Goal: Use online tool/utility: Utilize a website feature to perform a specific function

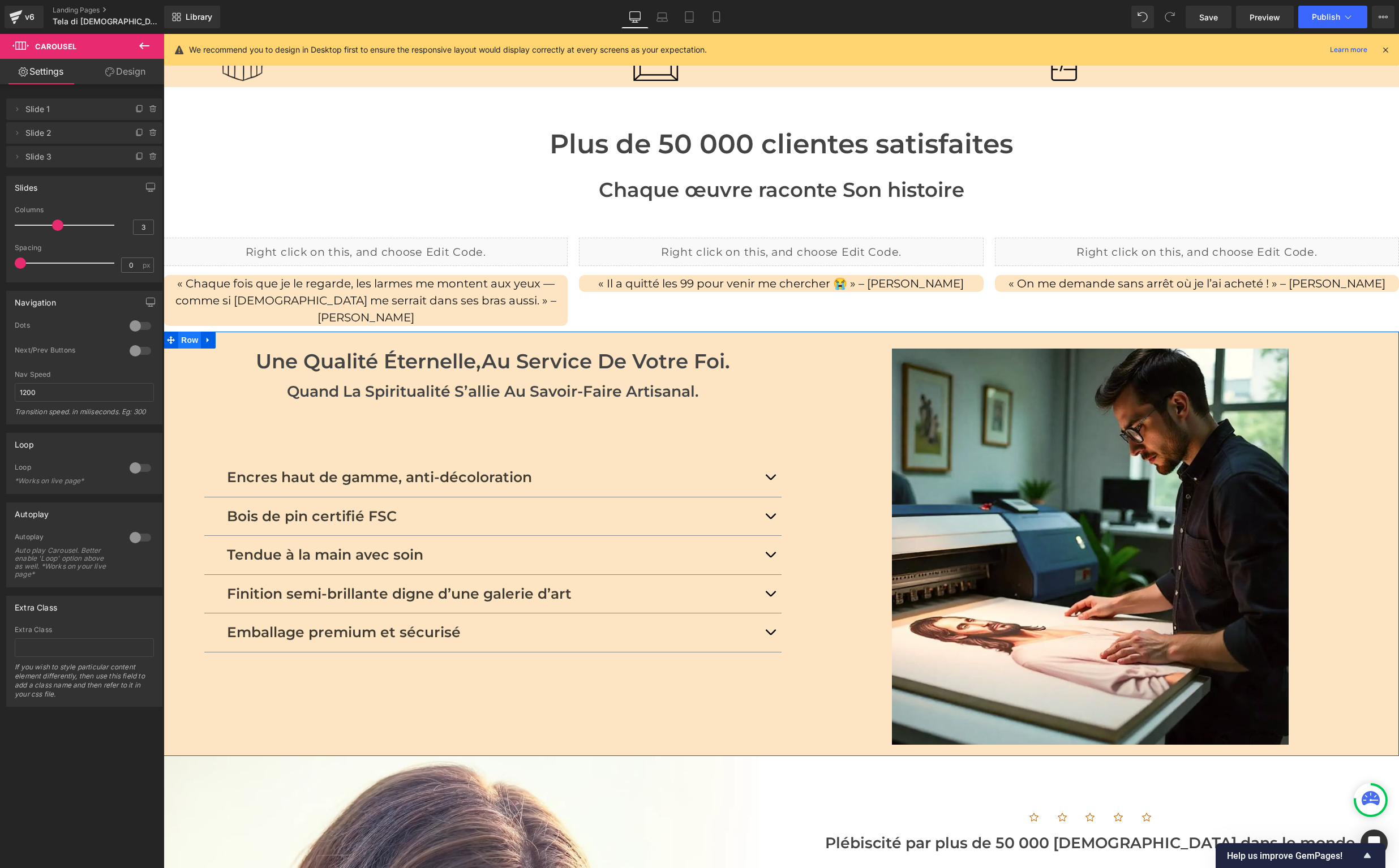
click at [189, 331] on span "Row" at bounding box center [190, 340] width 23 height 17
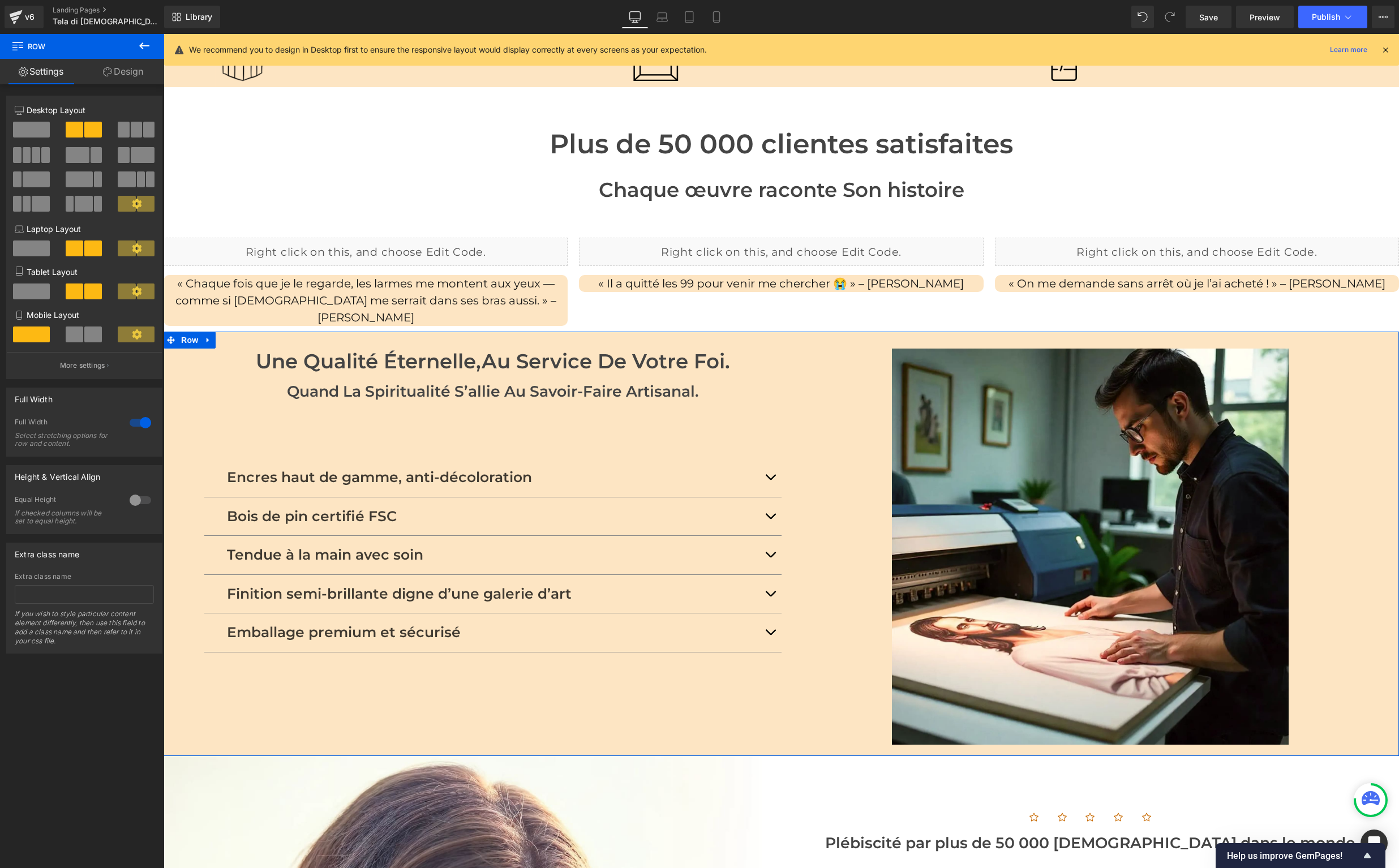
click at [114, 69] on link "Design" at bounding box center [122, 71] width 82 height 25
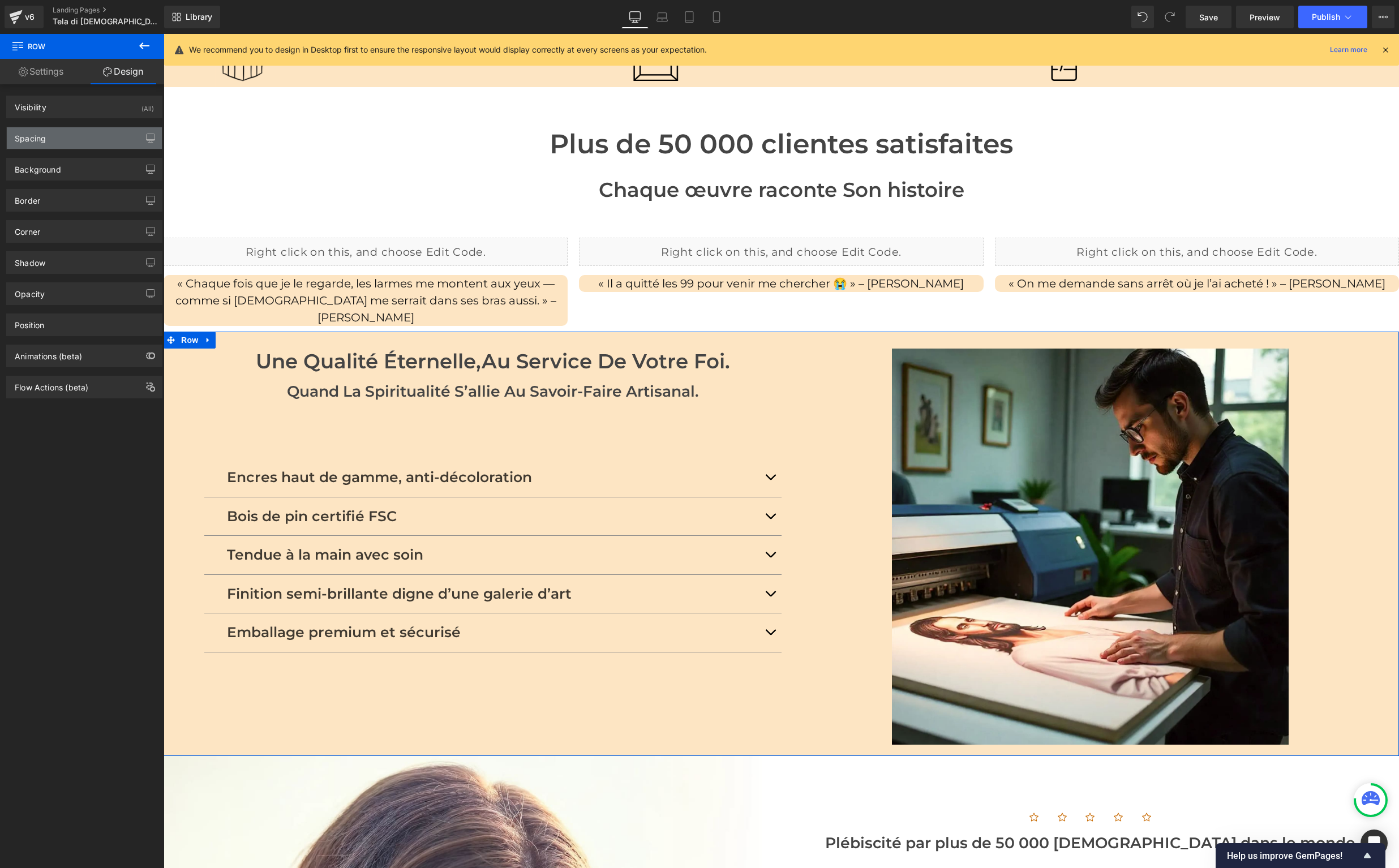
click at [82, 140] on div "Spacing" at bounding box center [84, 138] width 155 height 22
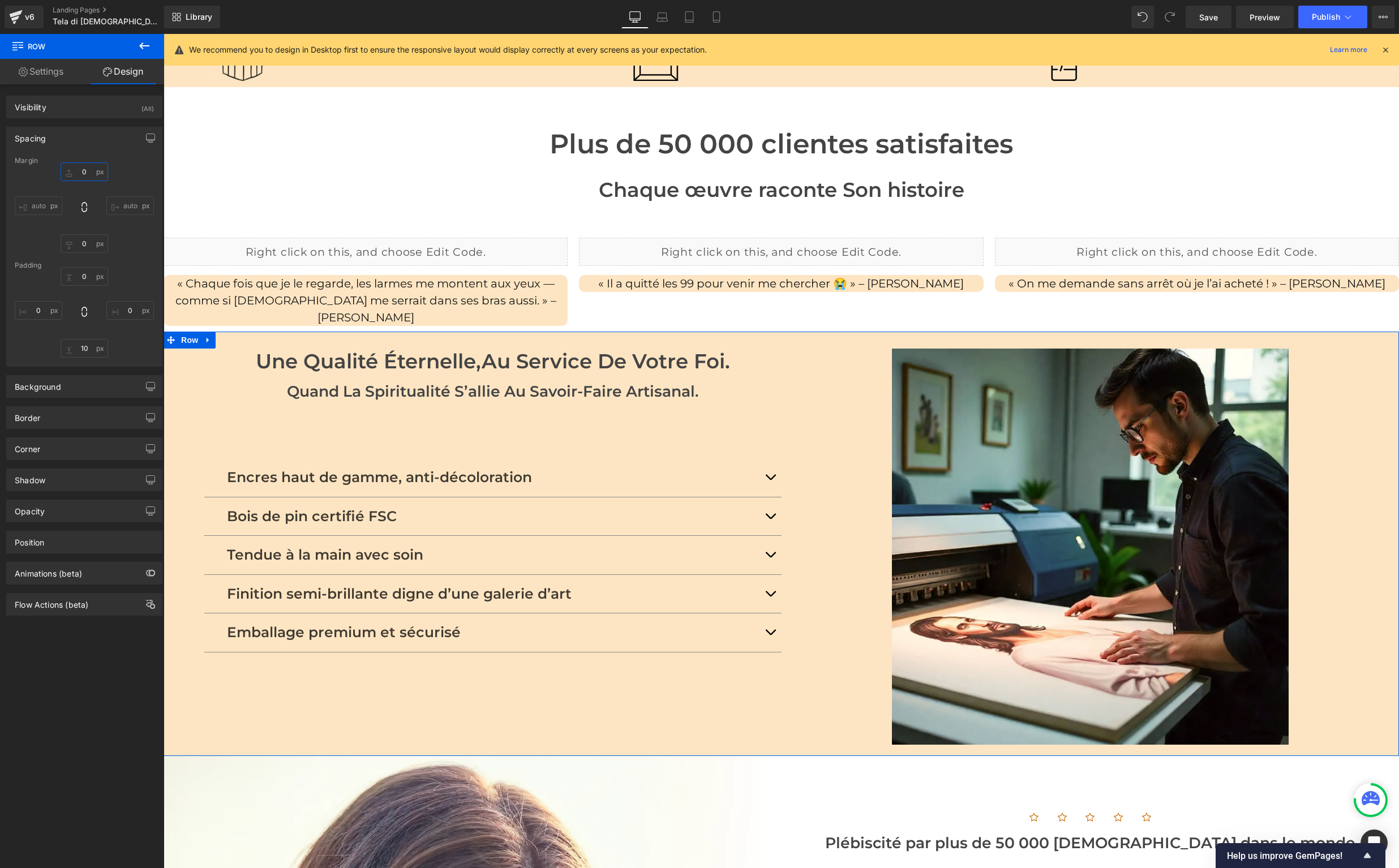
click at [85, 171] on input "0" at bounding box center [84, 172] width 48 height 19
type input "XL"
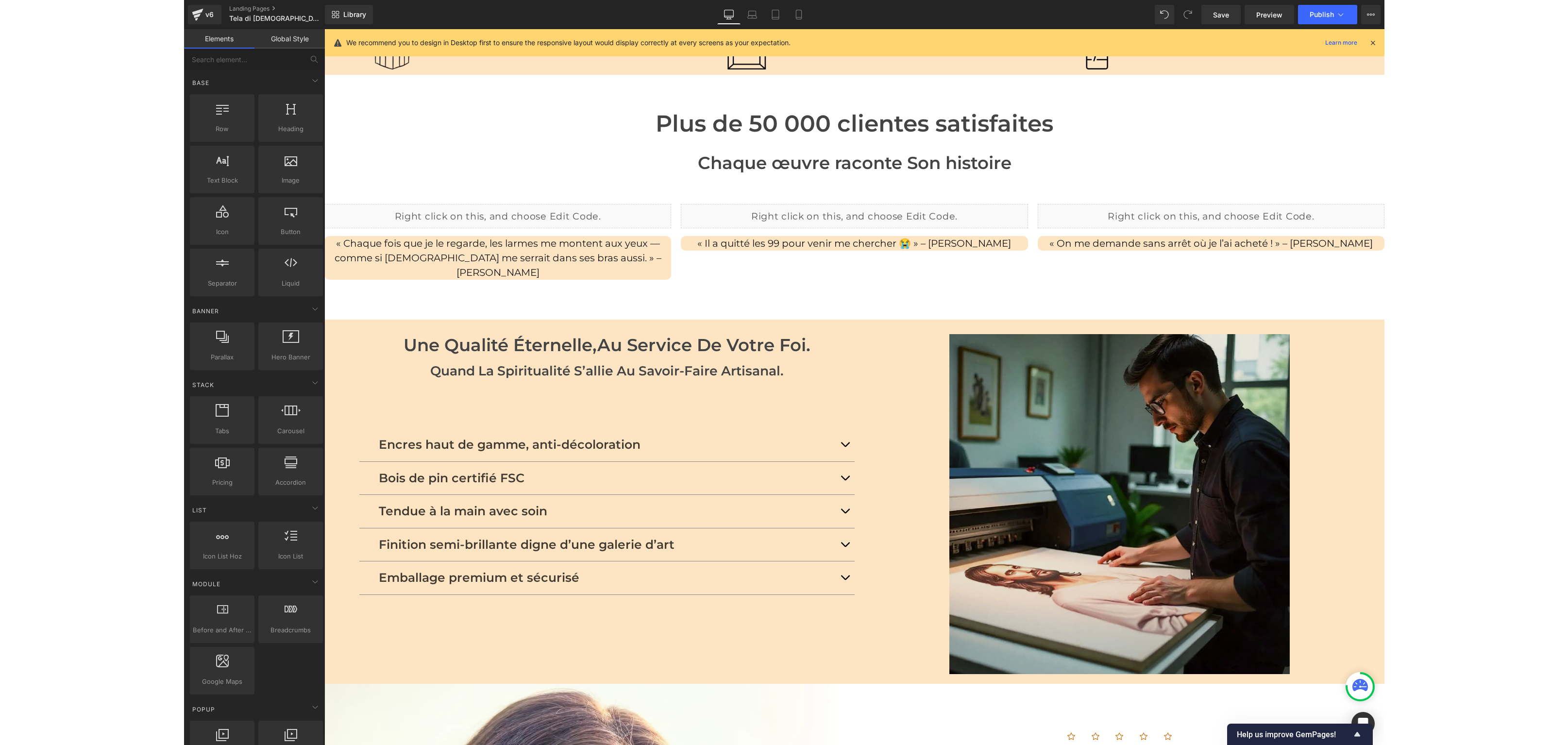
scroll to position [973, 0]
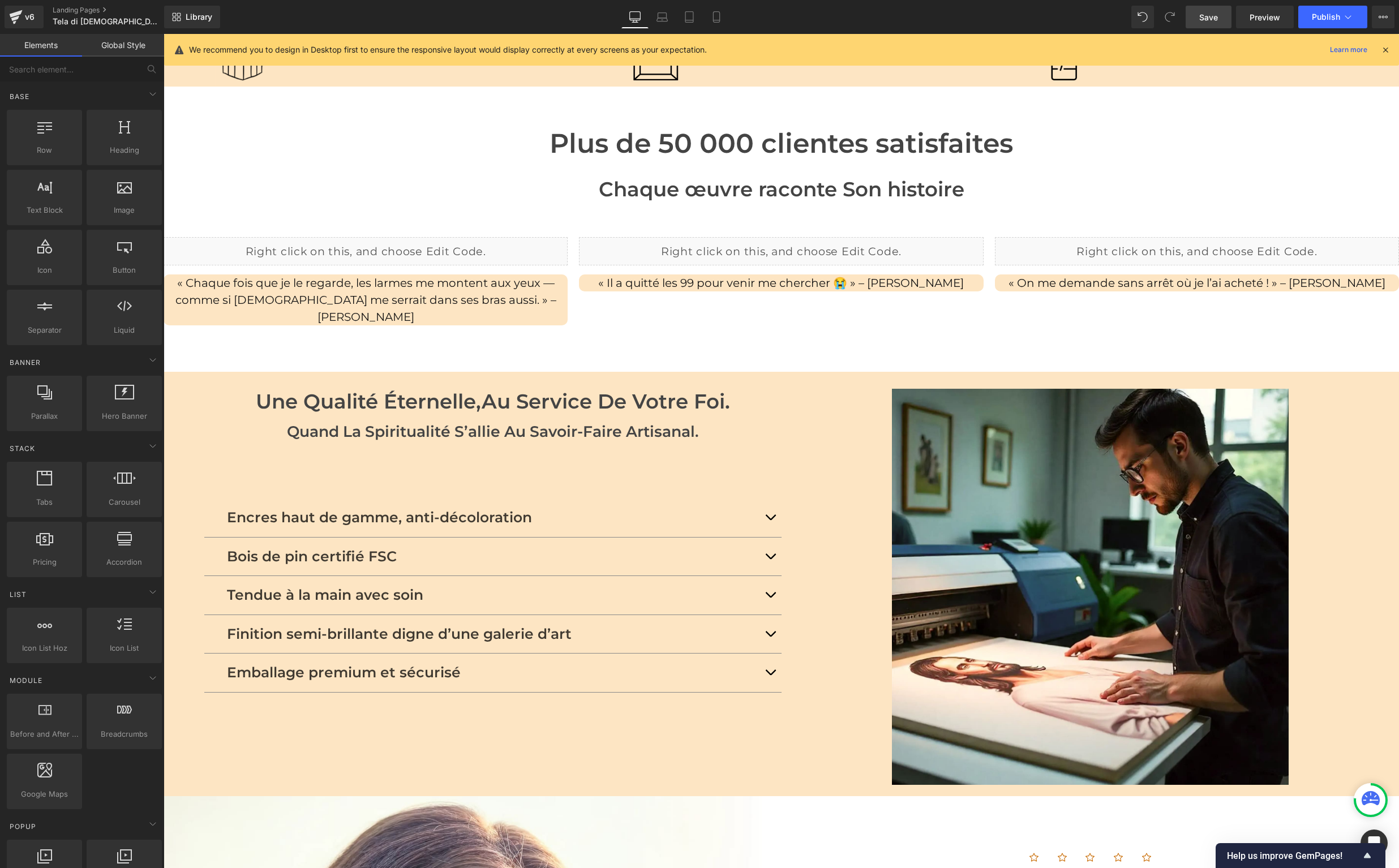
click at [1209, 12] on span "Save" at bounding box center [1209, 17] width 19 height 12
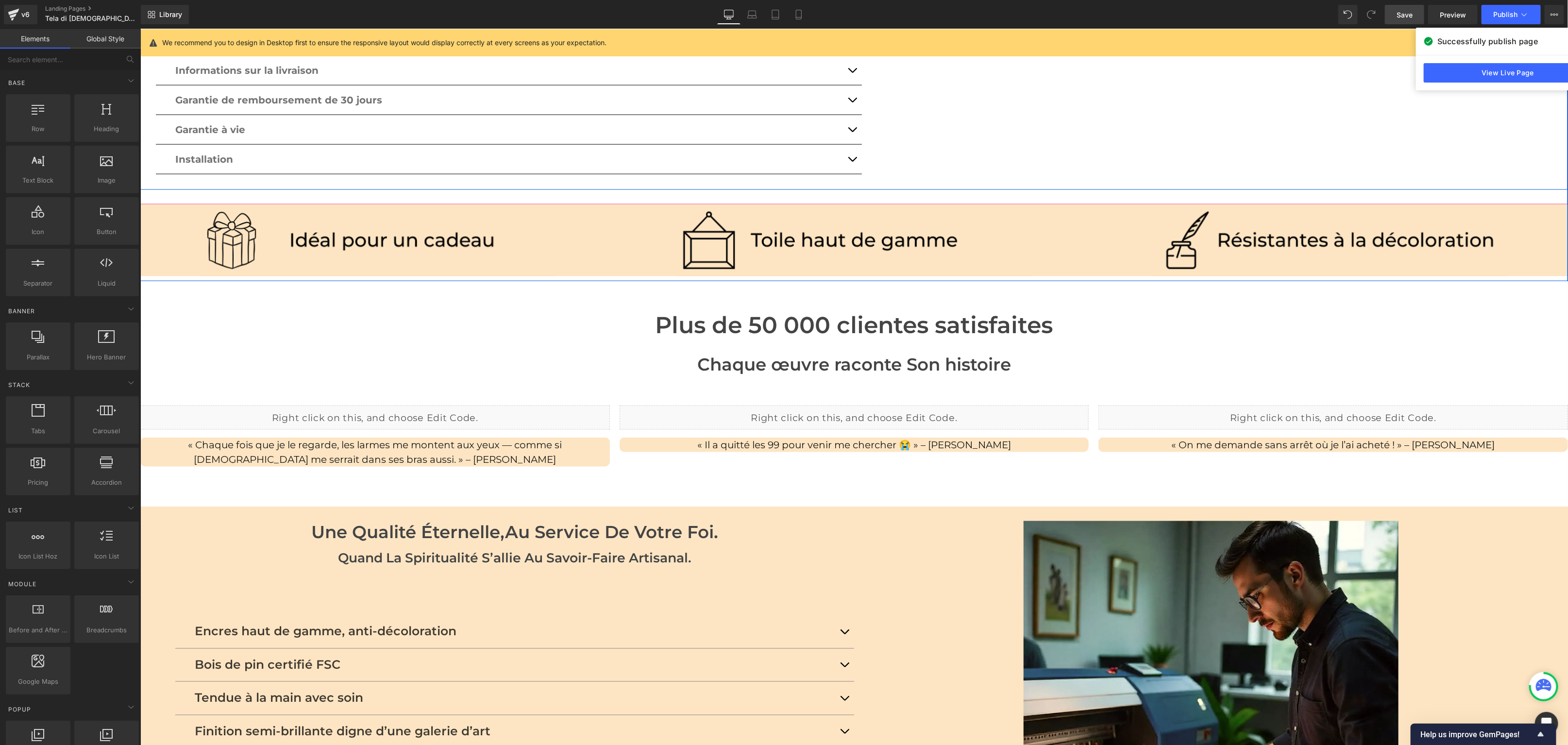
scroll to position [0, 0]
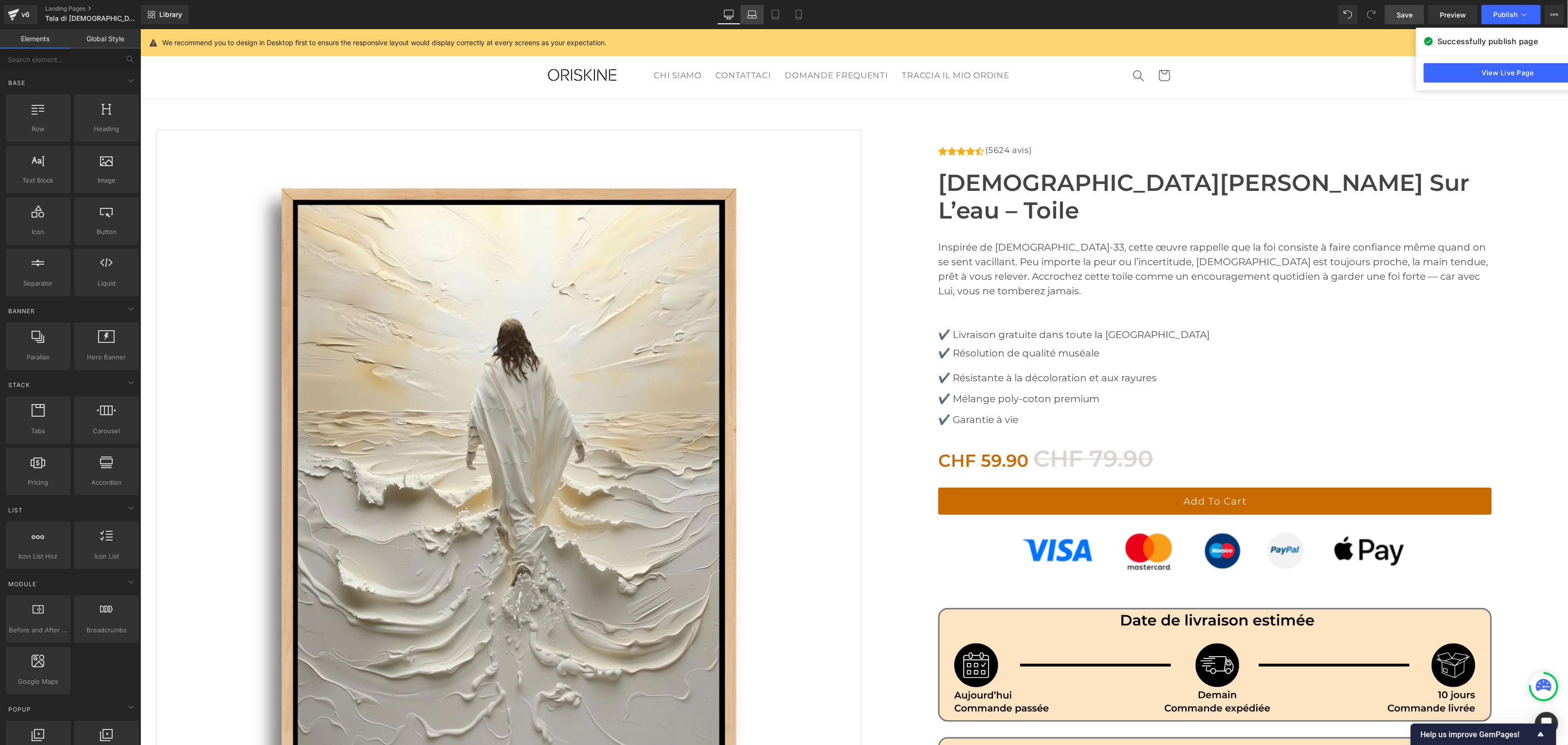
click at [755, 15] on icon at bounding box center [751, 17] width 9 height 3
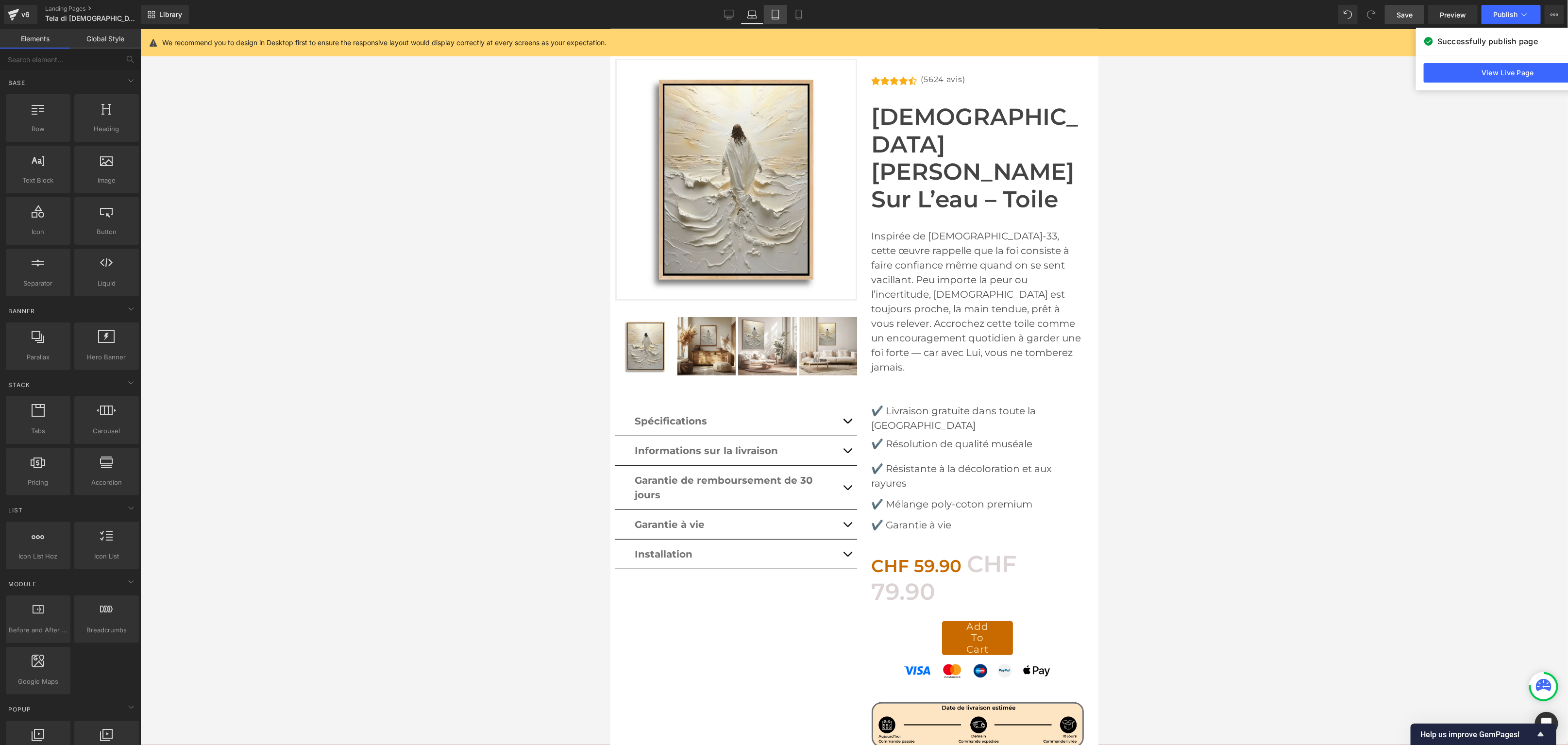
click at [775, 14] on icon at bounding box center [776, 14] width 10 height 10
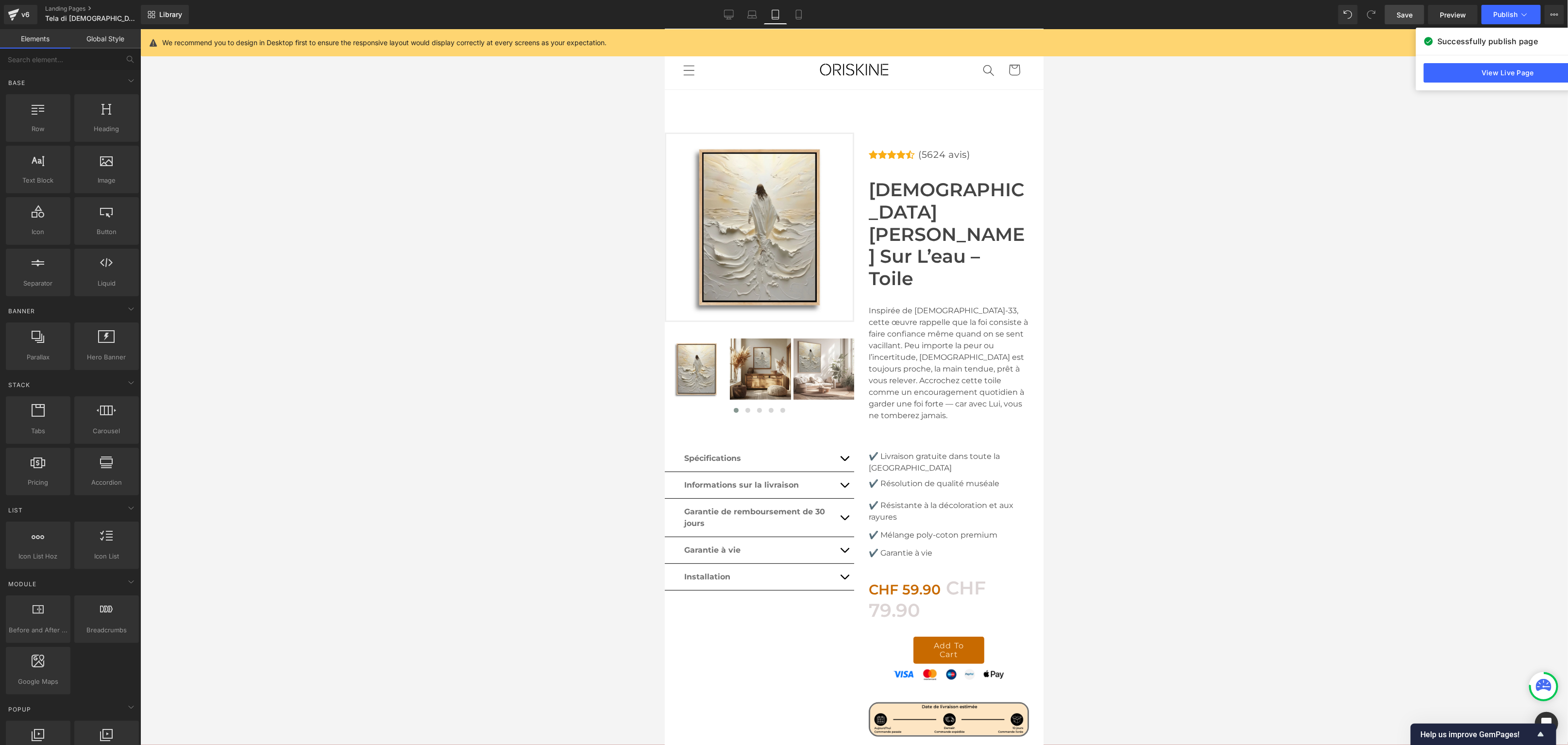
scroll to position [0, 0]
click at [801, 13] on icon at bounding box center [798, 14] width 6 height 9
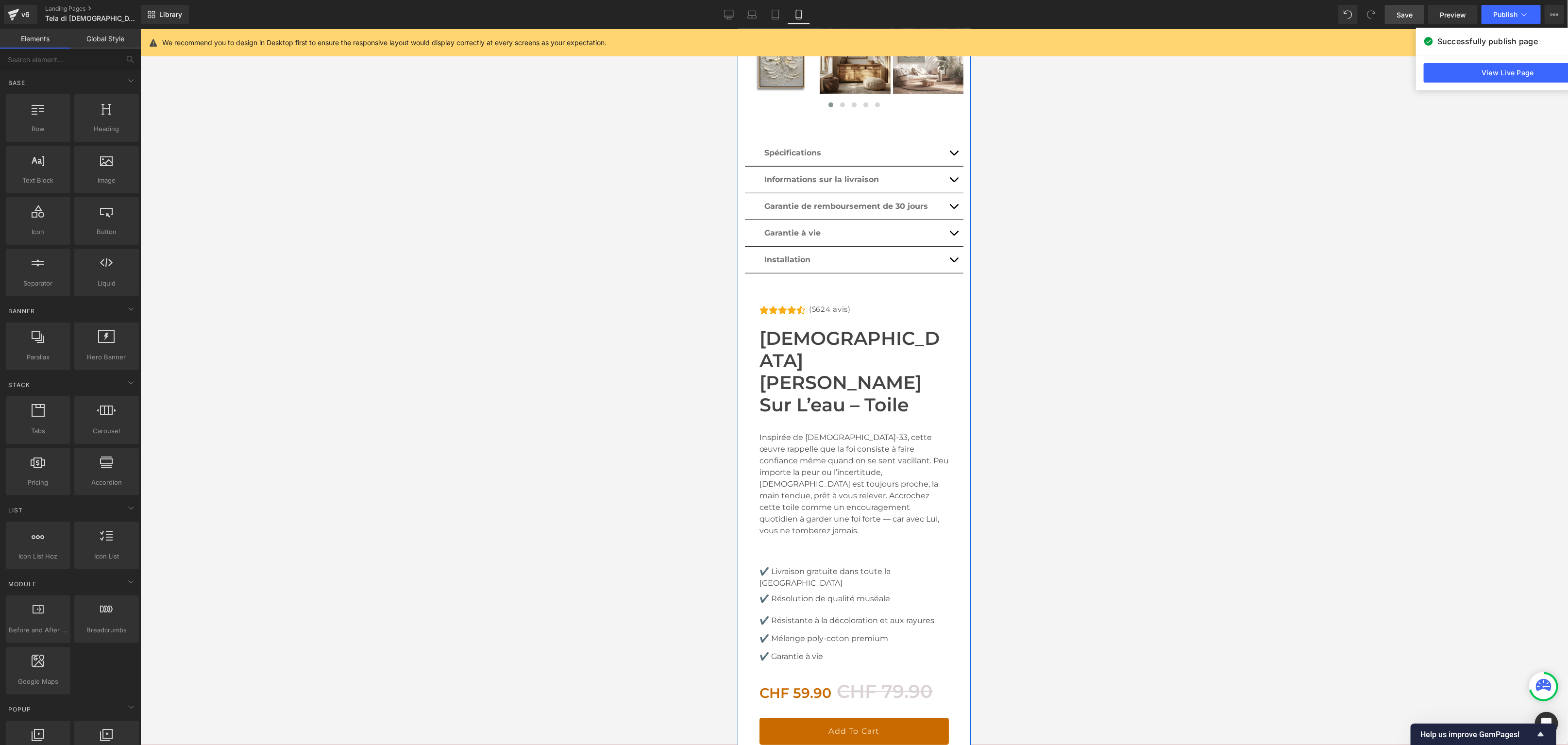
scroll to position [346, 0]
click at [729, 13] on icon at bounding box center [729, 14] width 10 height 10
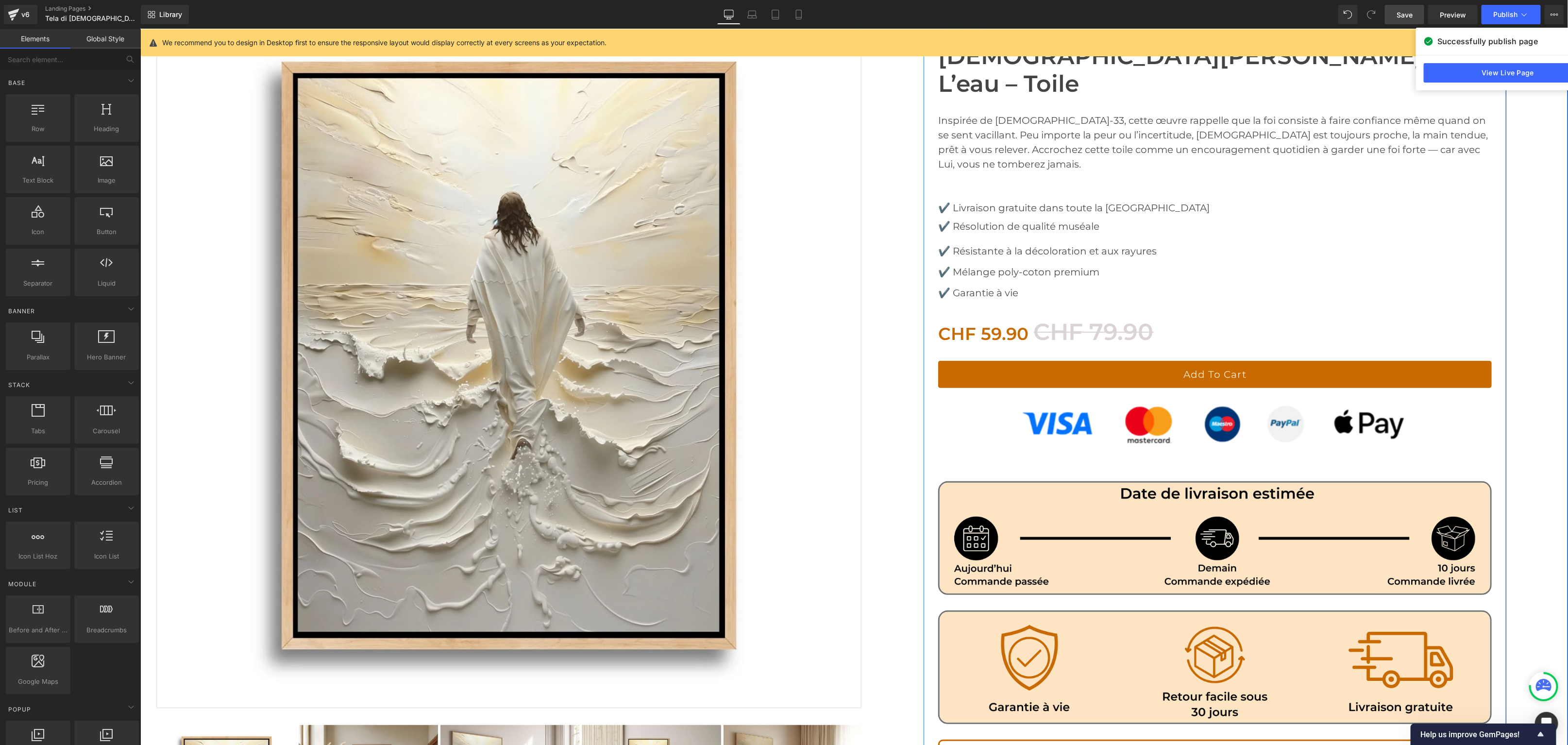
scroll to position [158, 0]
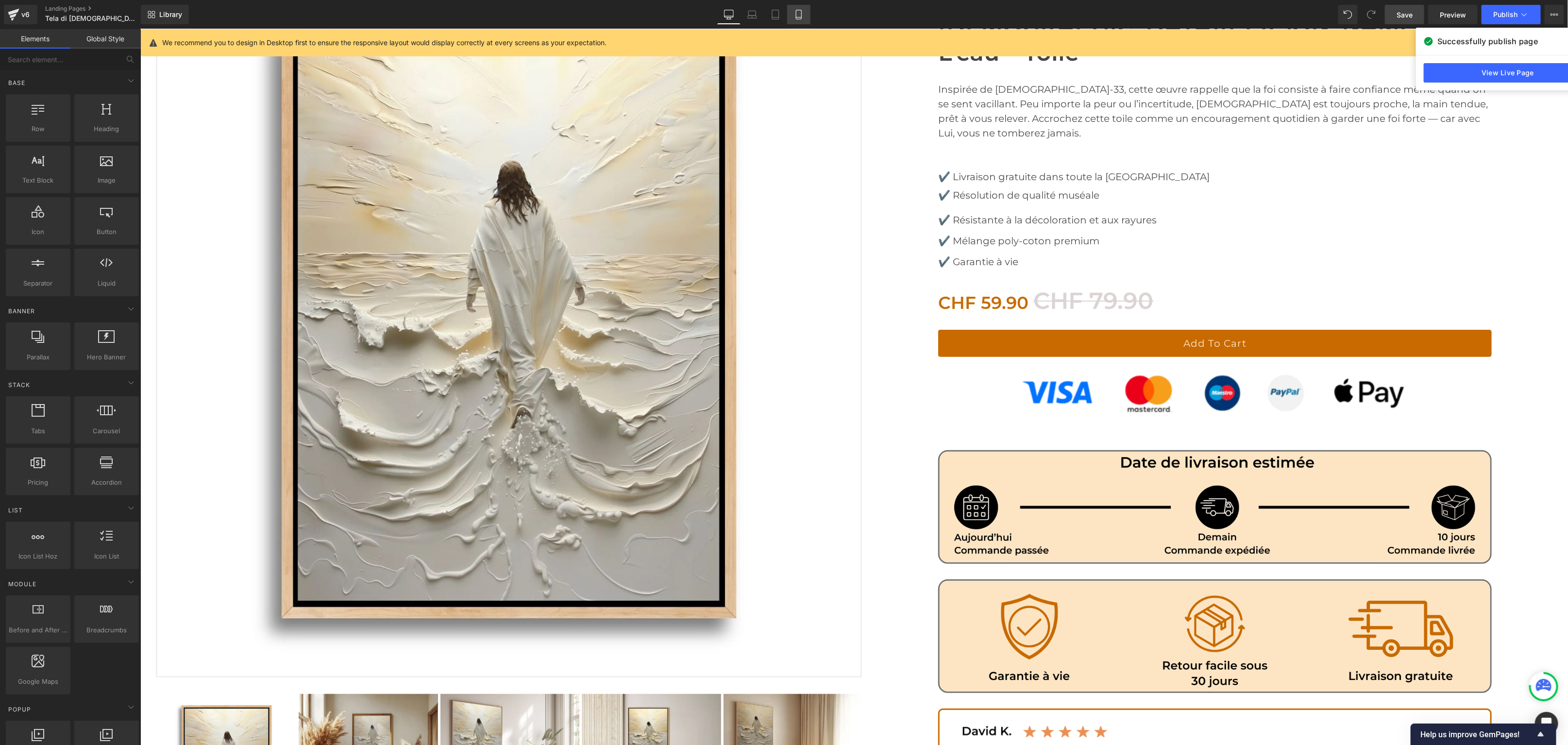
click at [802, 16] on icon at bounding box center [799, 14] width 10 height 10
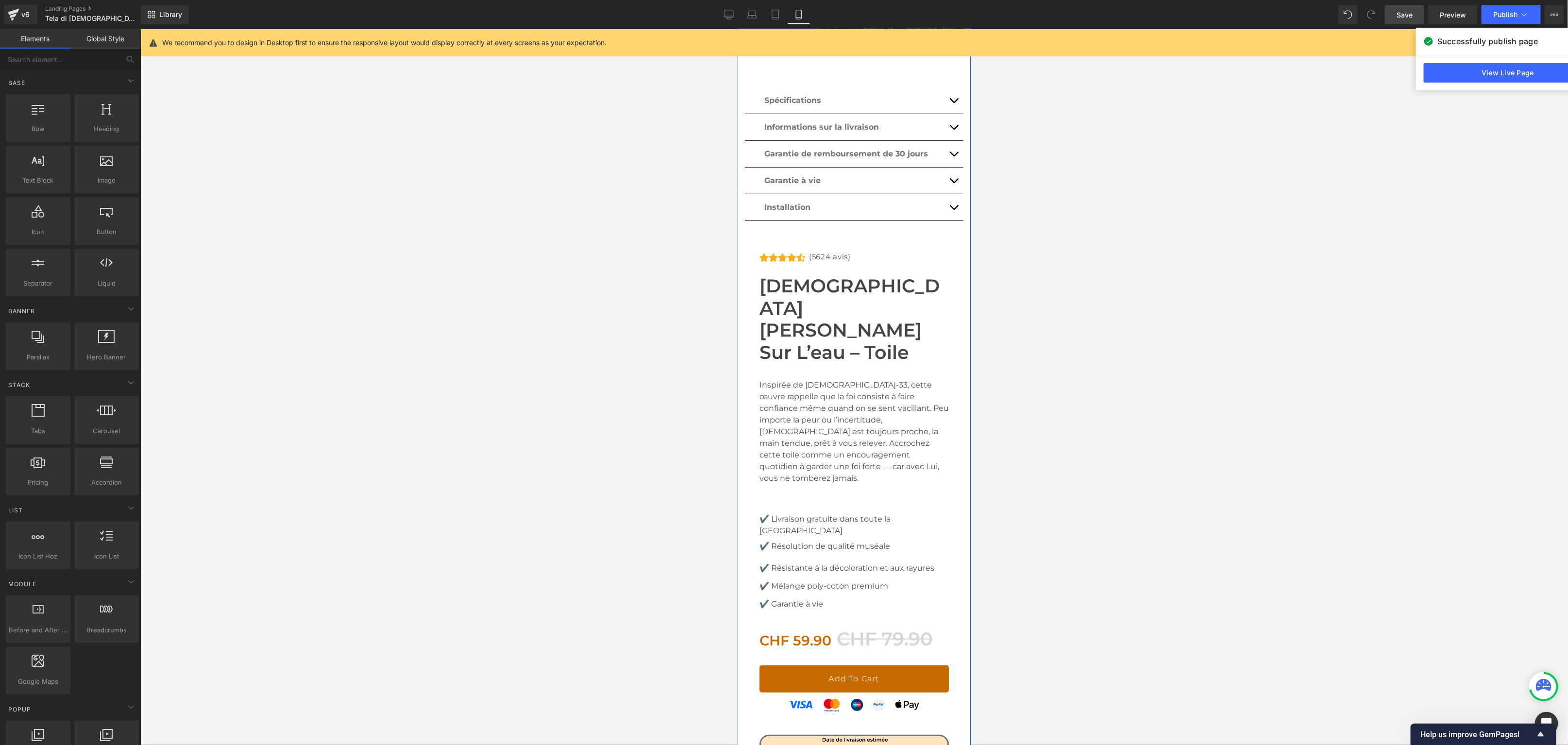
scroll to position [394, 0]
click at [732, 19] on link "Desktop" at bounding box center [729, 14] width 23 height 19
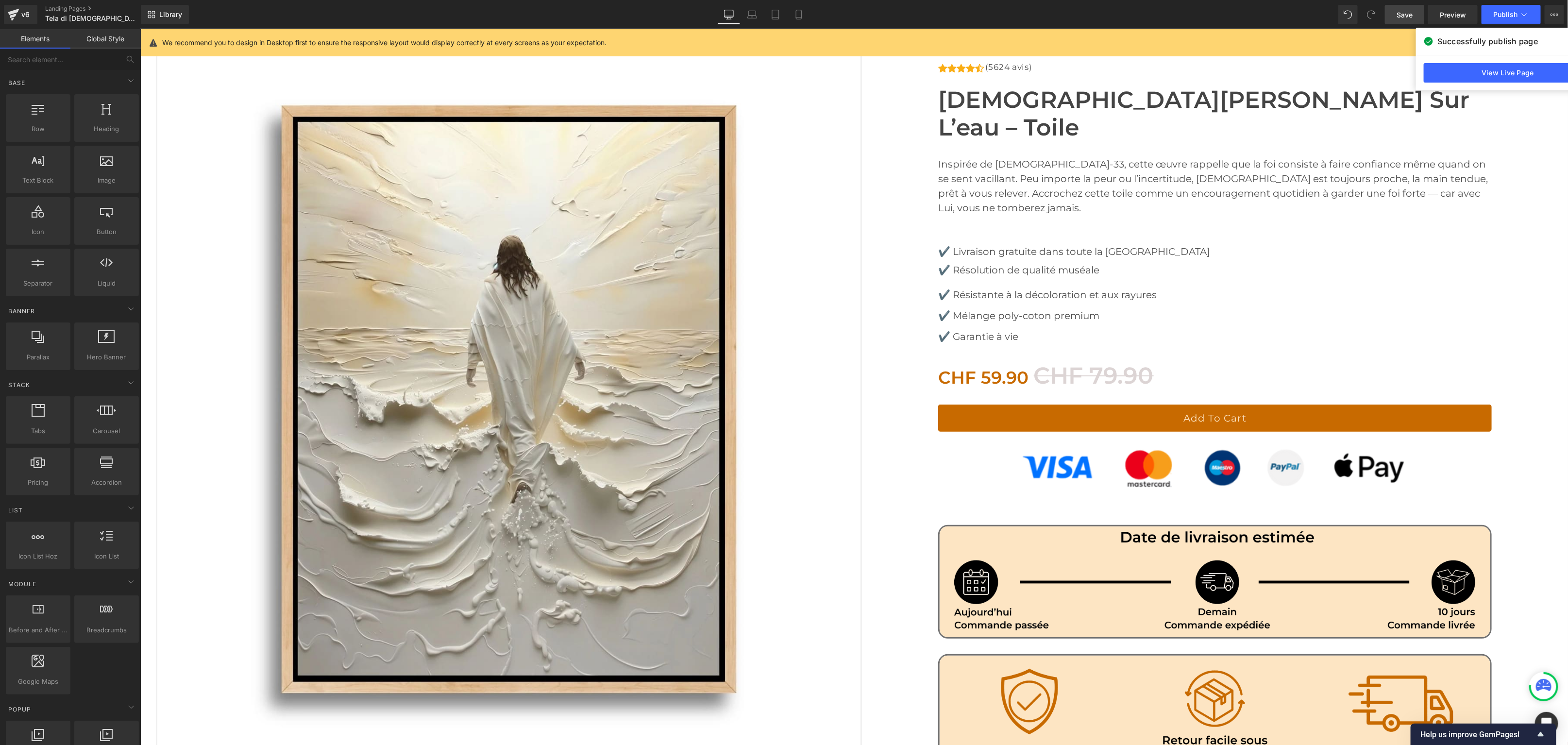
scroll to position [0, 0]
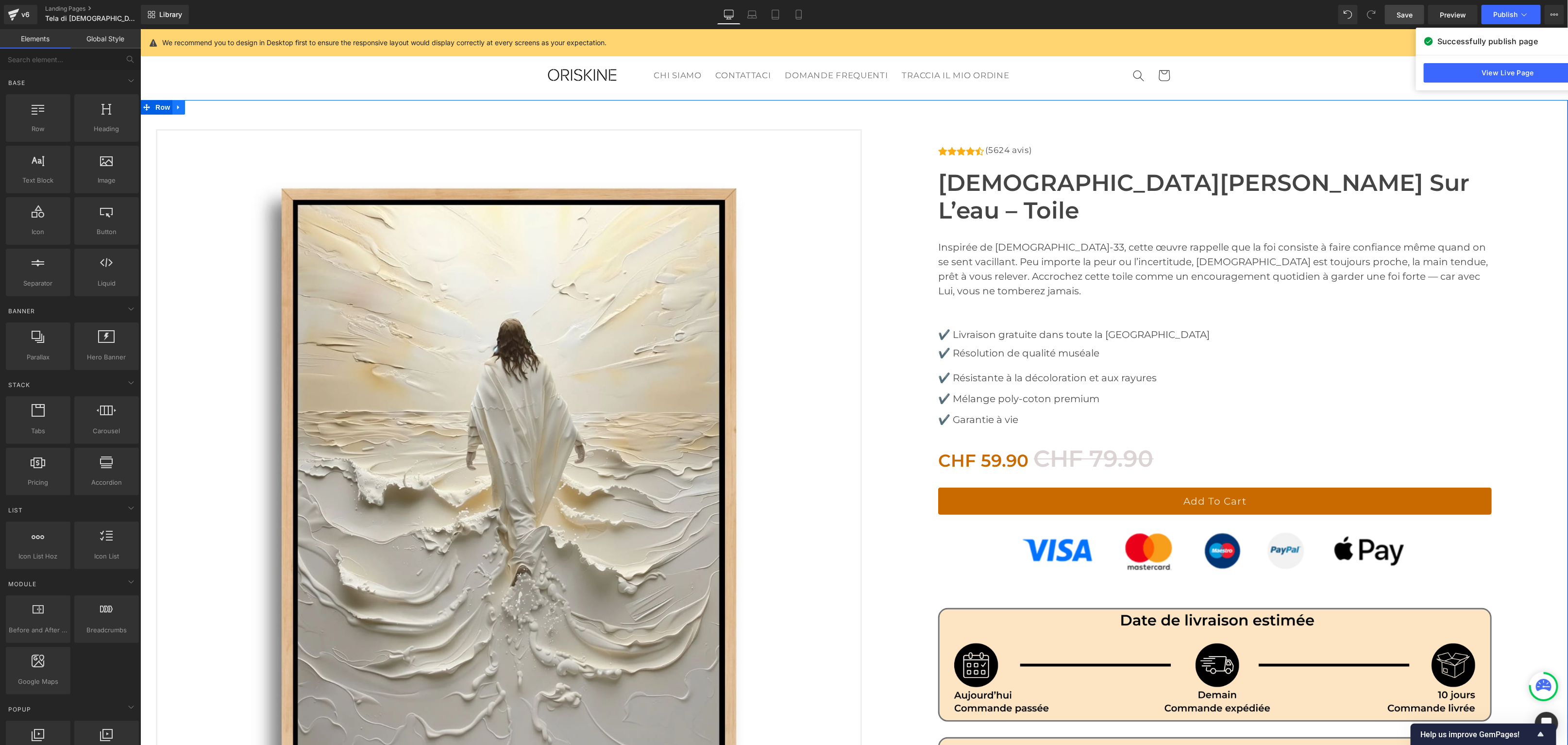
click at [180, 106] on icon at bounding box center [178, 106] width 6 height 7
click at [194, 107] on icon at bounding box center [191, 106] width 6 height 6
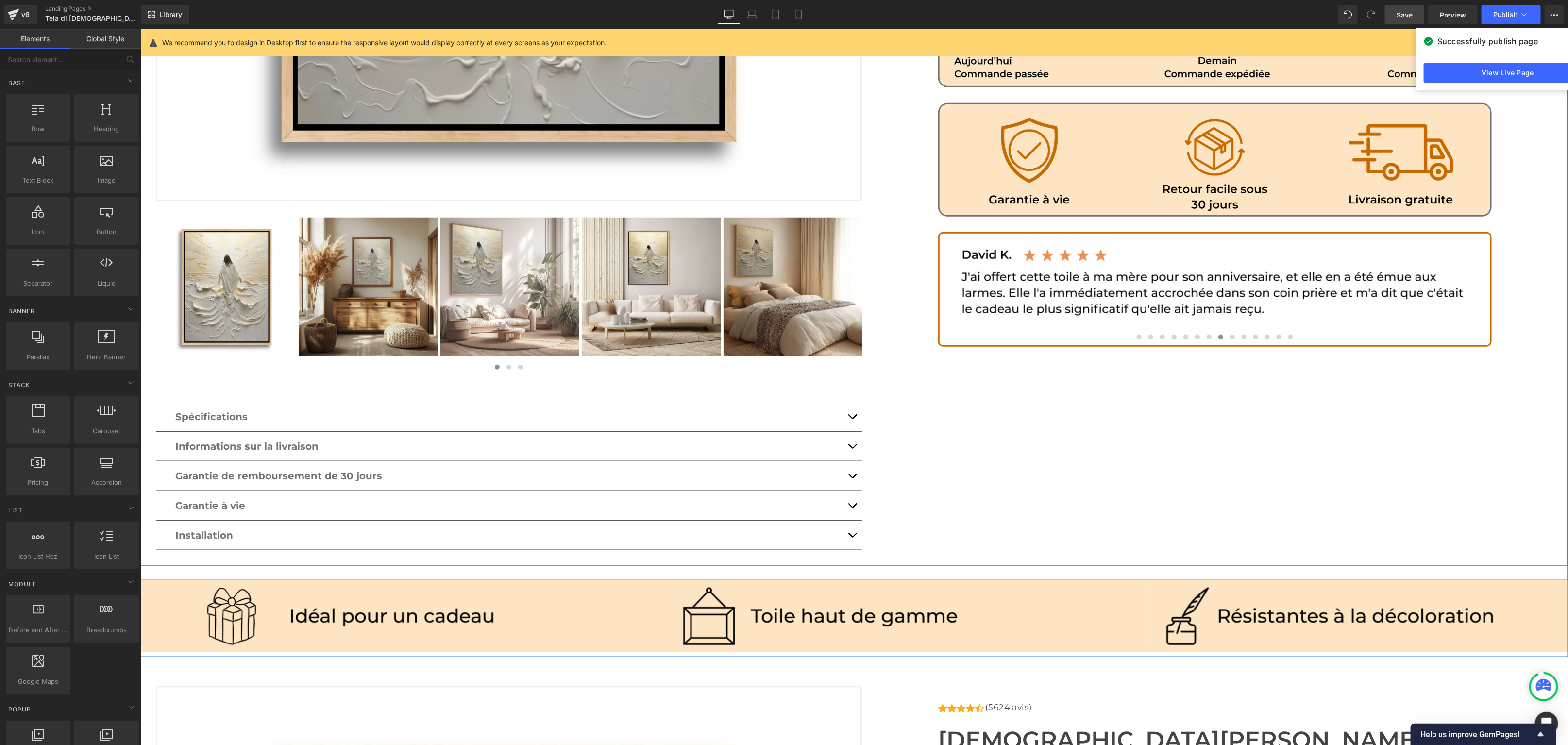
scroll to position [642, 0]
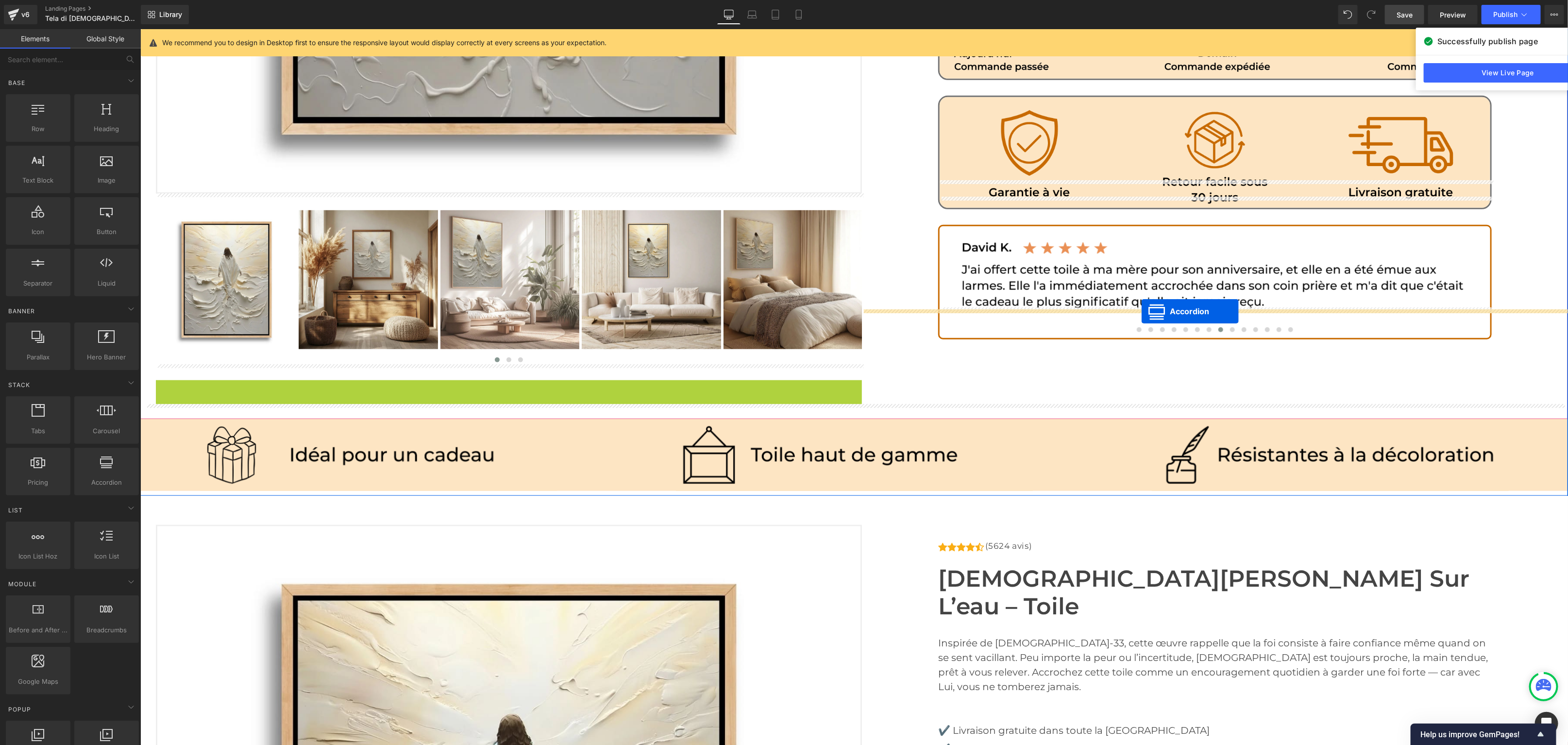
drag, startPoint x: 481, startPoint y: 387, endPoint x: 1140, endPoint y: 310, distance: 663.5
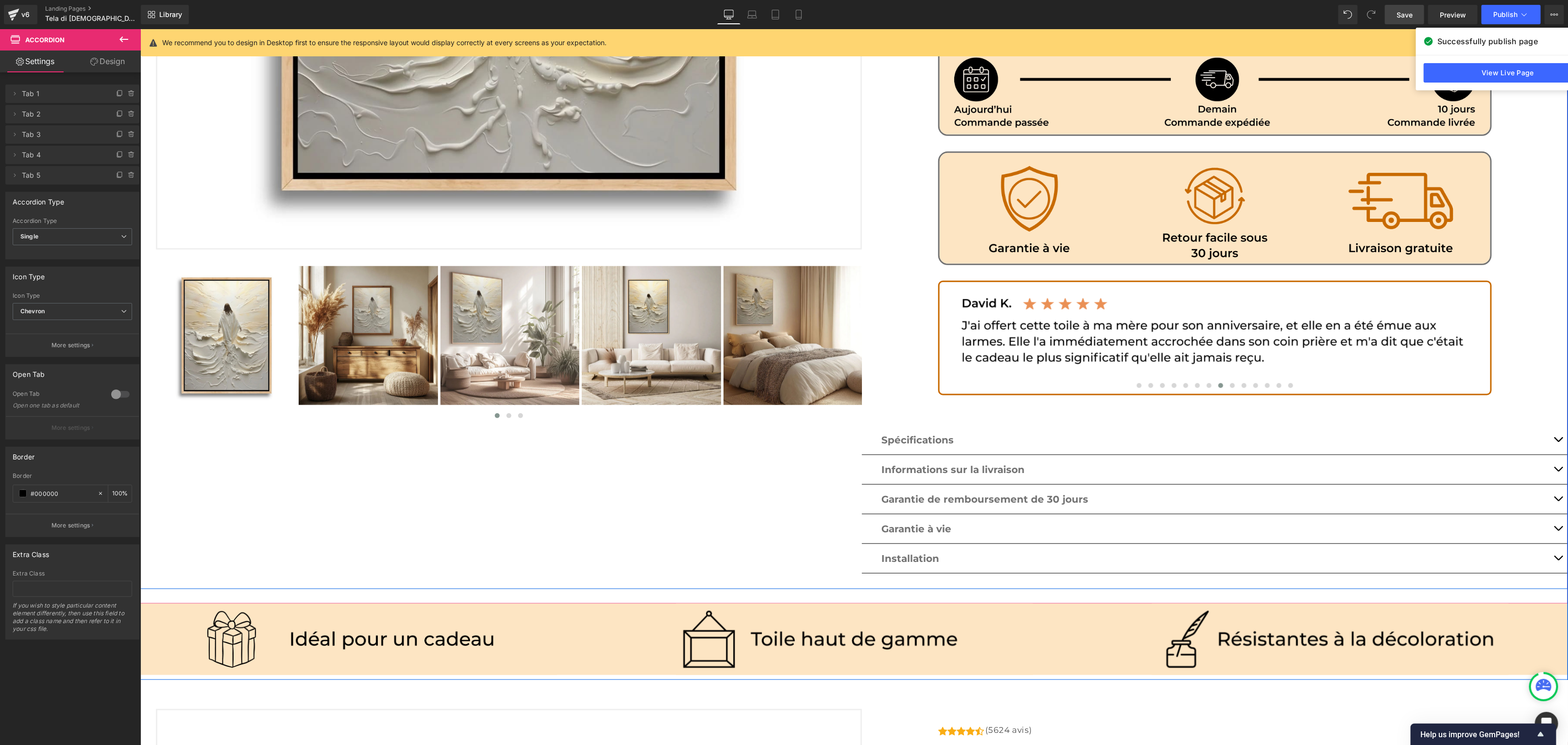
scroll to position [586, 0]
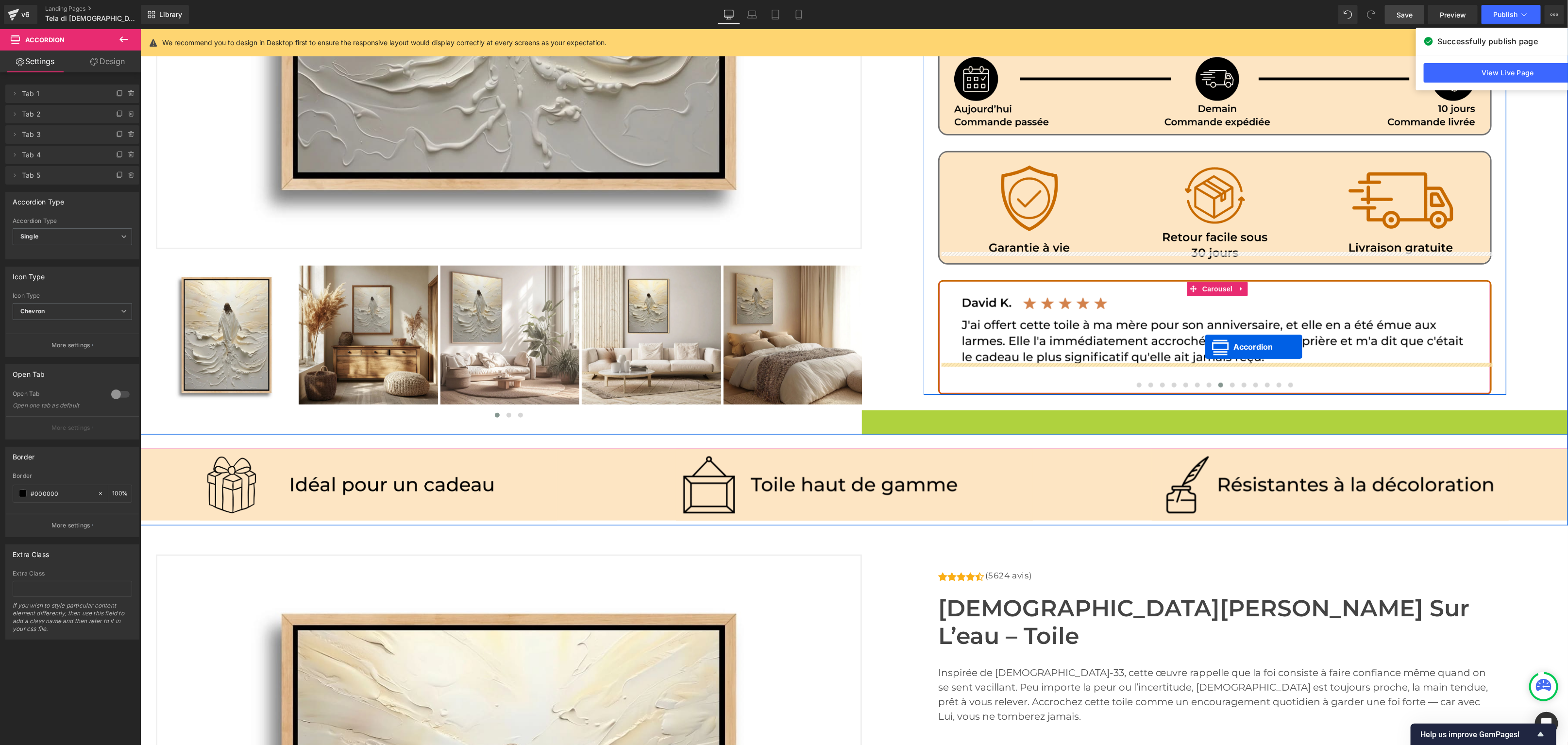
drag, startPoint x: 1191, startPoint y: 388, endPoint x: 1204, endPoint y: 346, distance: 44.0
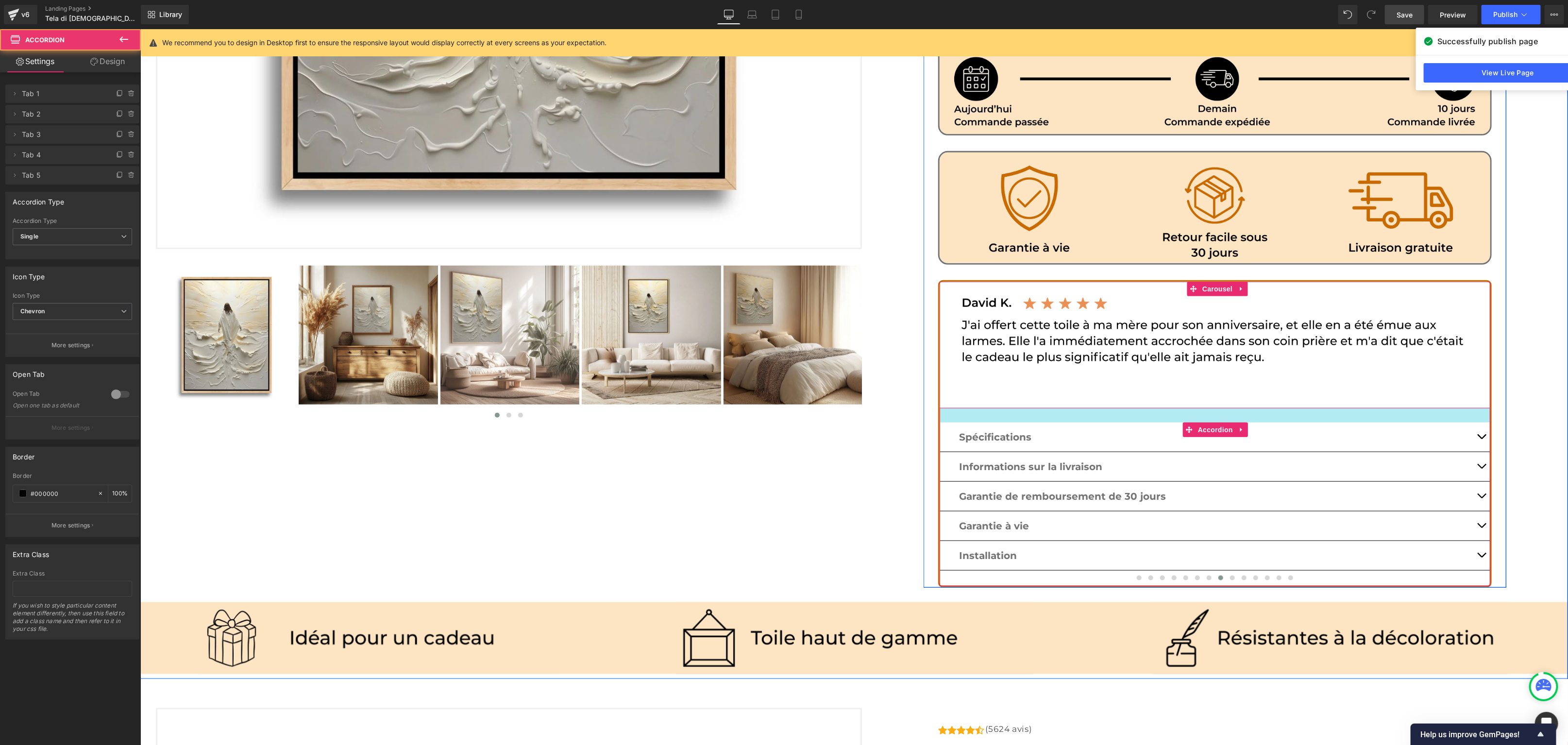
scroll to position [590, 0]
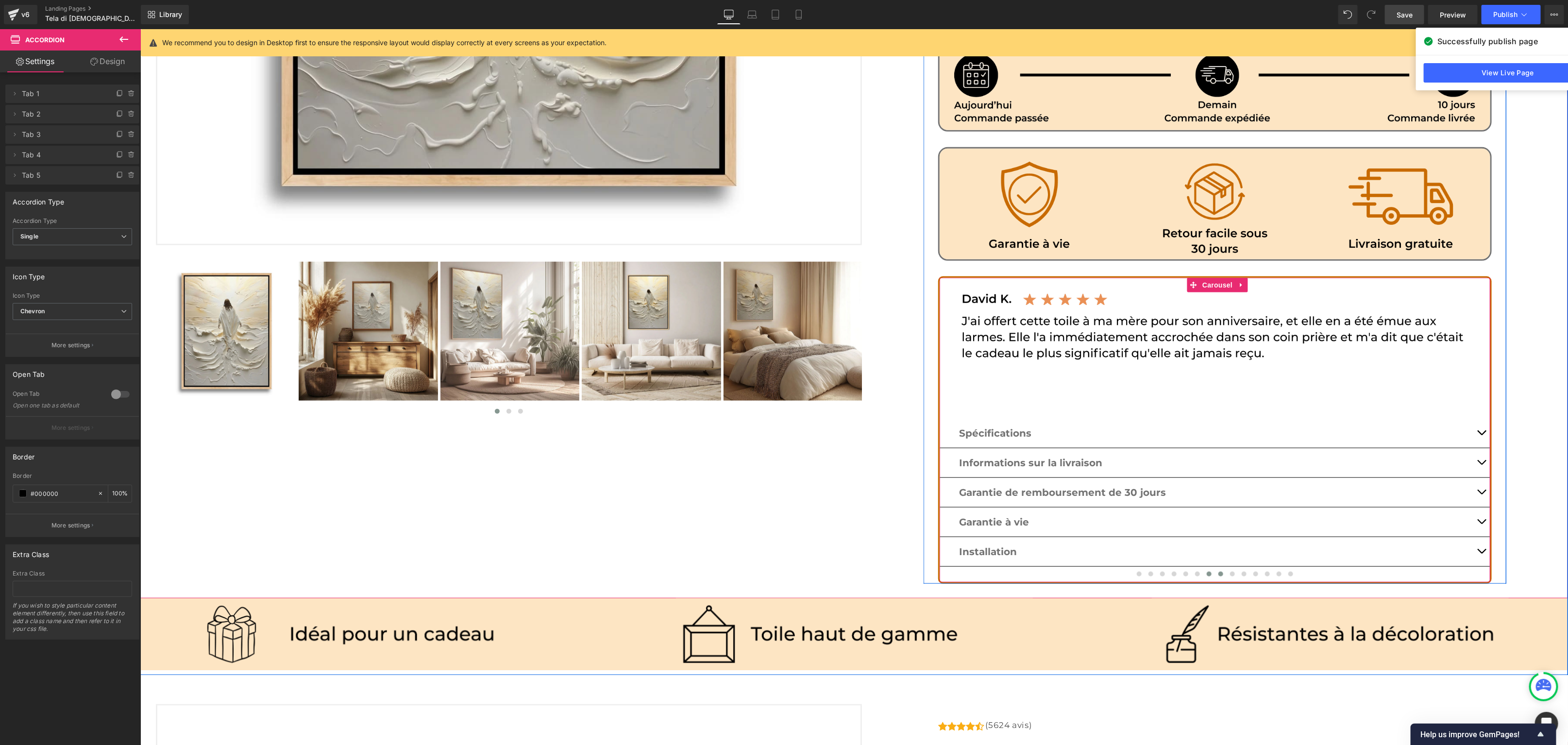
click at [1200, 569] on button at bounding box center [1209, 573] width 11 height 10
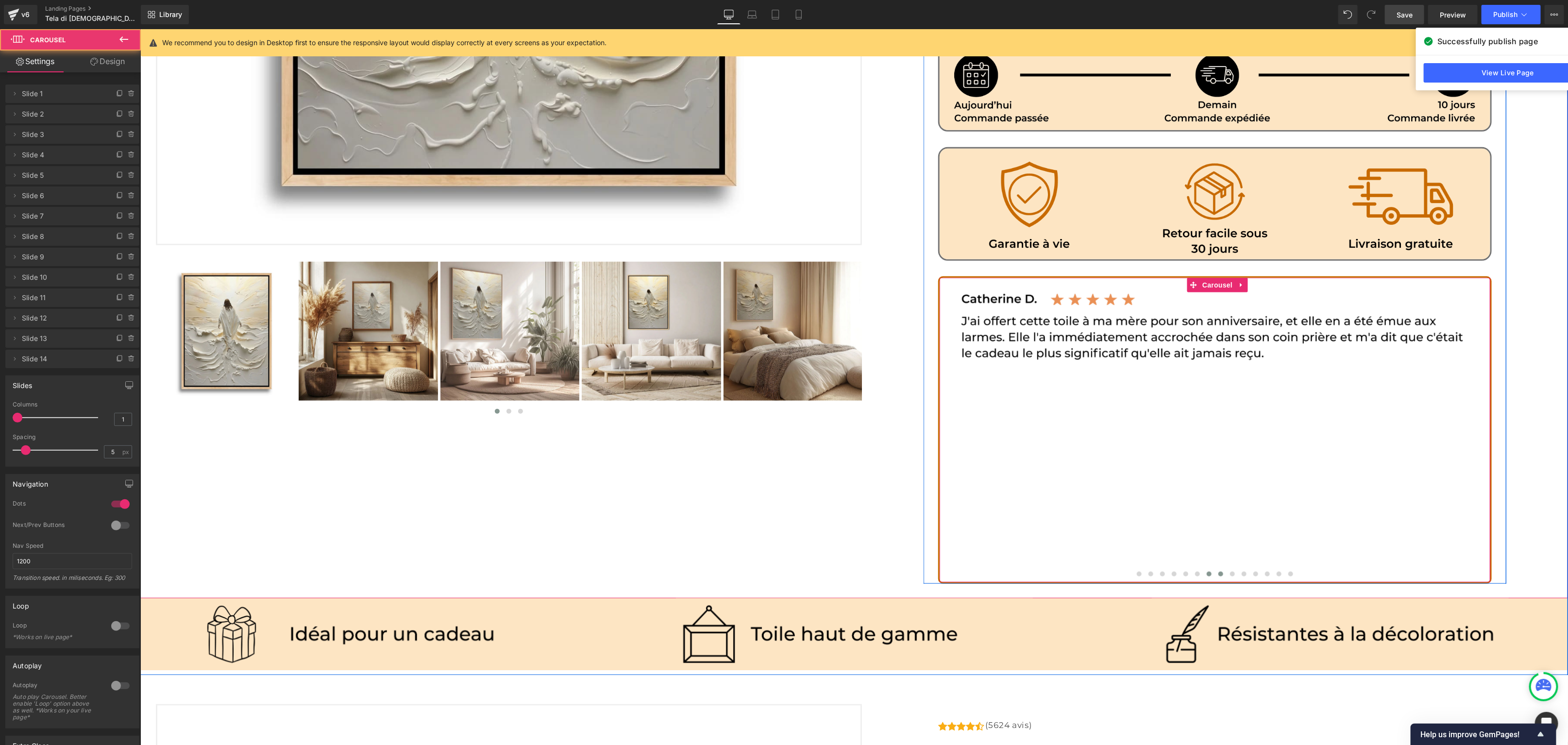
click at [1200, 569] on button at bounding box center [1220, 573] width 11 height 10
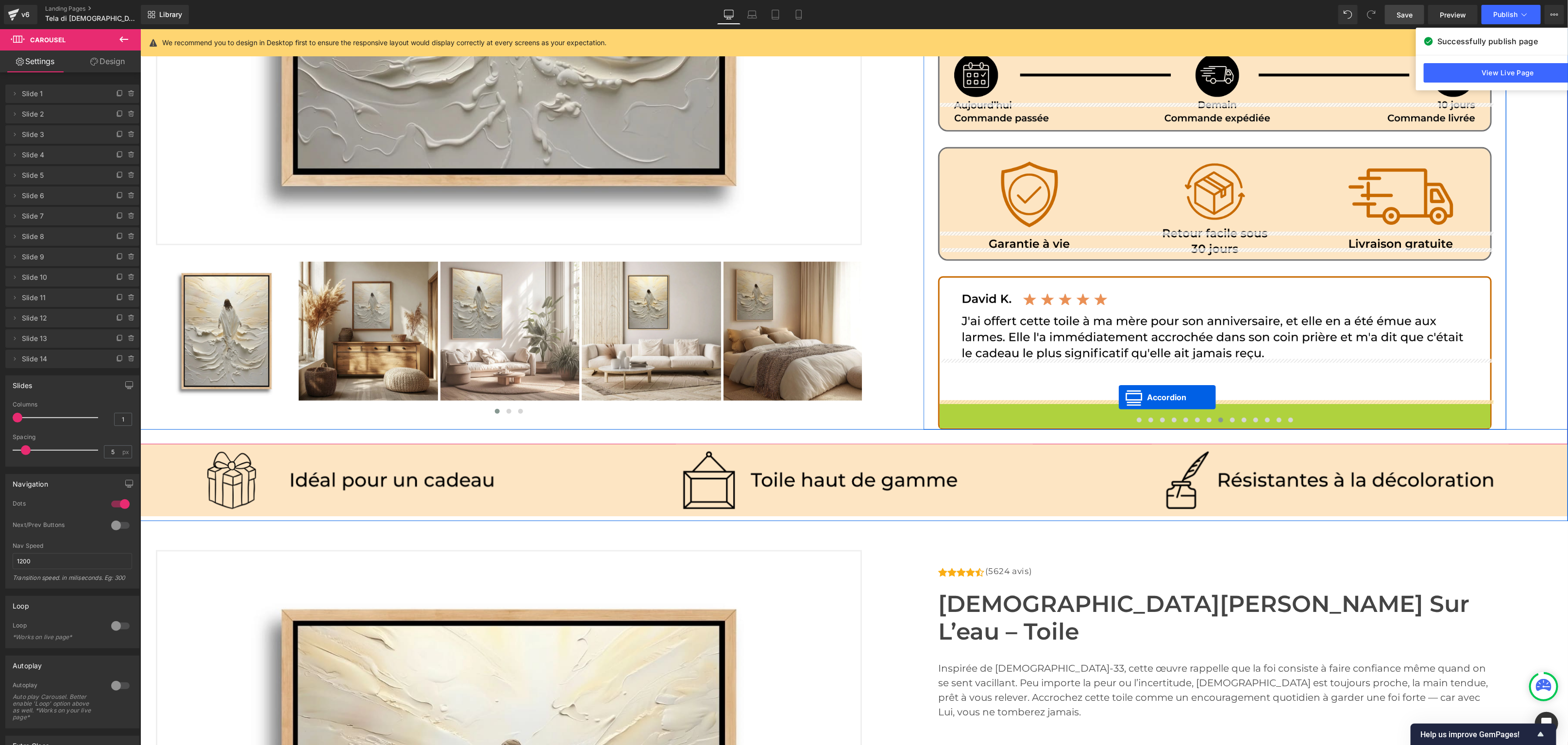
drag, startPoint x: 1189, startPoint y: 395, endPoint x: 1118, endPoint y: 397, distance: 71.0
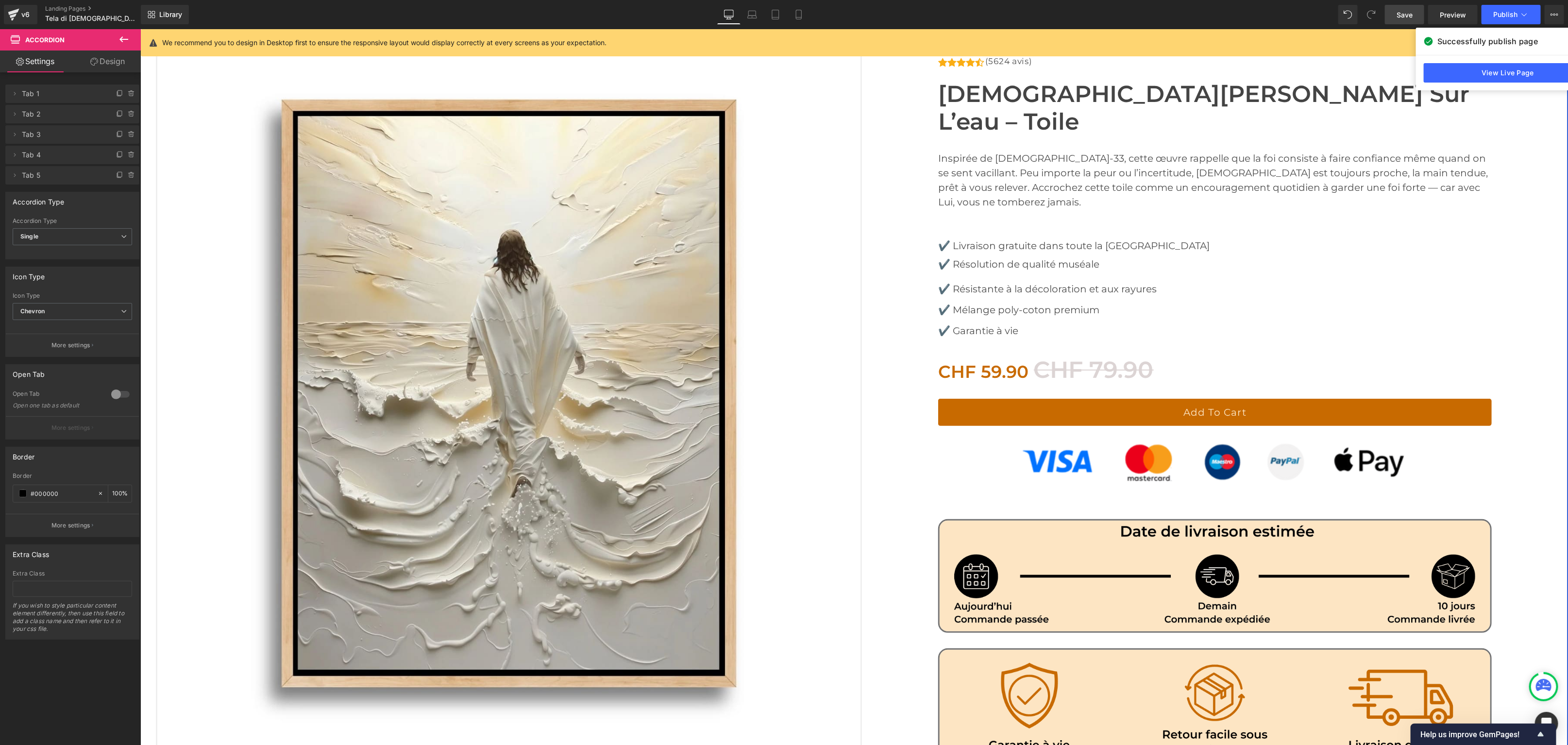
scroll to position [96, 0]
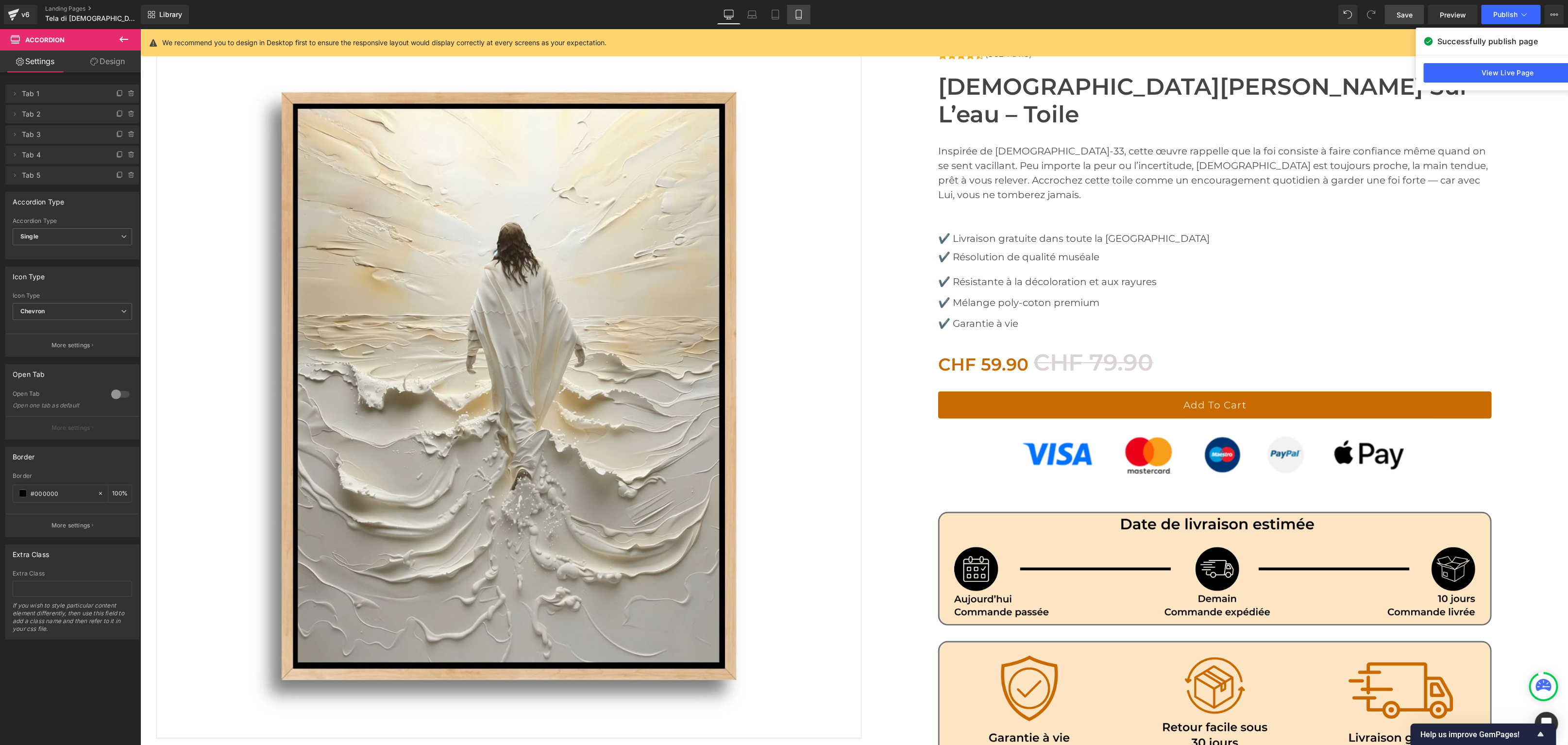
click at [798, 11] on icon at bounding box center [799, 14] width 10 height 10
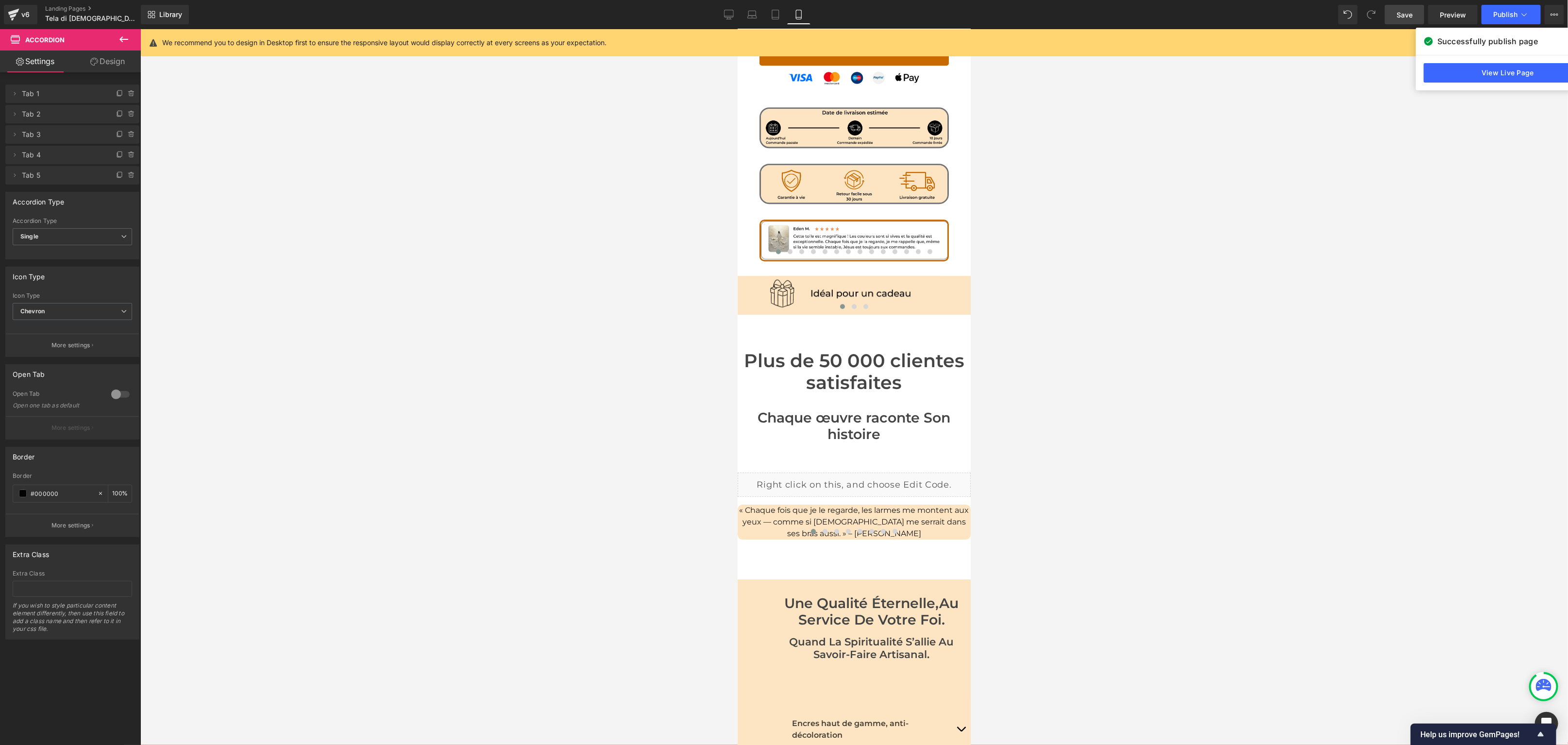
scroll to position [2279, 0]
click at [853, 457] on span "Carousel" at bounding box center [853, 464] width 35 height 14
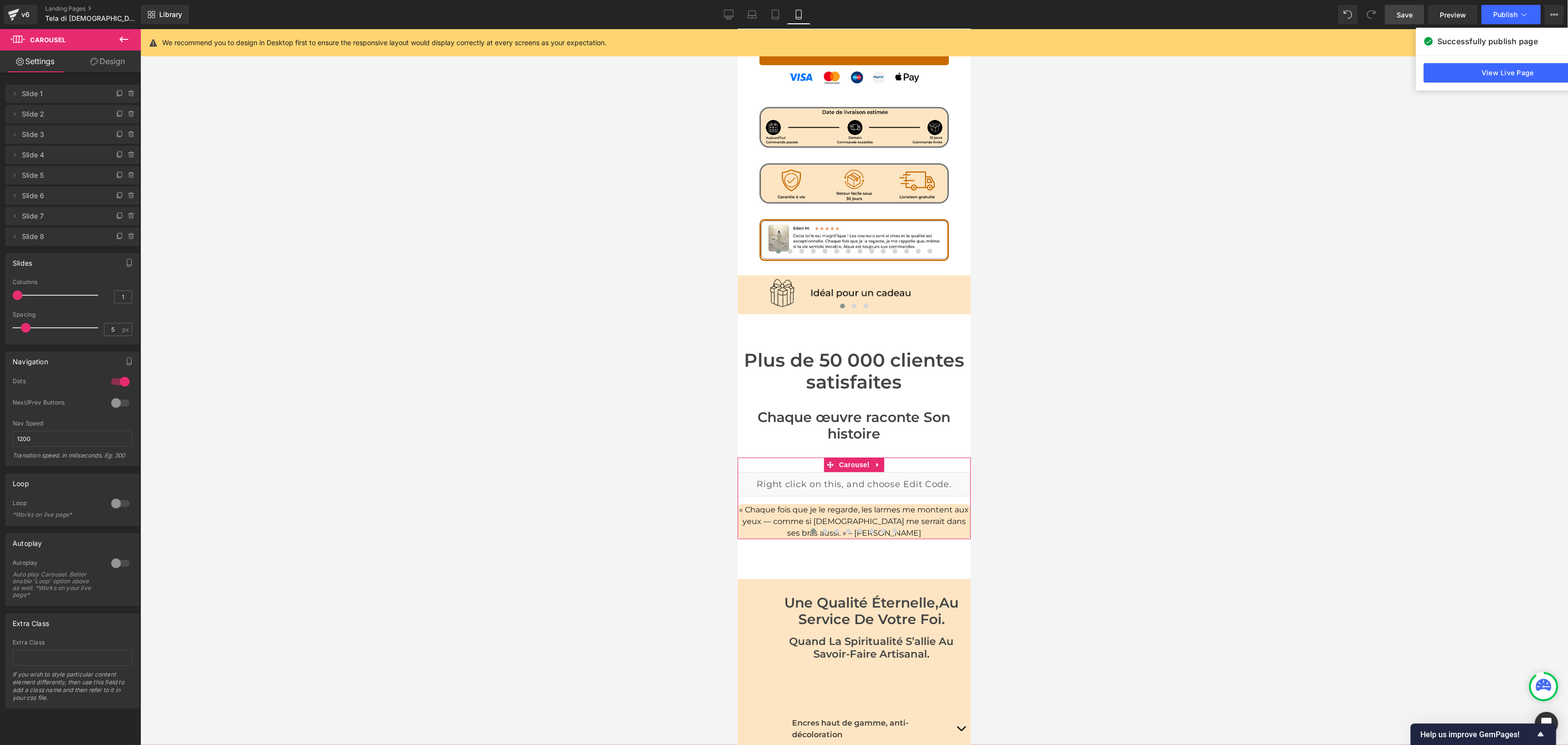
click at [114, 382] on div at bounding box center [120, 381] width 23 height 15
click at [118, 402] on div at bounding box center [120, 403] width 23 height 15
click at [121, 403] on div at bounding box center [120, 403] width 23 height 15
click at [118, 383] on div at bounding box center [120, 381] width 23 height 15
click at [850, 515] on span "Text Block" at bounding box center [849, 521] width 32 height 11
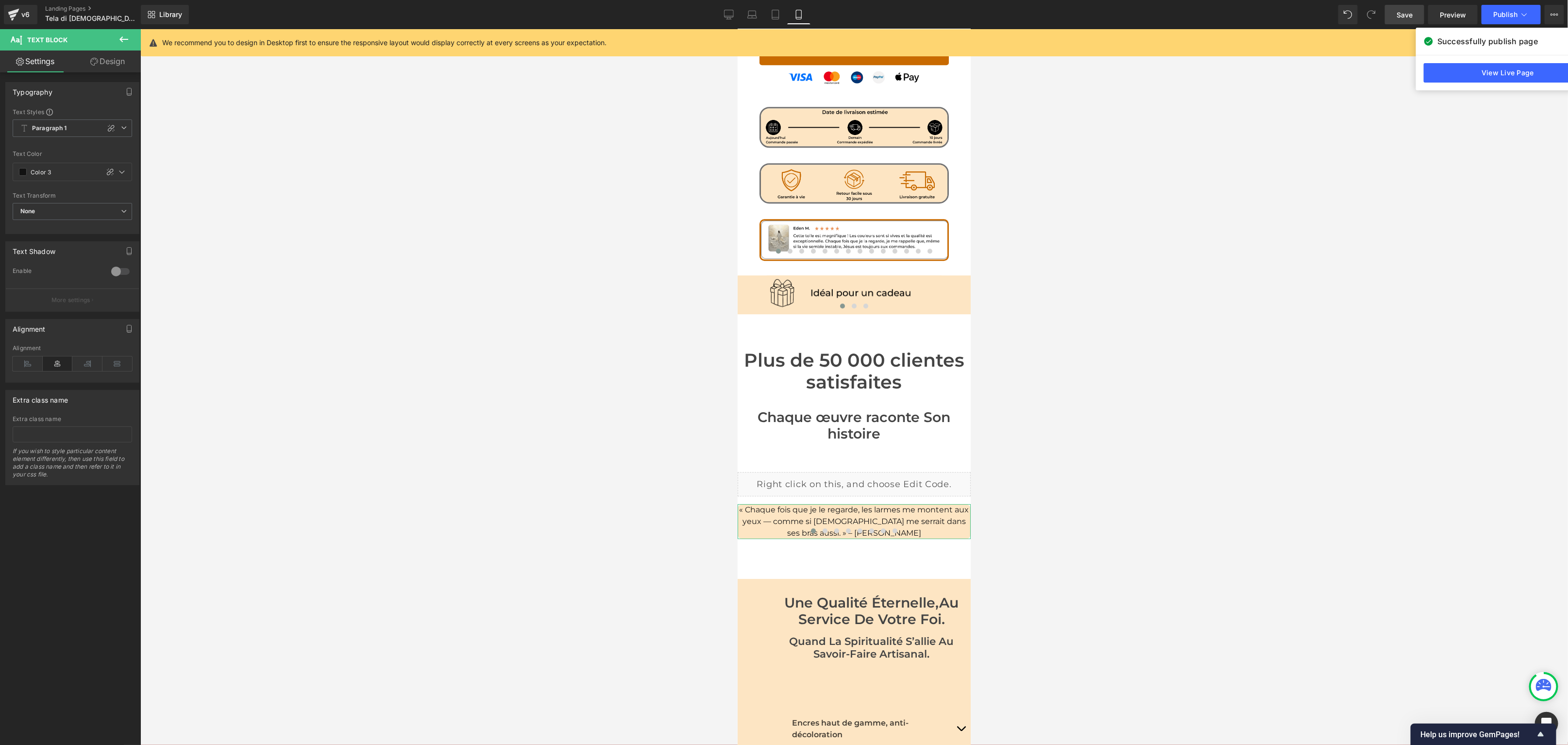
click at [106, 62] on link "Design" at bounding box center [107, 61] width 70 height 22
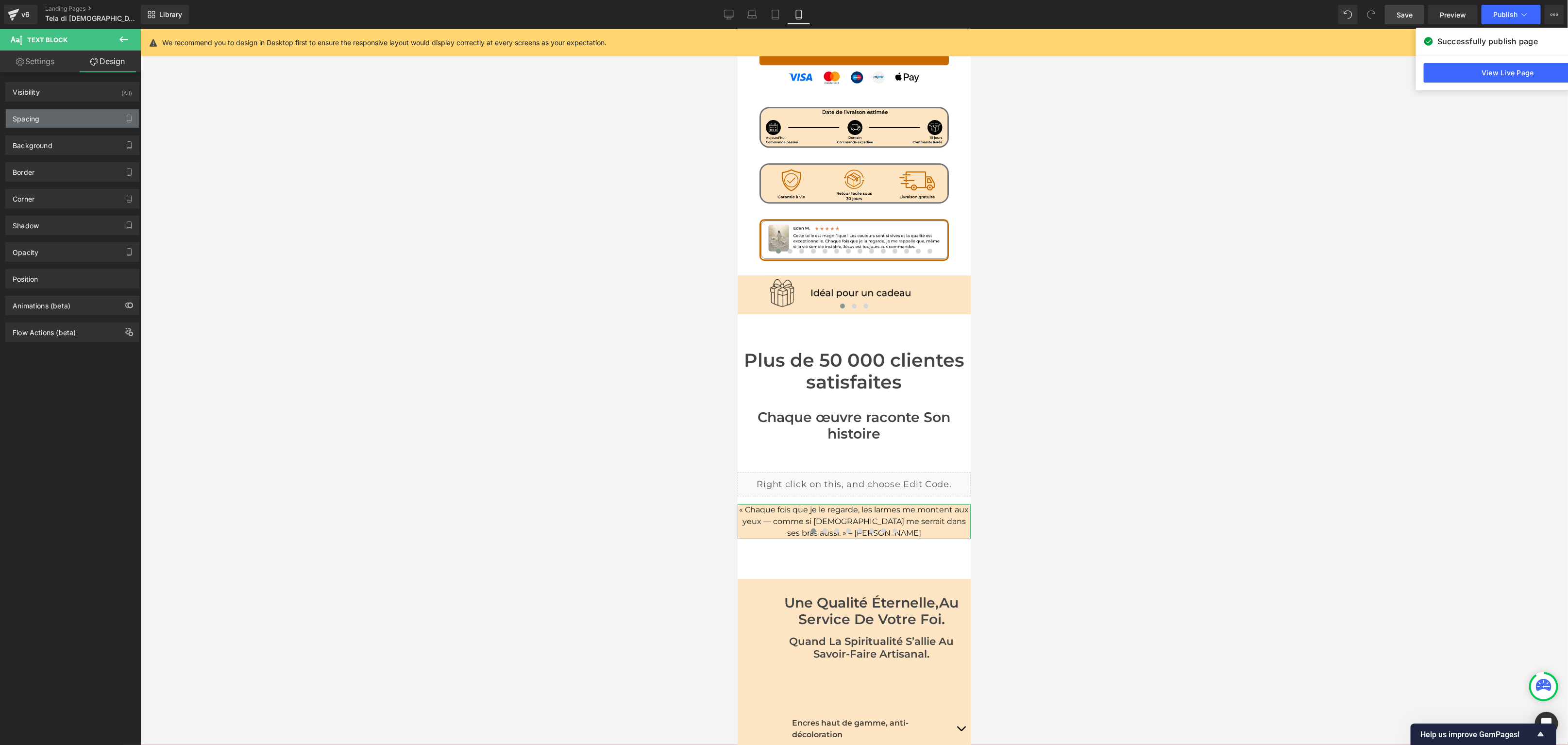
click at [53, 117] on div "Spacing" at bounding box center [72, 118] width 133 height 19
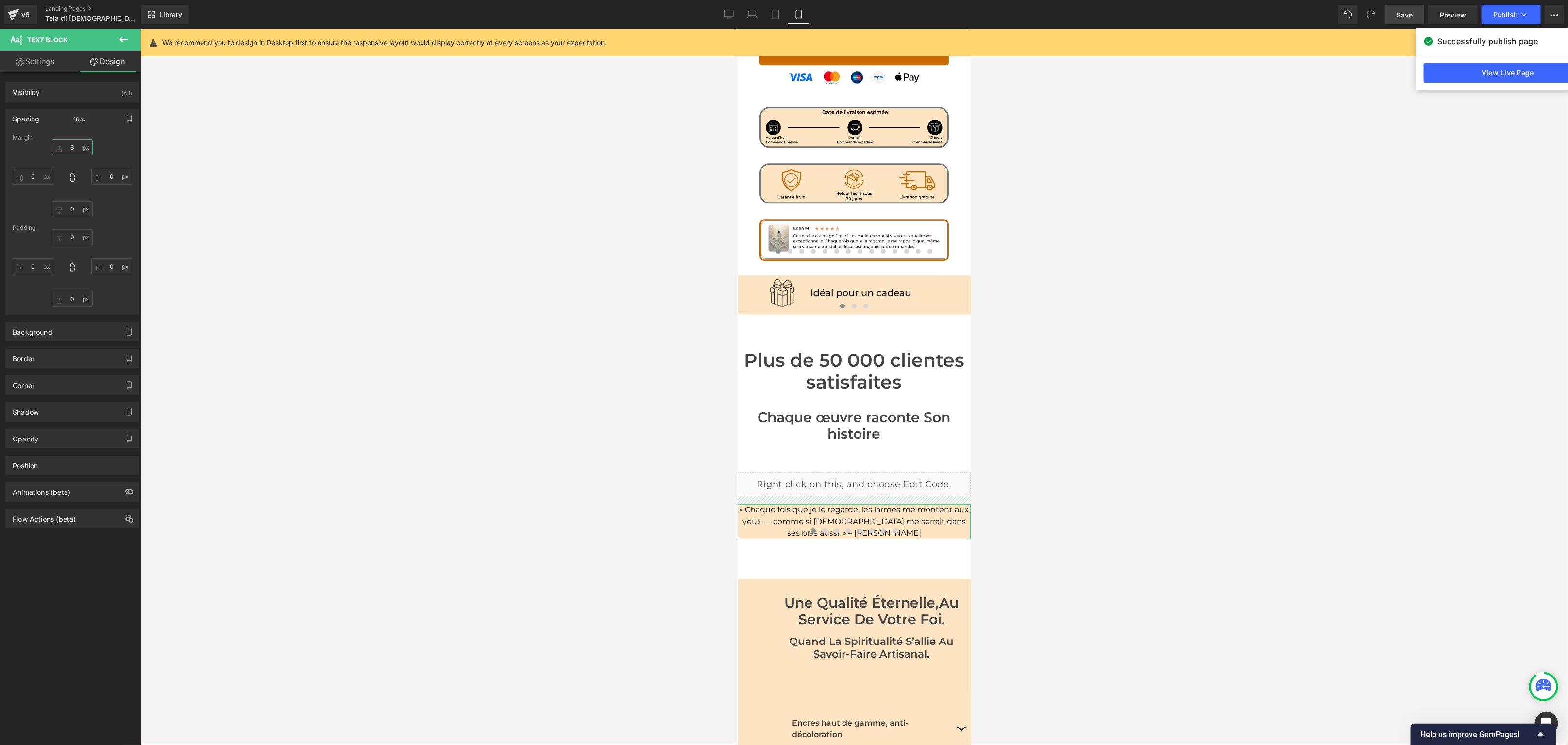
click at [68, 143] on input "S" at bounding box center [72, 147] width 41 height 16
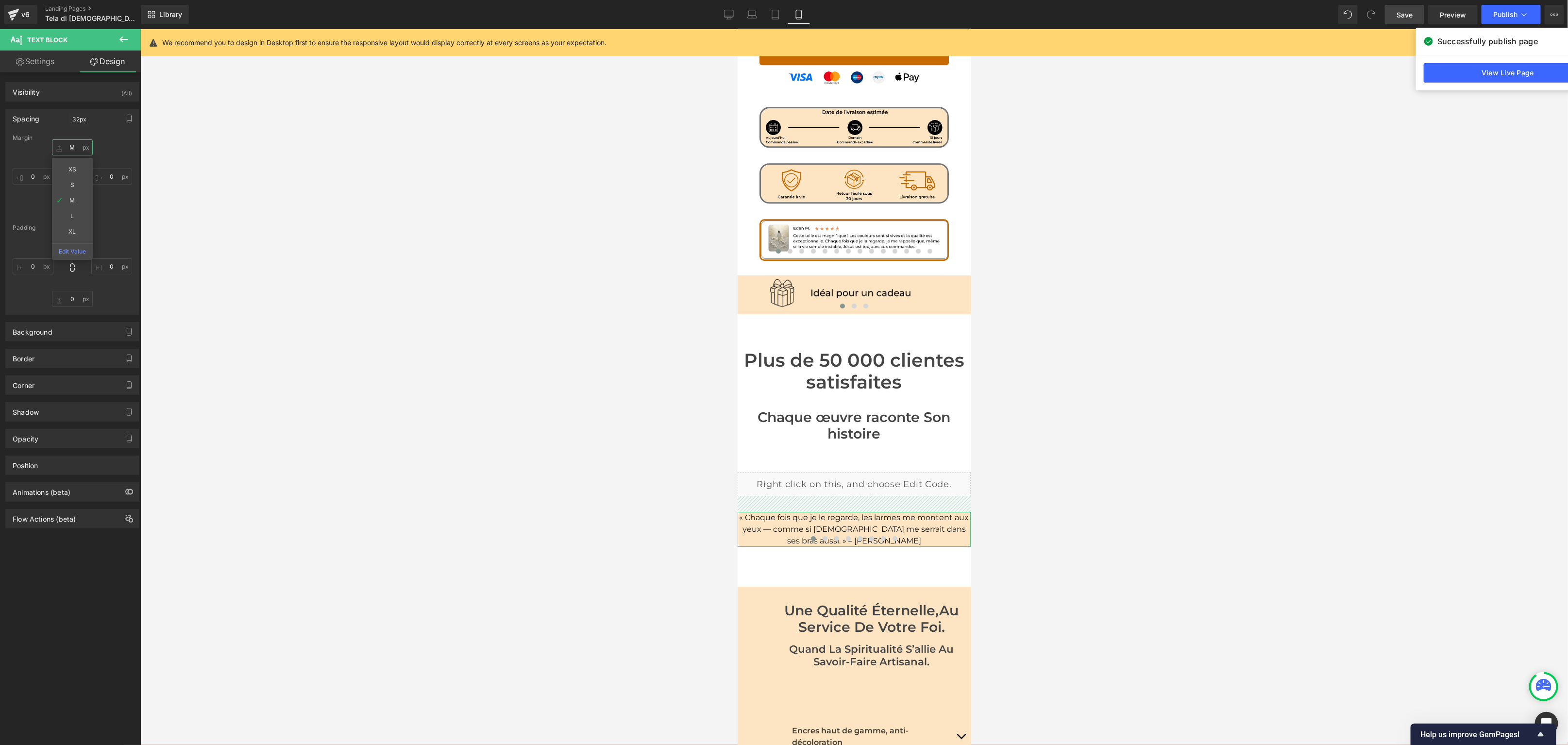
click at [71, 146] on input "M" at bounding box center [72, 147] width 41 height 16
type input "S"
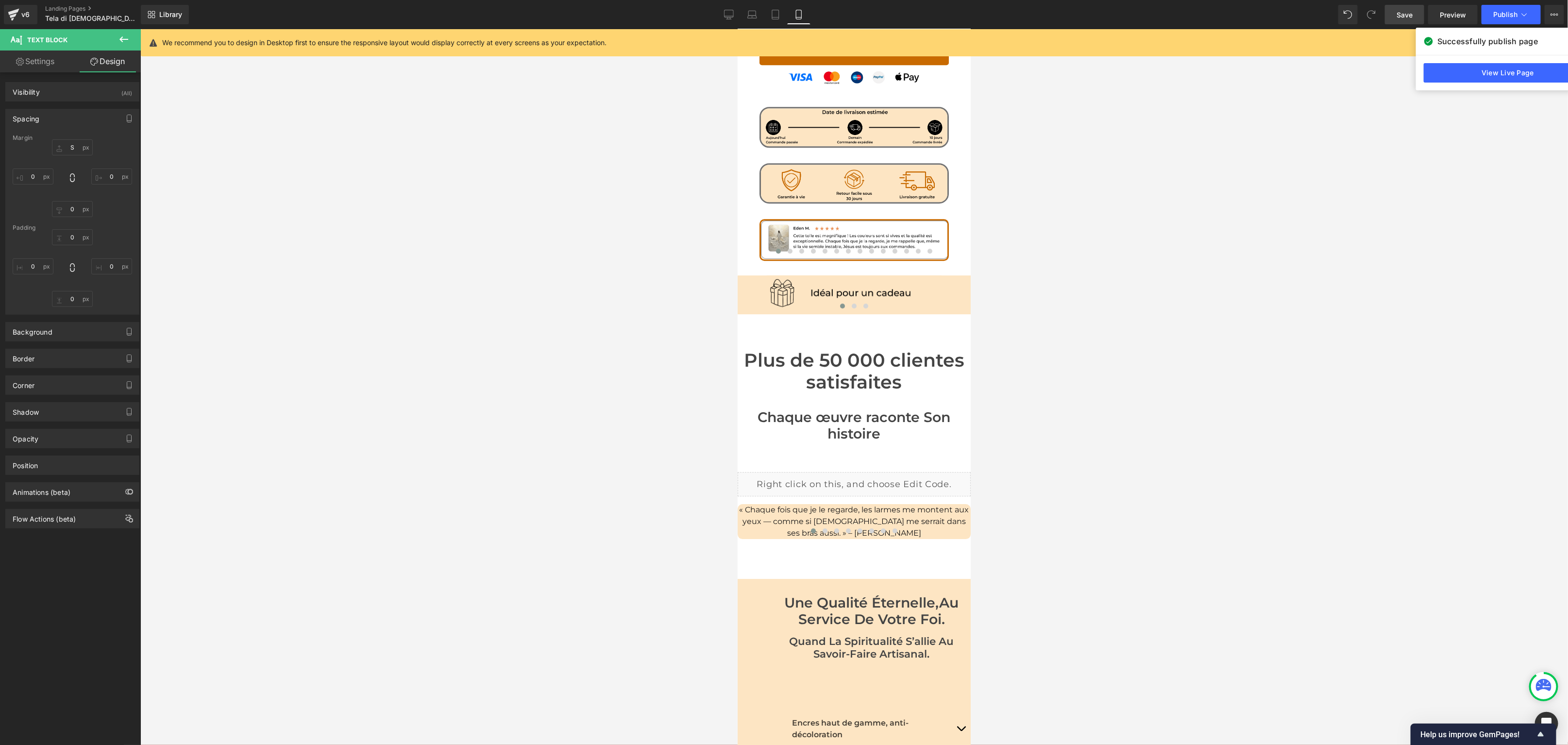
click at [476, 271] on div at bounding box center [854, 387] width 1428 height 716
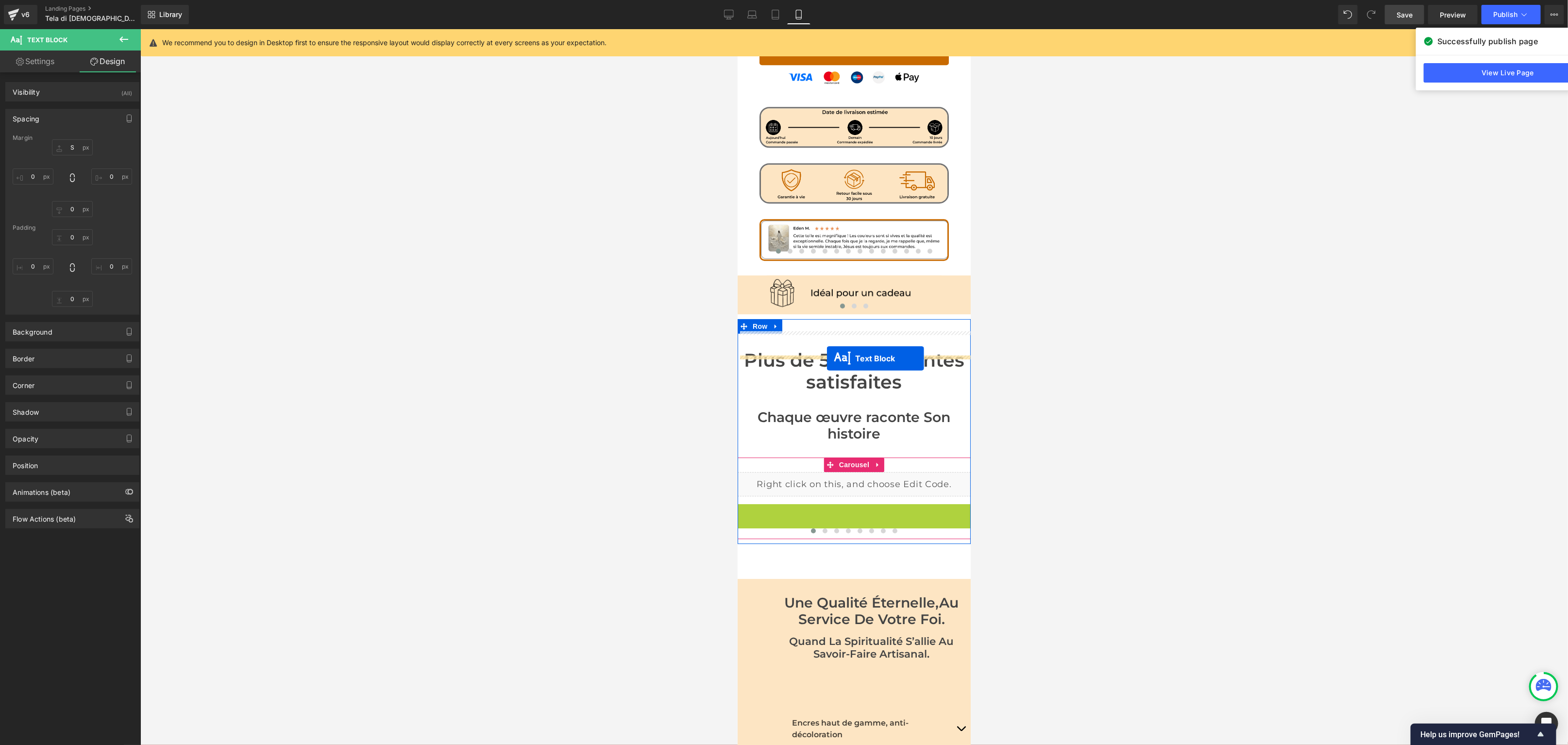
drag, startPoint x: 826, startPoint y: 379, endPoint x: 826, endPoint y: 358, distance: 21.0
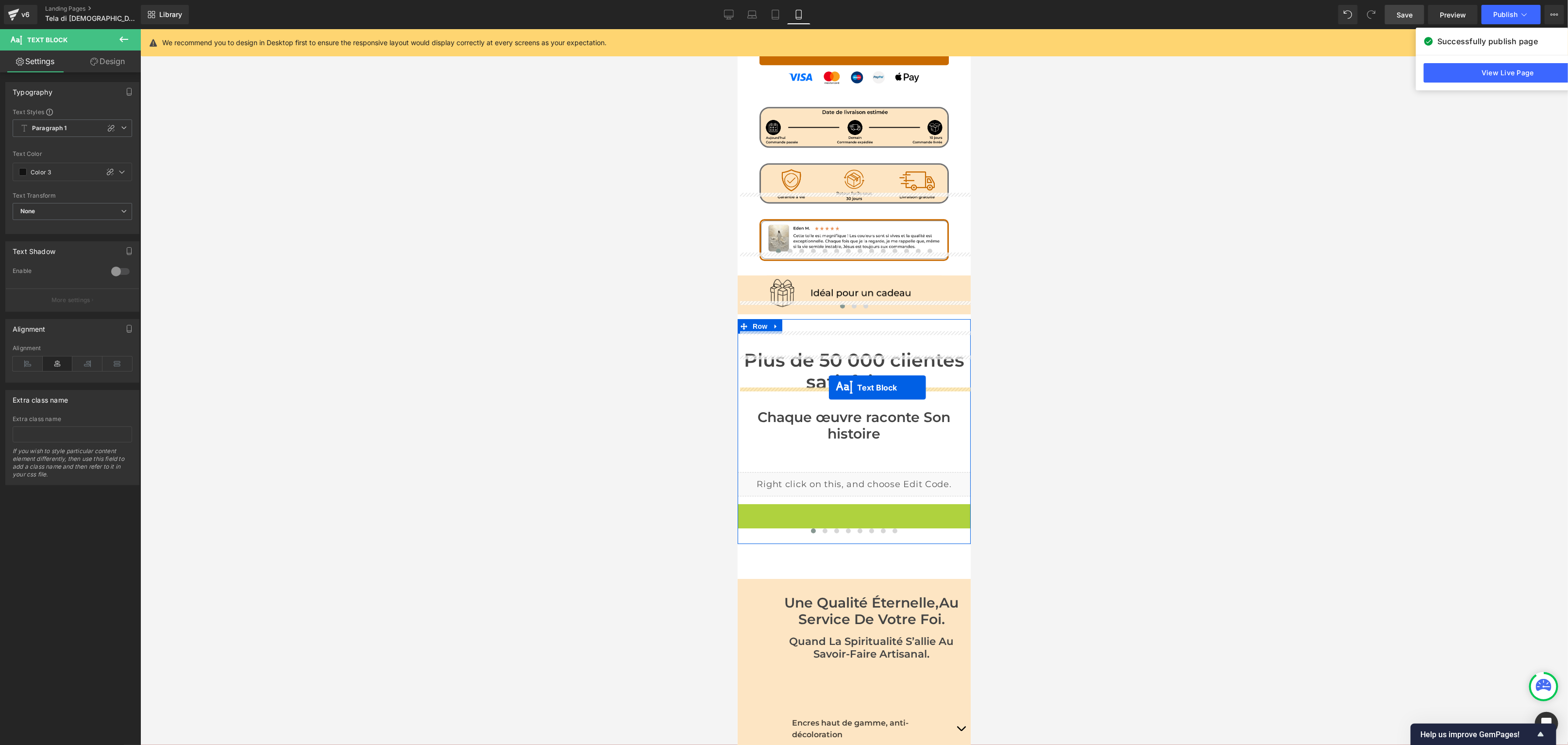
drag, startPoint x: 828, startPoint y: 381, endPoint x: 828, endPoint y: 387, distance: 6.0
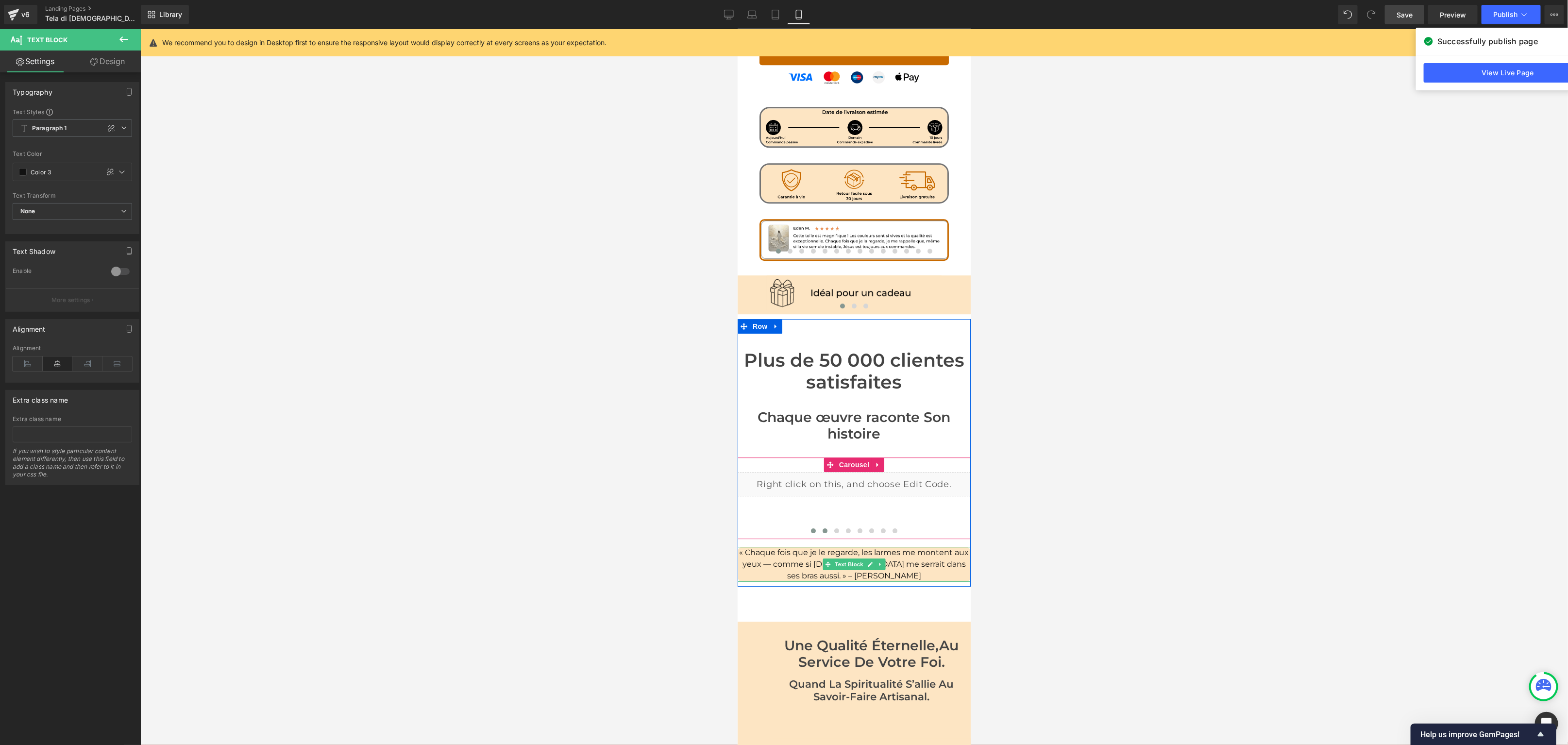
click at [825, 528] on span at bounding box center [825, 530] width 5 height 5
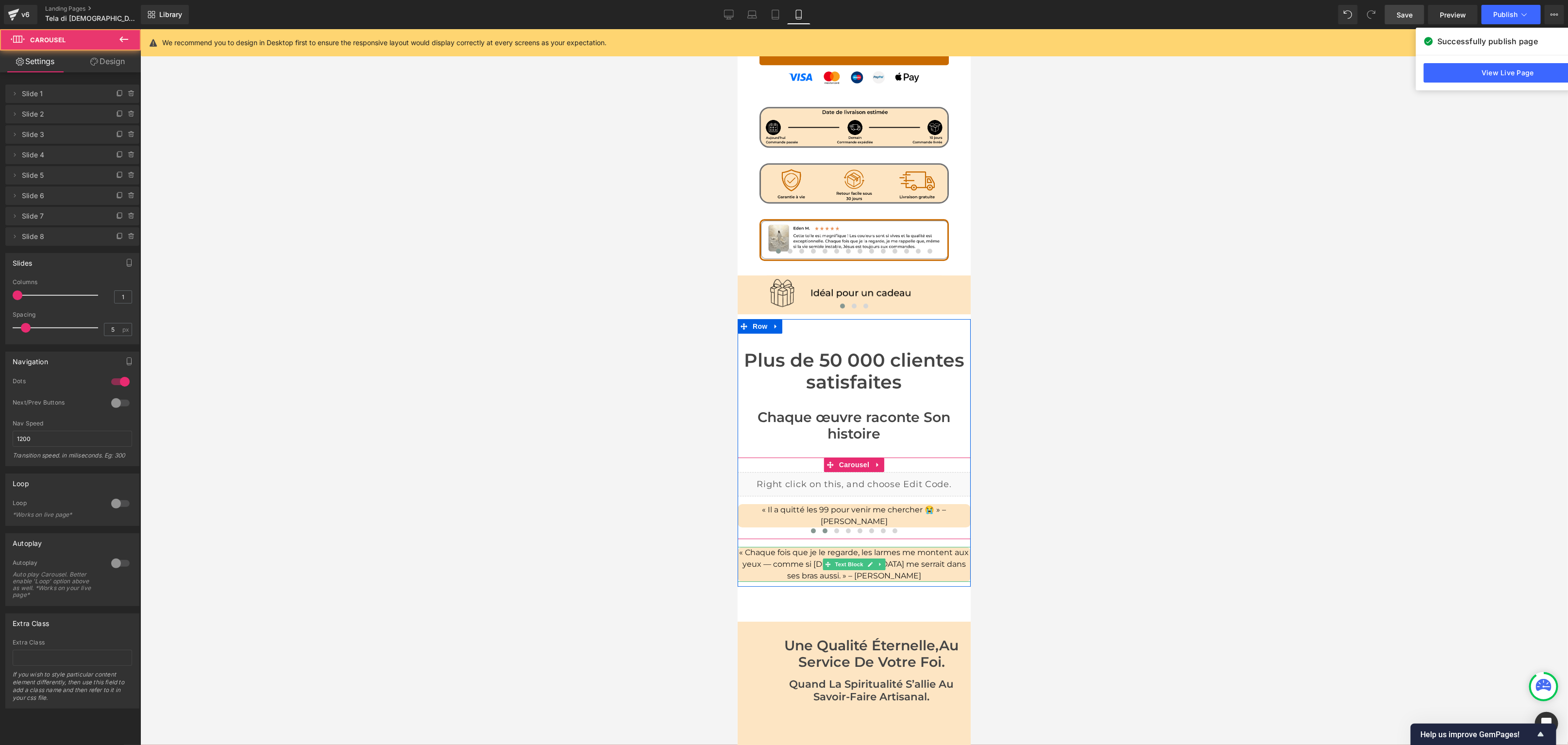
click at [813, 528] on span at bounding box center [813, 530] width 5 height 5
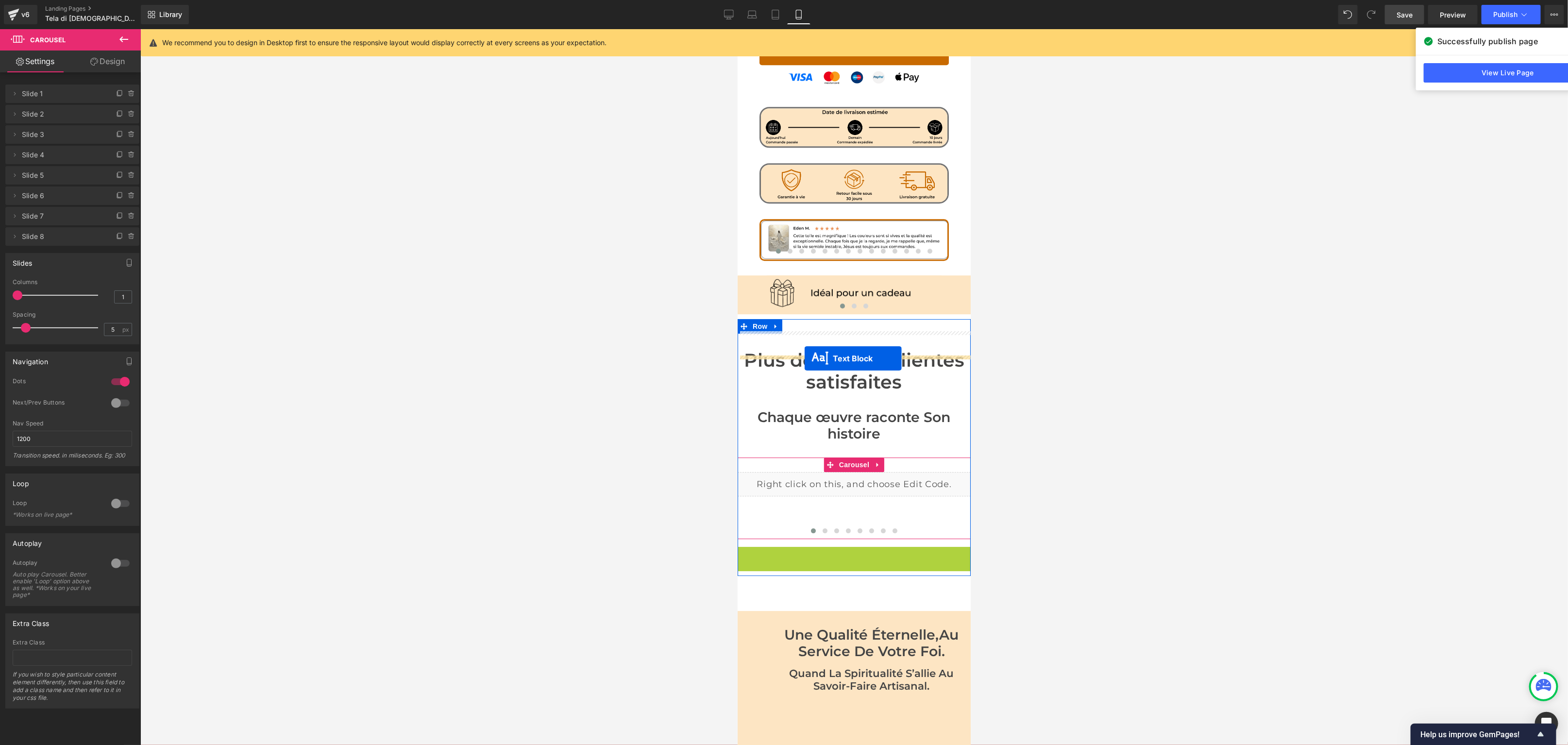
drag, startPoint x: 825, startPoint y: 412, endPoint x: 804, endPoint y: 358, distance: 57.9
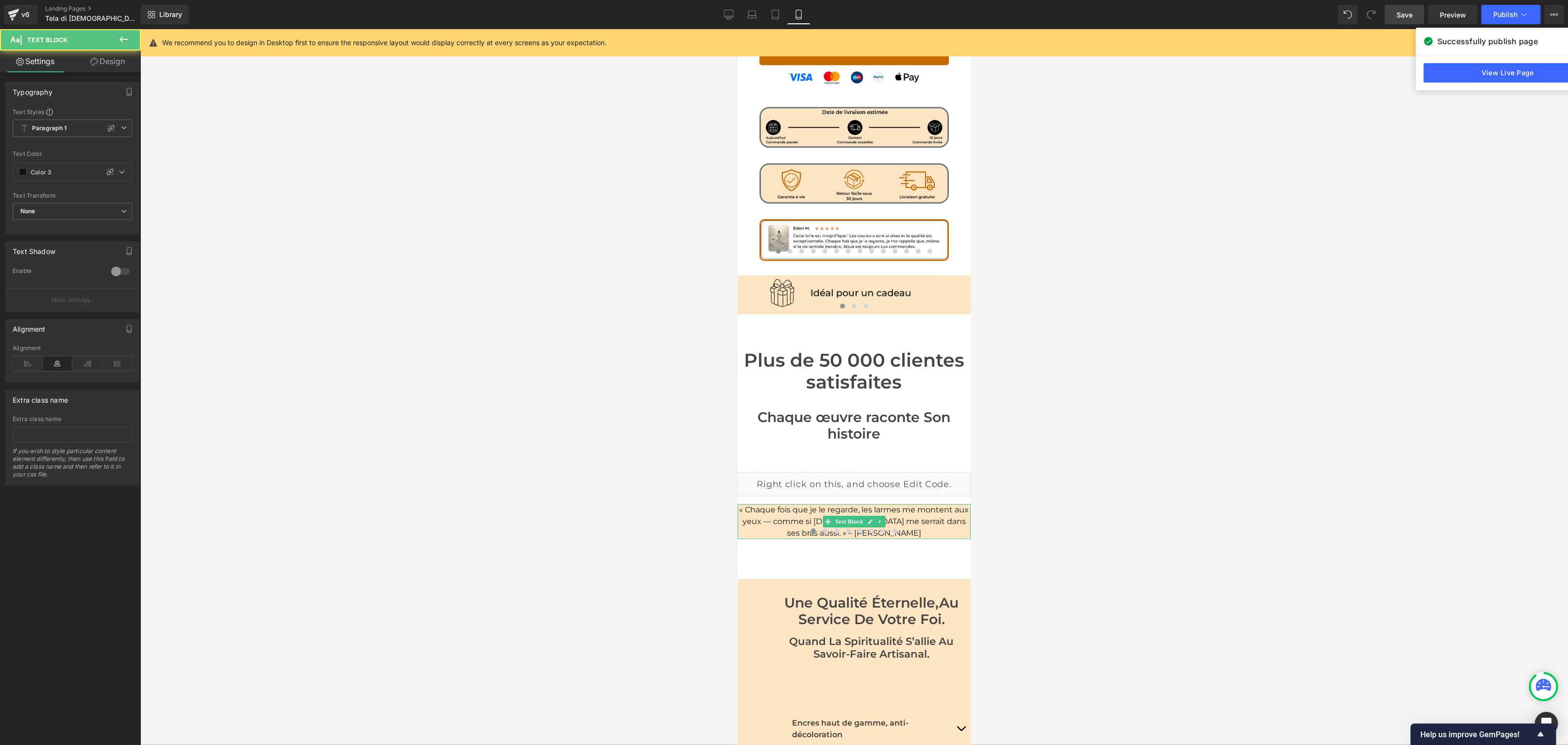
click at [591, 369] on div at bounding box center [854, 387] width 1428 height 716
click at [751, 579] on span "Row" at bounding box center [759, 586] width 19 height 14
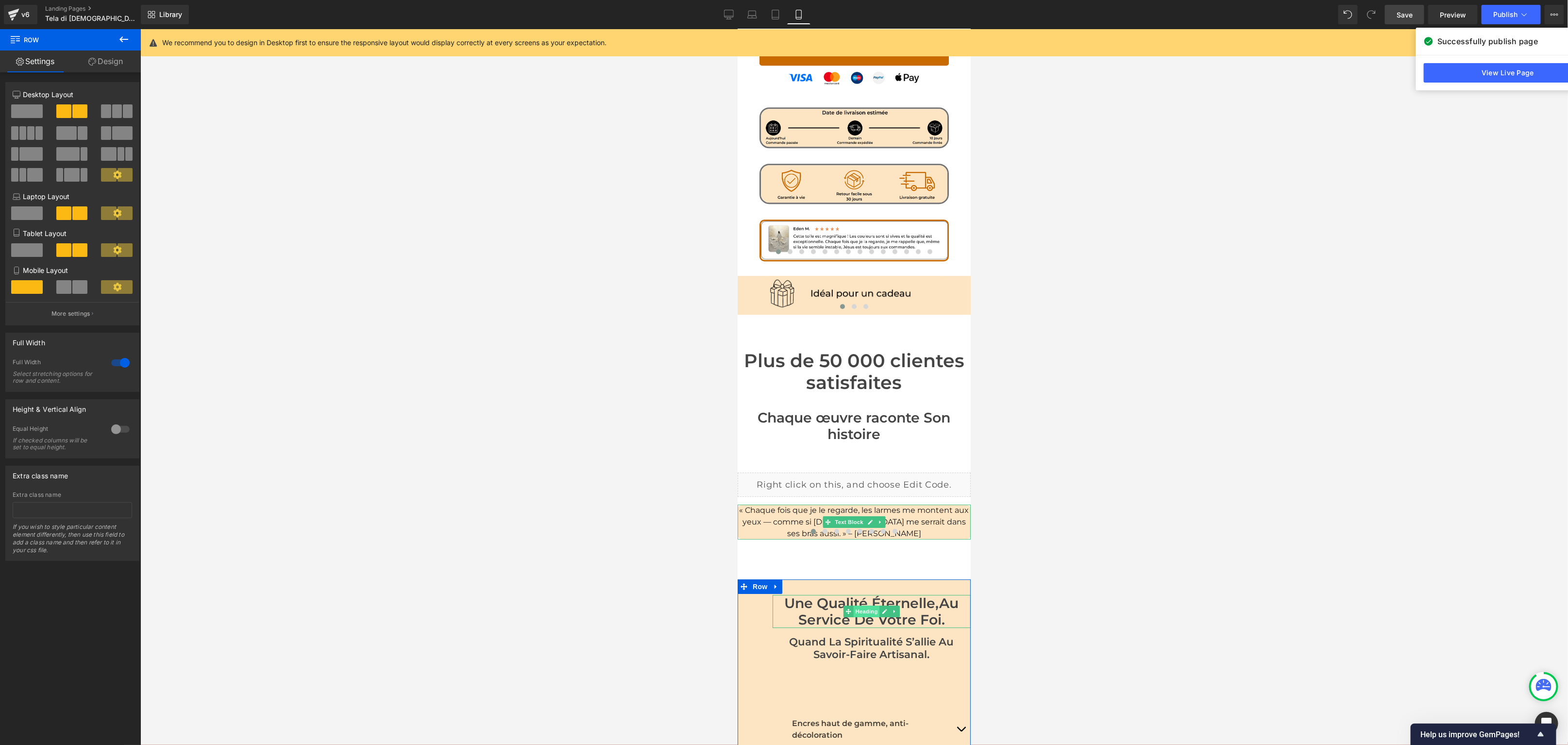
click at [861, 605] on span "Heading" at bounding box center [867, 610] width 27 height 11
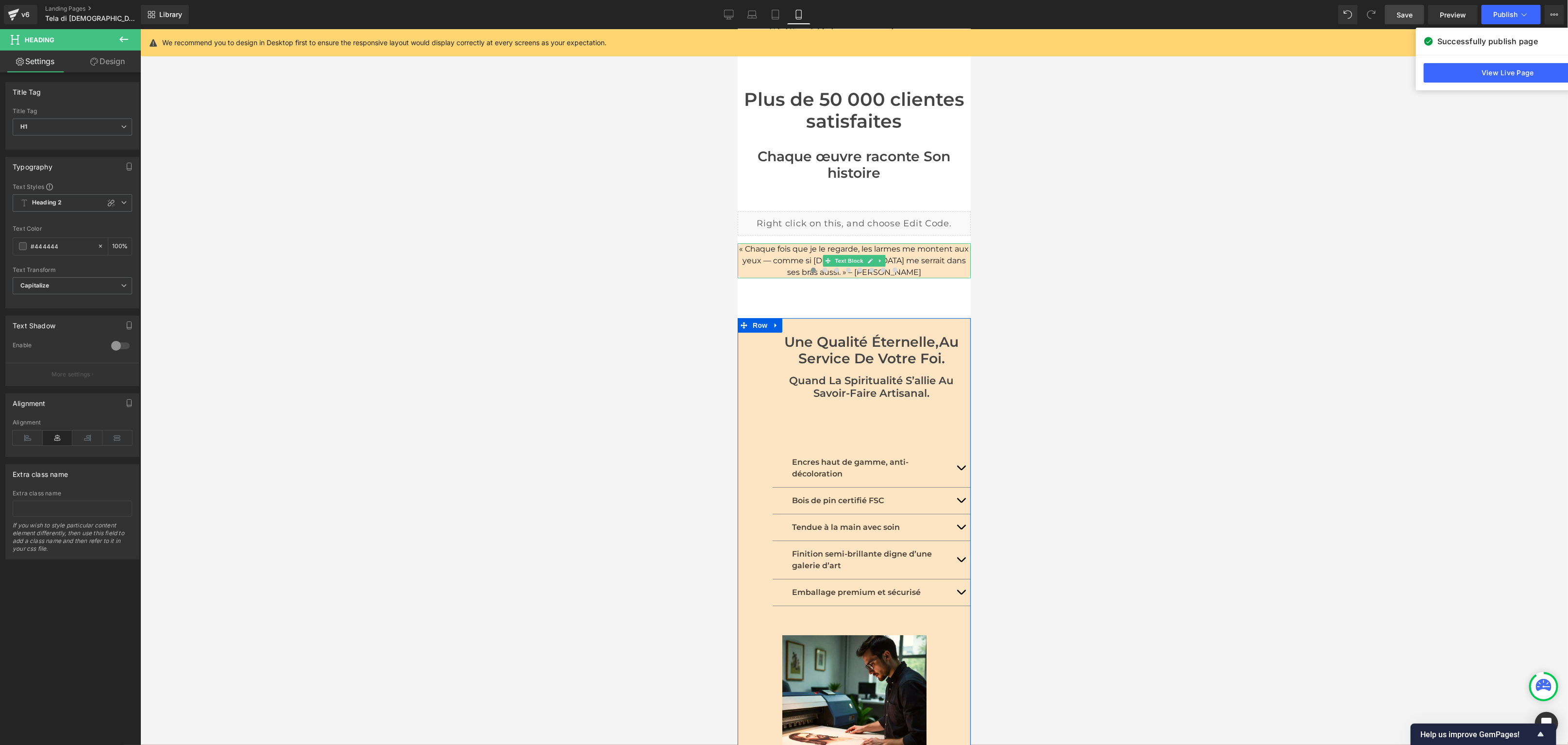
scroll to position [2570, 0]
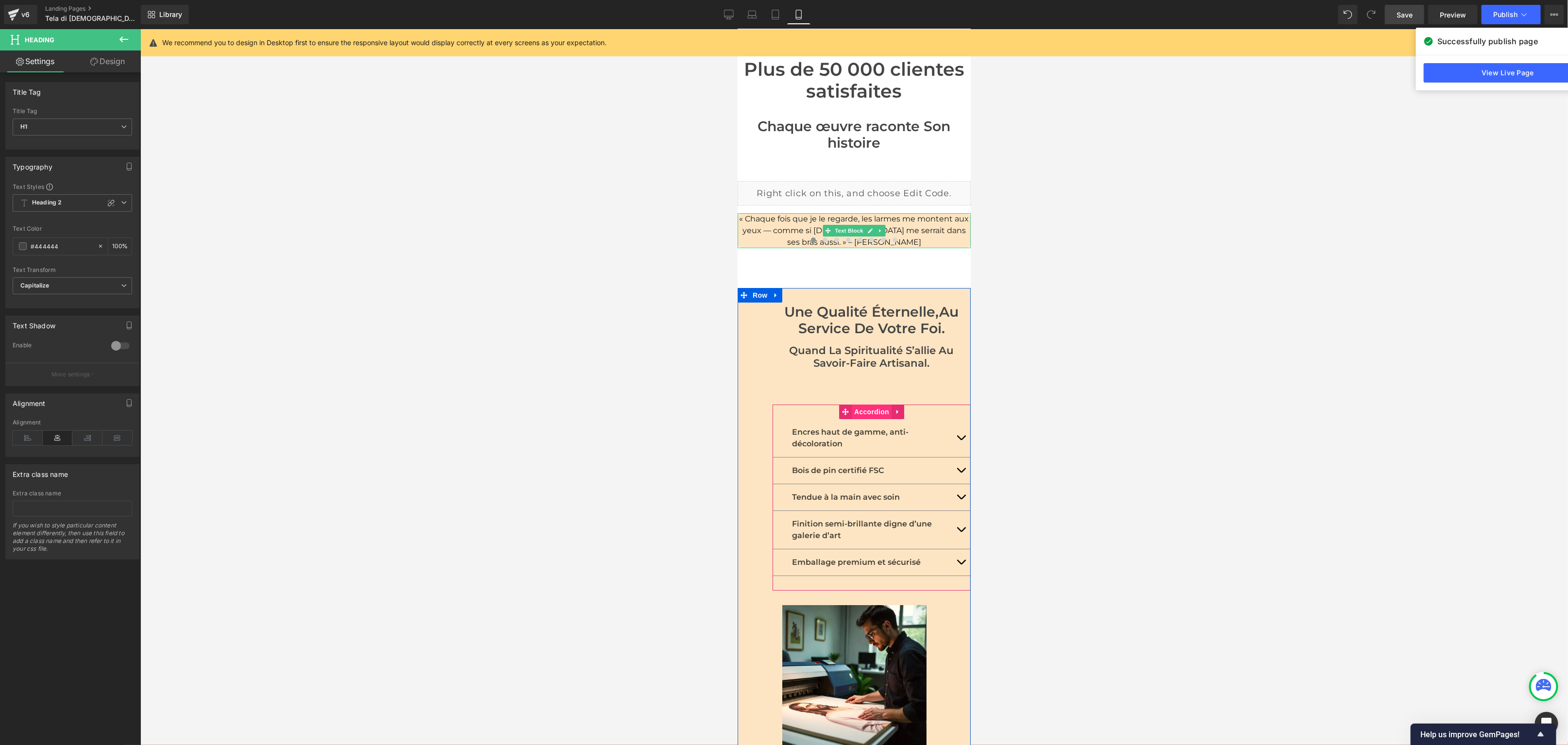
click at [876, 404] on span "Accordion" at bounding box center [871, 412] width 39 height 14
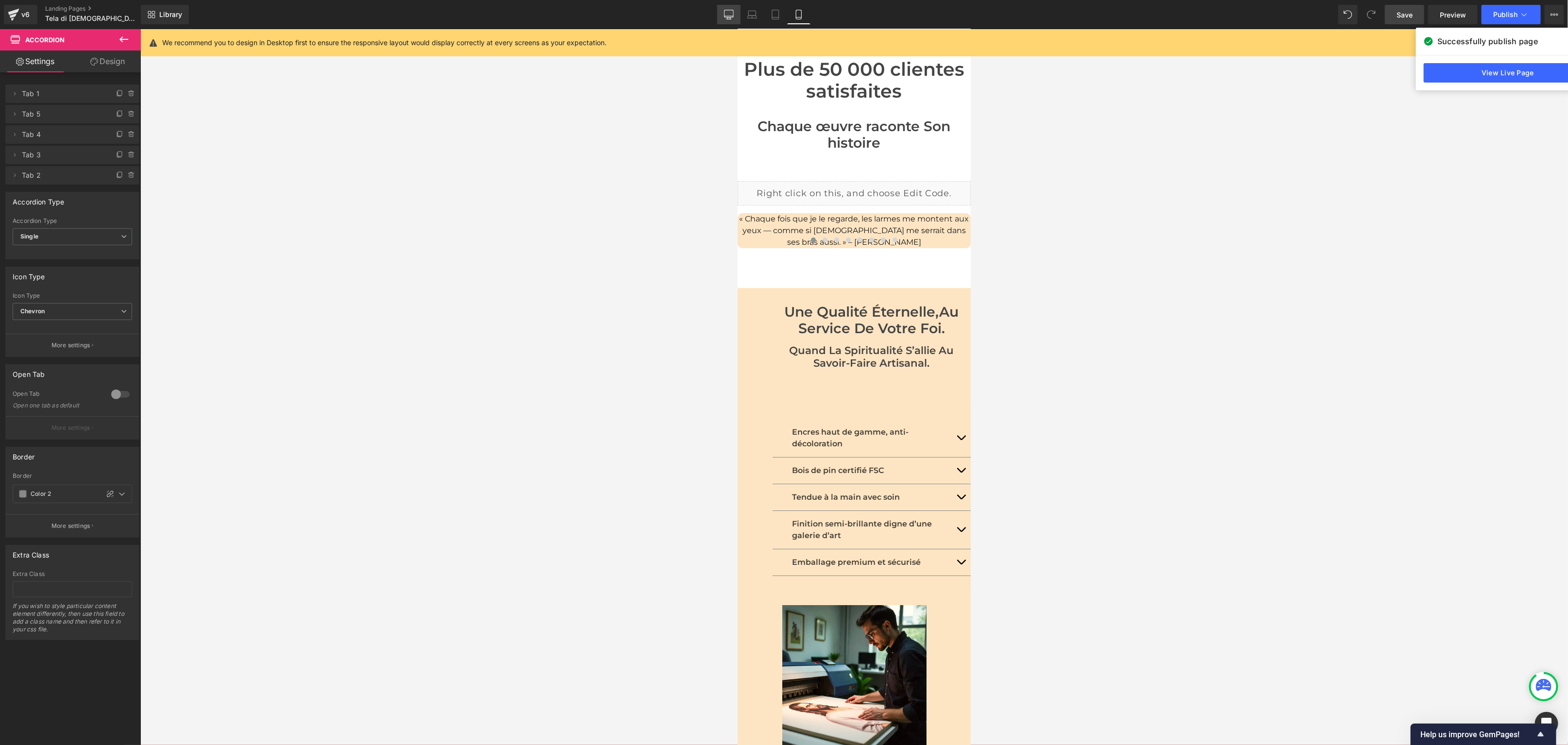
click at [729, 16] on icon at bounding box center [728, 16] width 9 height 0
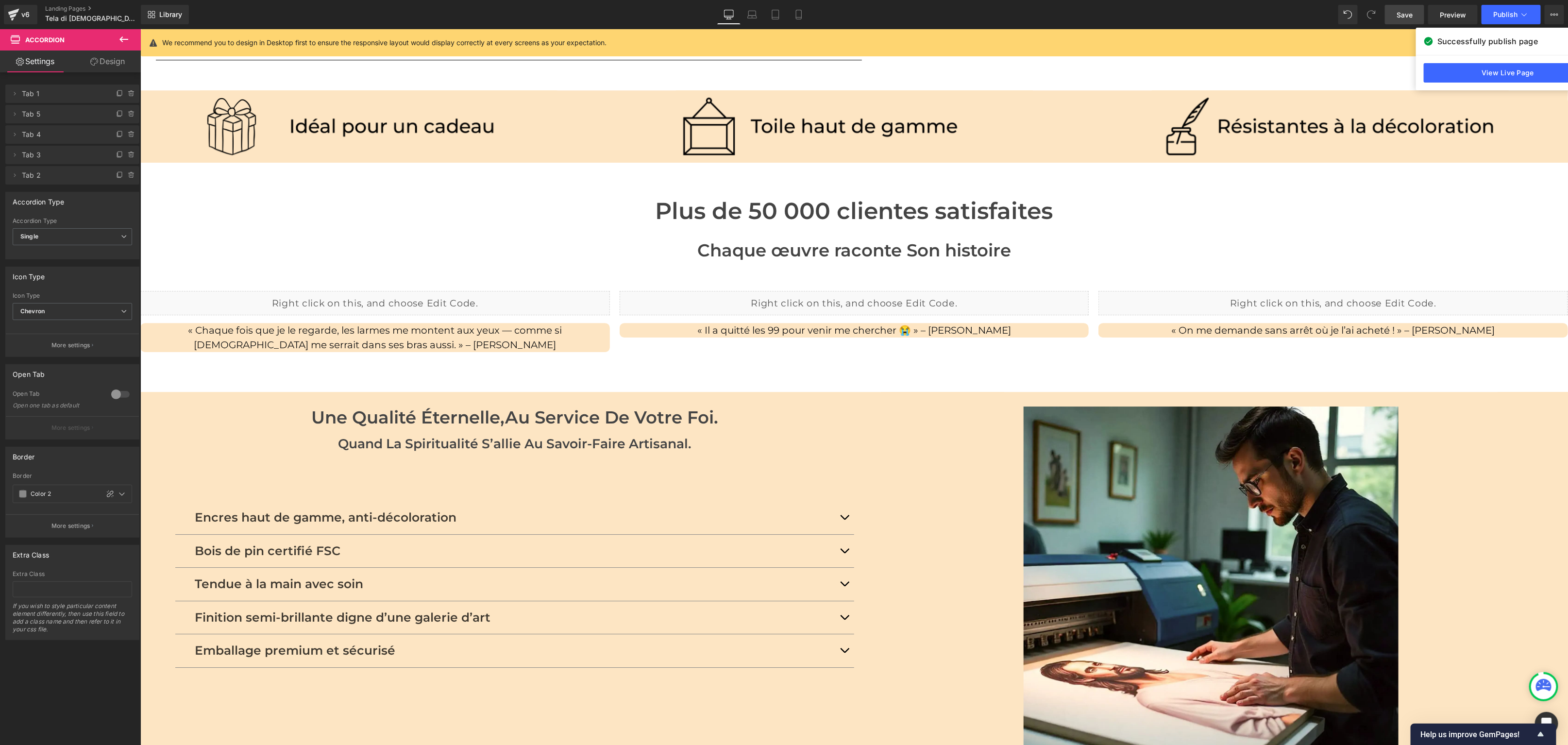
scroll to position [2497, 0]
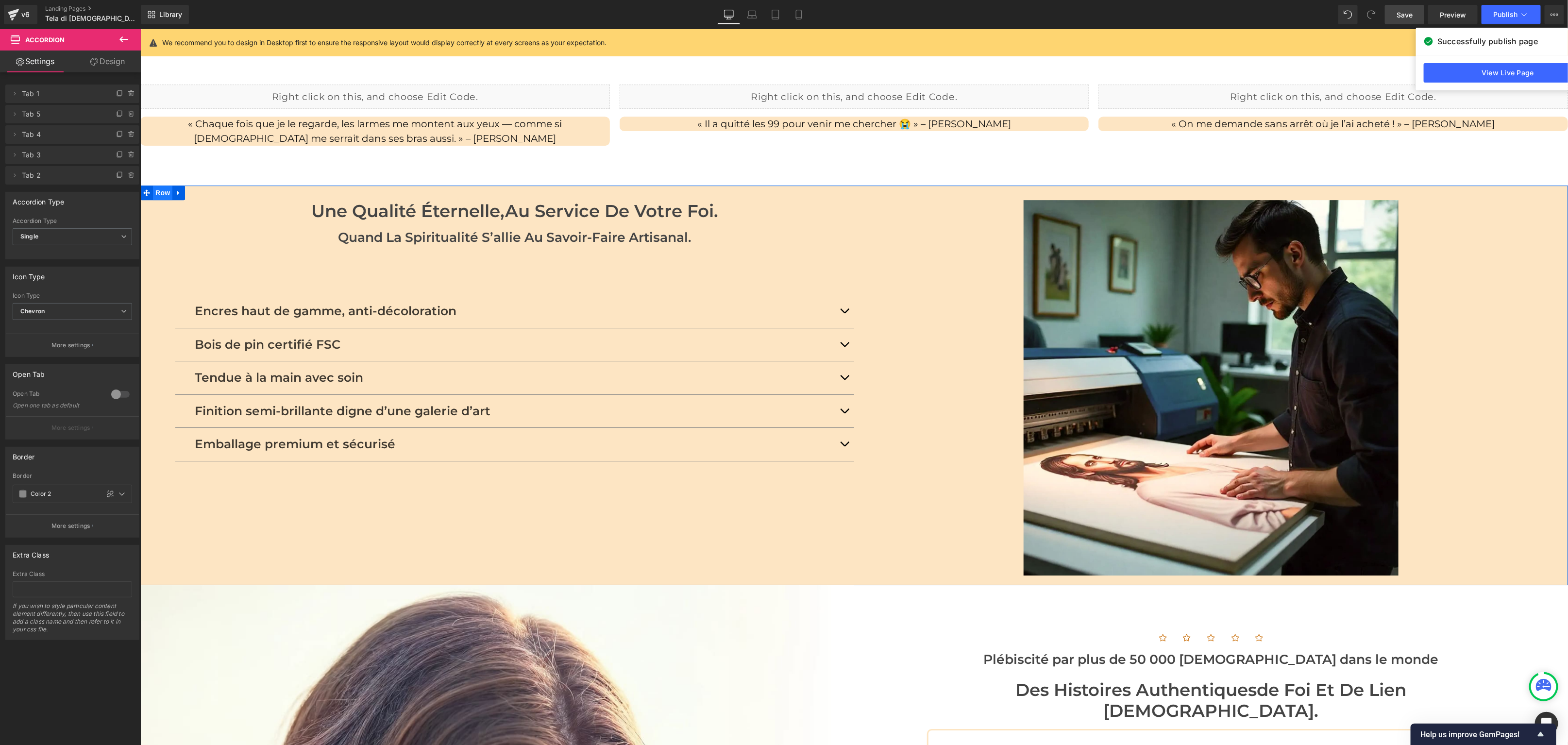
click at [168, 185] on span "Row" at bounding box center [162, 192] width 19 height 14
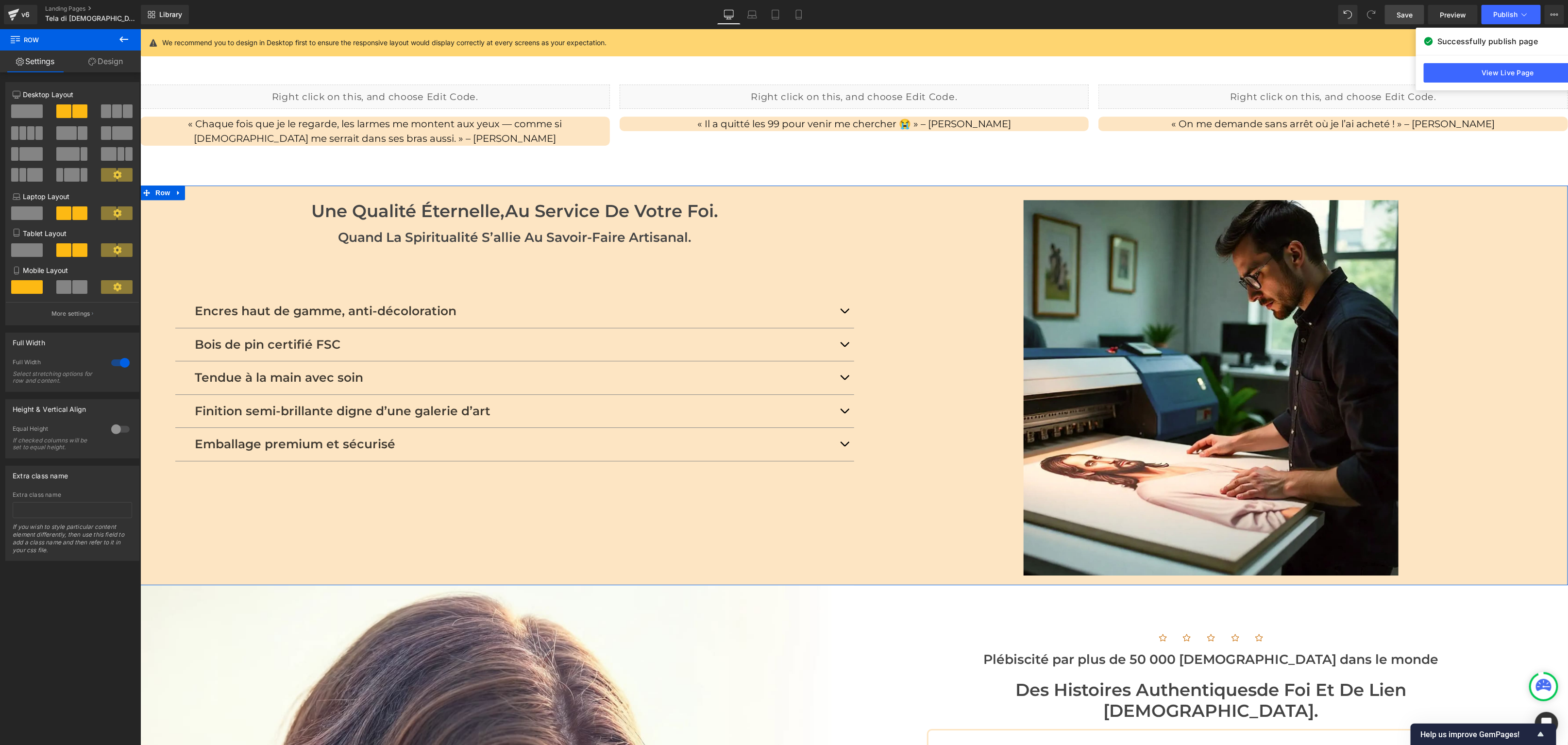
click at [96, 56] on link "Design" at bounding box center [105, 61] width 70 height 22
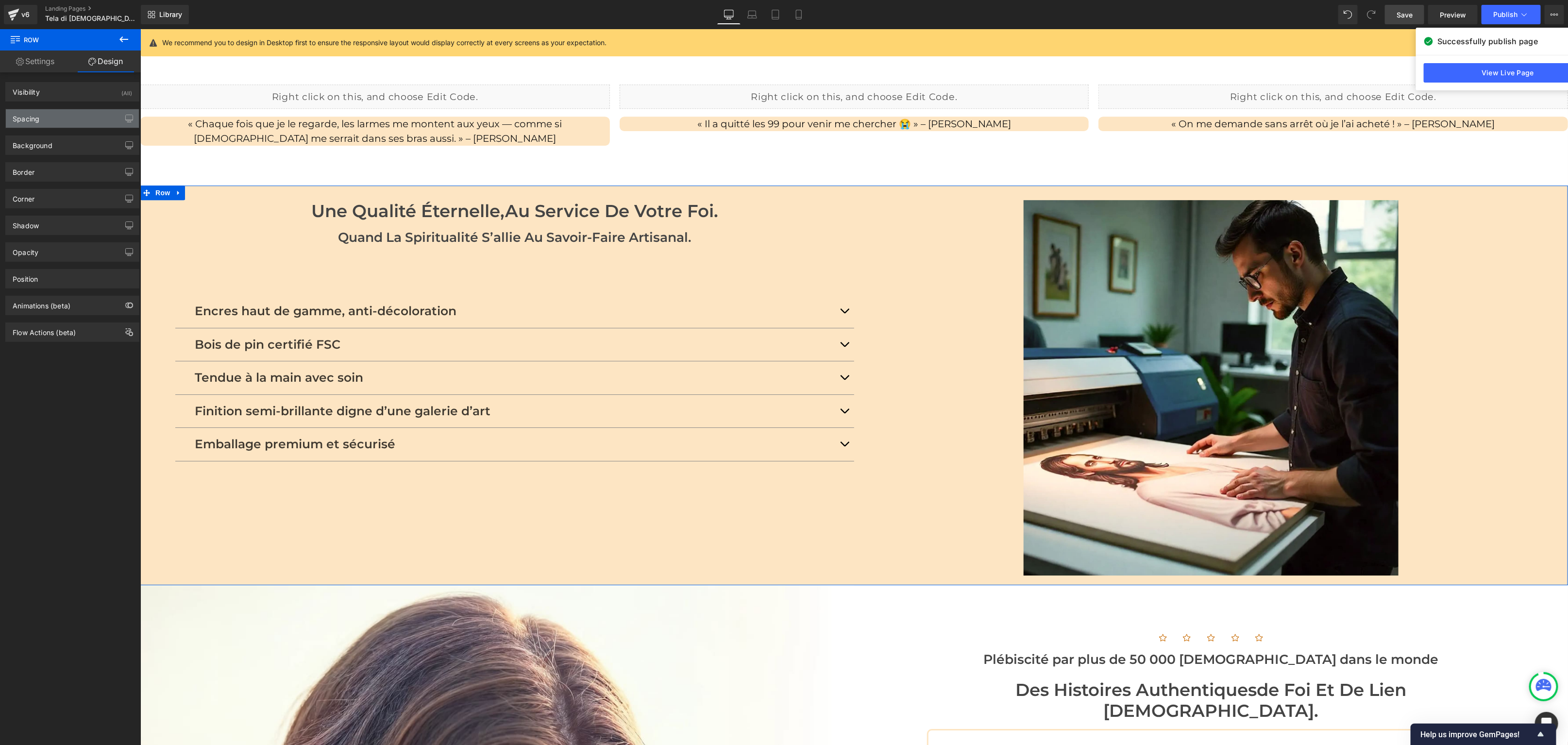
click at [52, 126] on div "Spacing" at bounding box center [72, 118] width 133 height 19
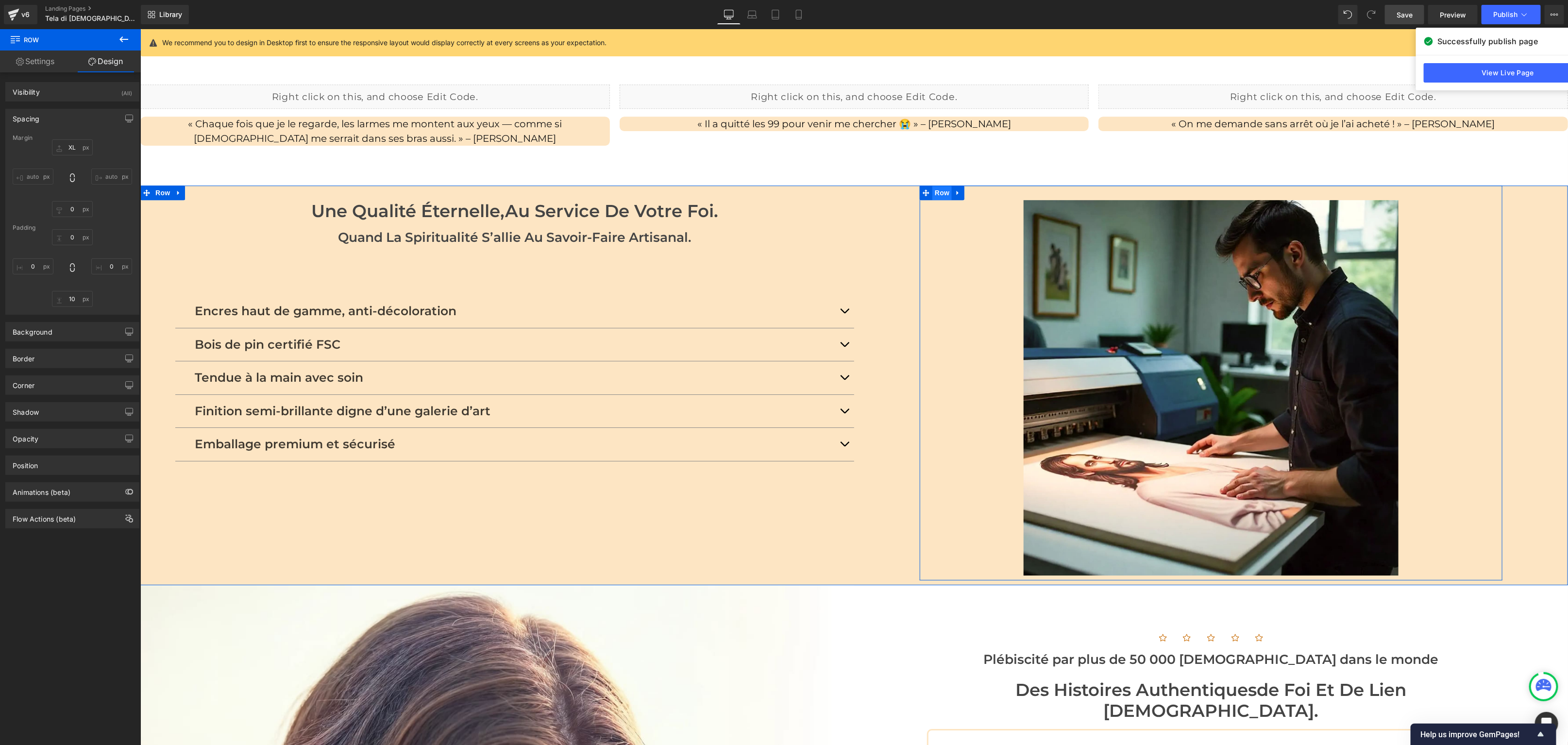
click at [949, 185] on span "Row" at bounding box center [941, 192] width 19 height 14
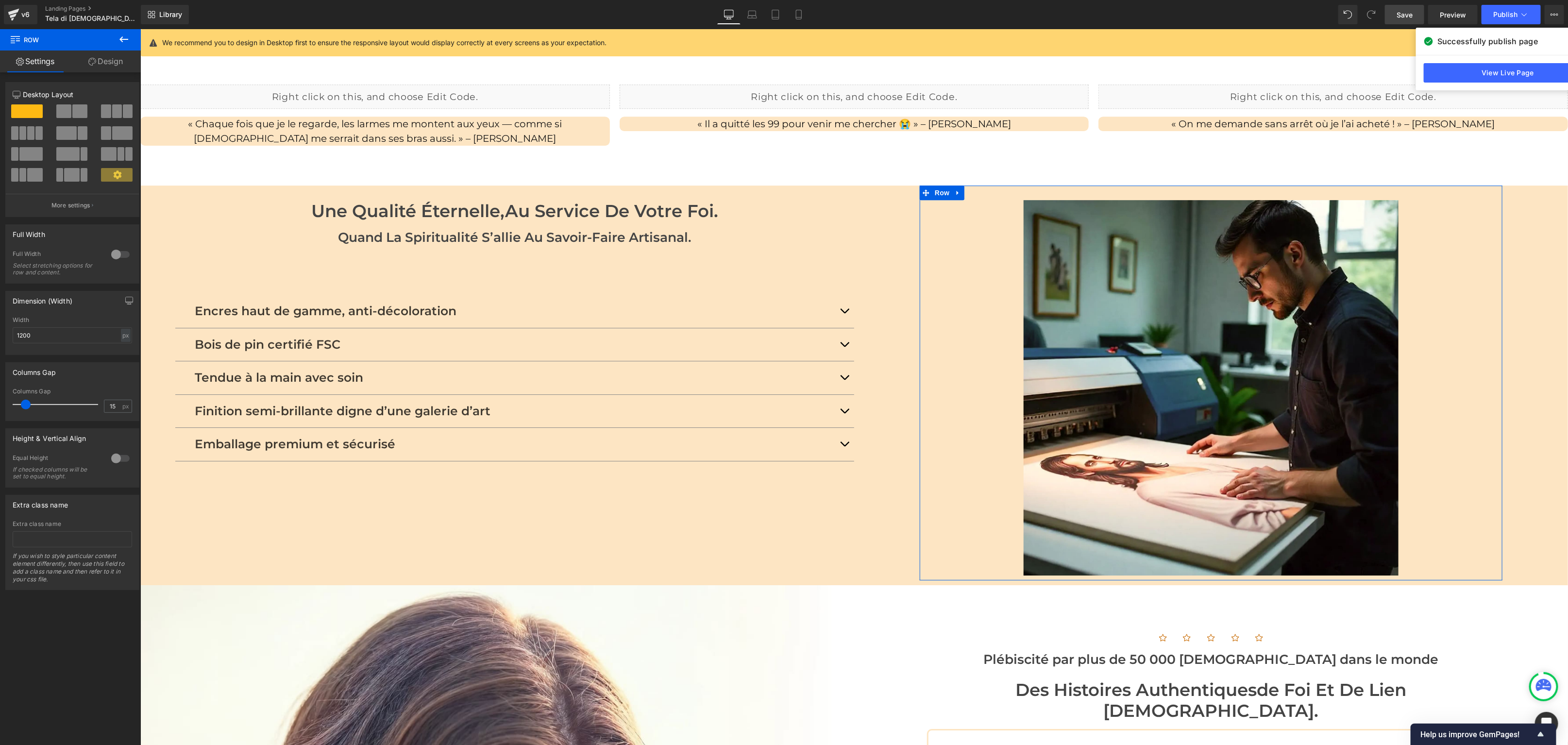
click at [119, 61] on link "Design" at bounding box center [105, 61] width 70 height 22
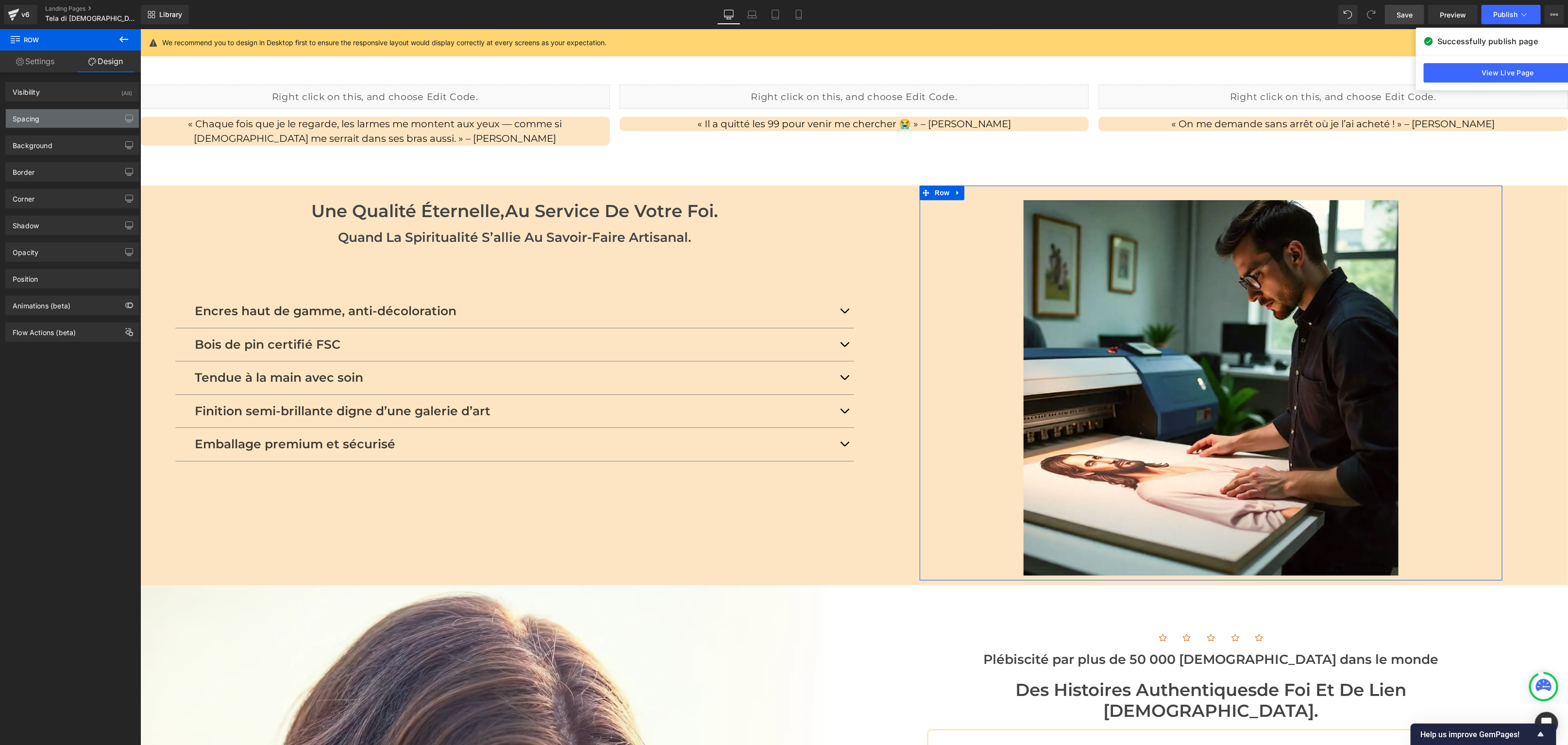
click at [60, 122] on div "Spacing" at bounding box center [72, 118] width 133 height 19
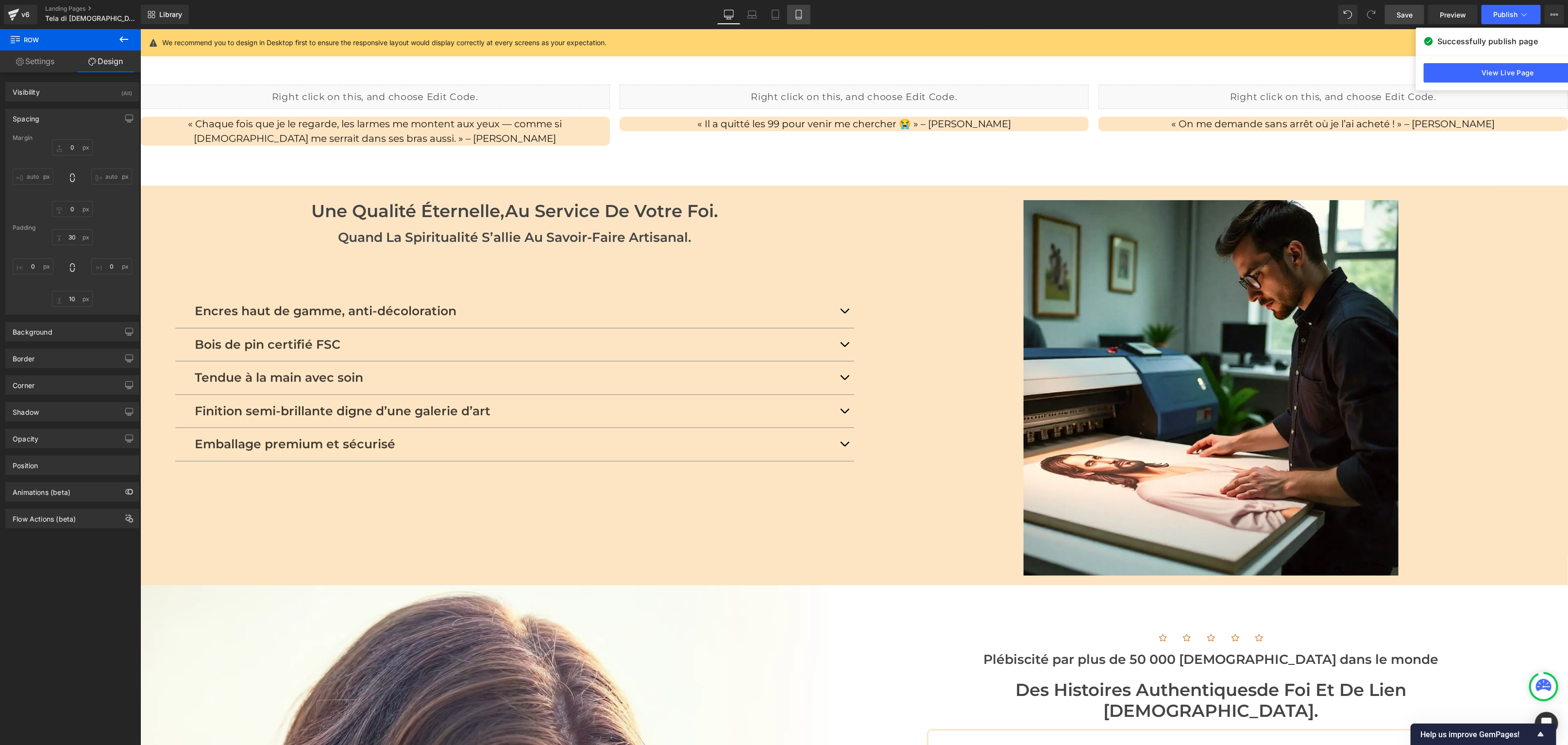
click at [794, 16] on icon at bounding box center [799, 14] width 10 height 10
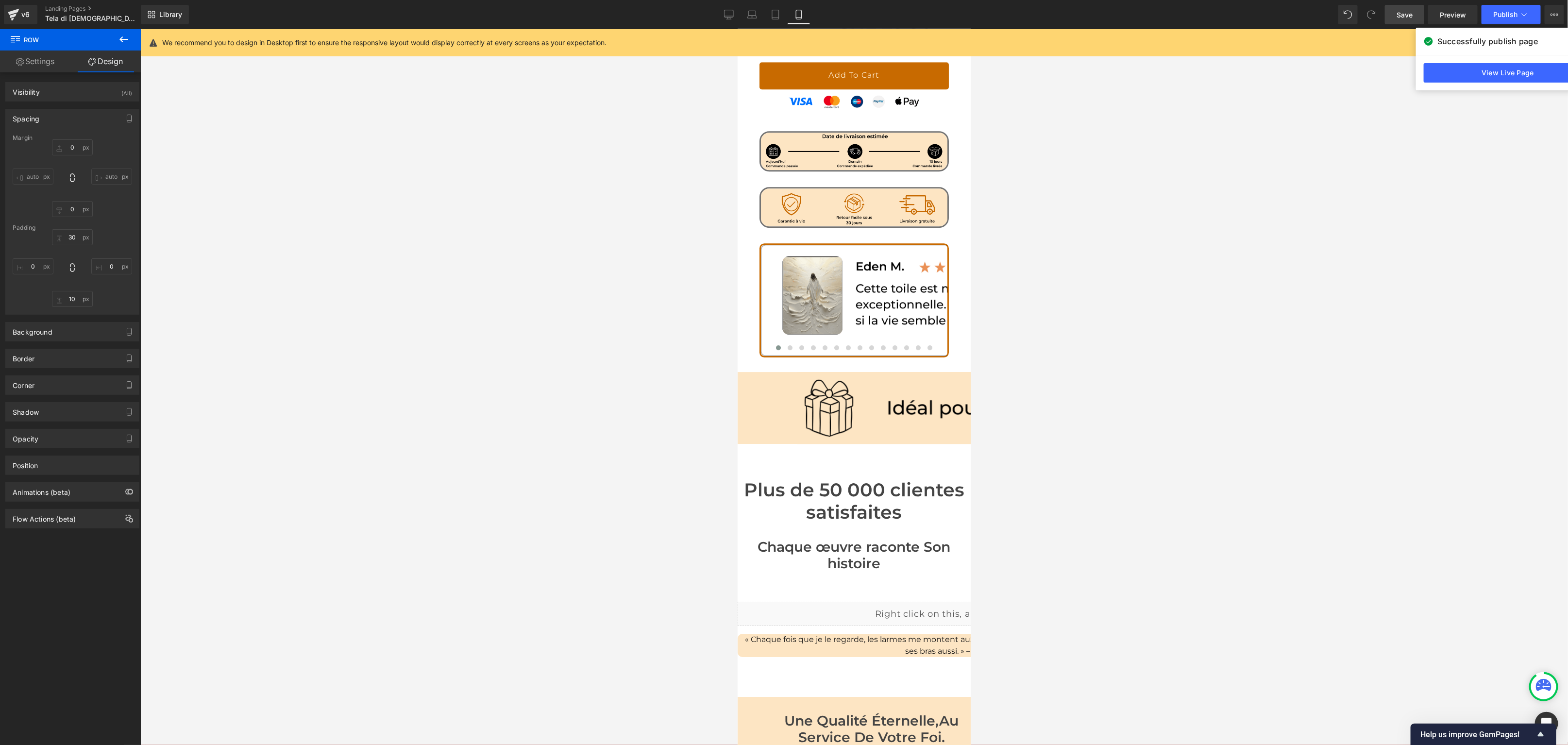
type input "0"
type input "30"
type input "0"
type input "10"
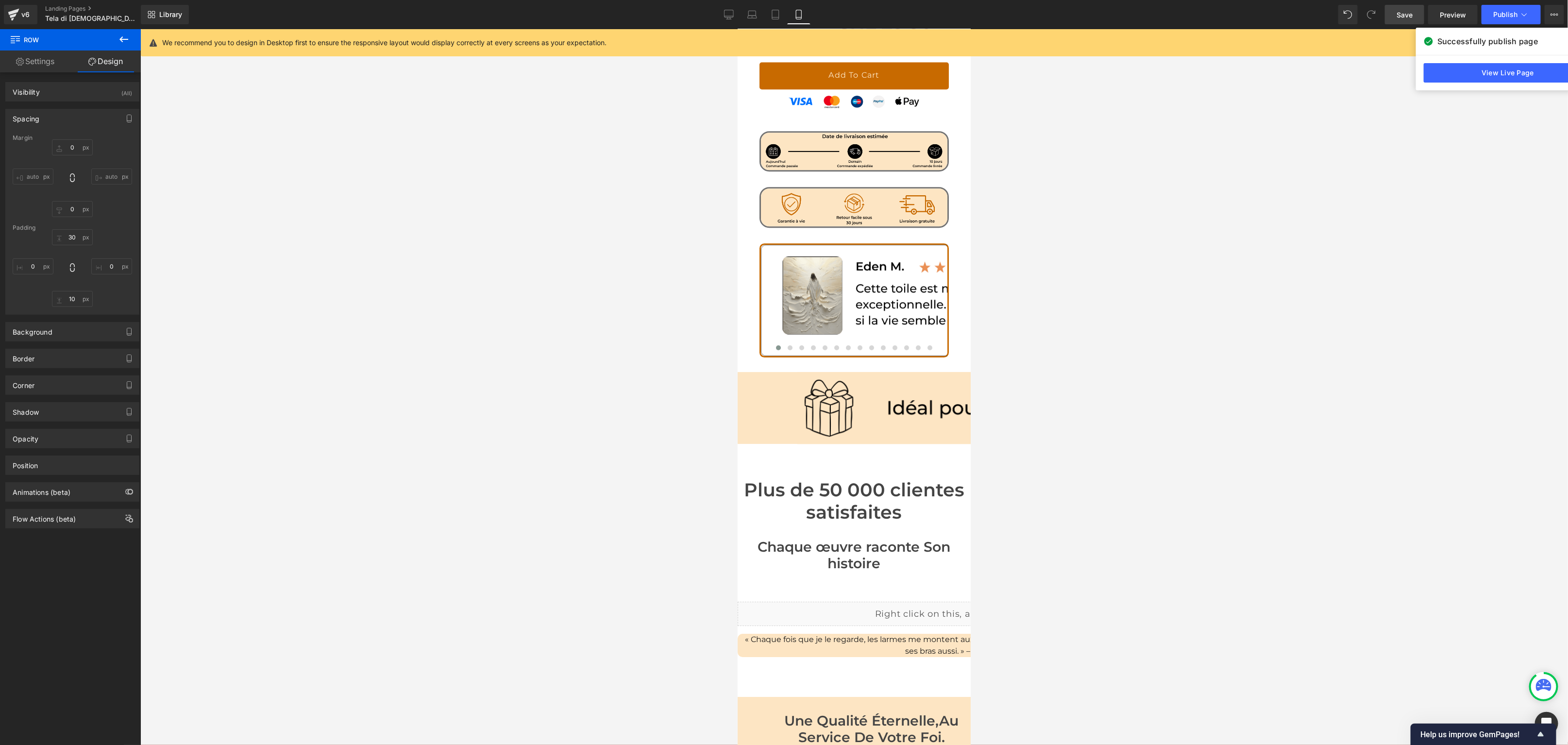
type input "0"
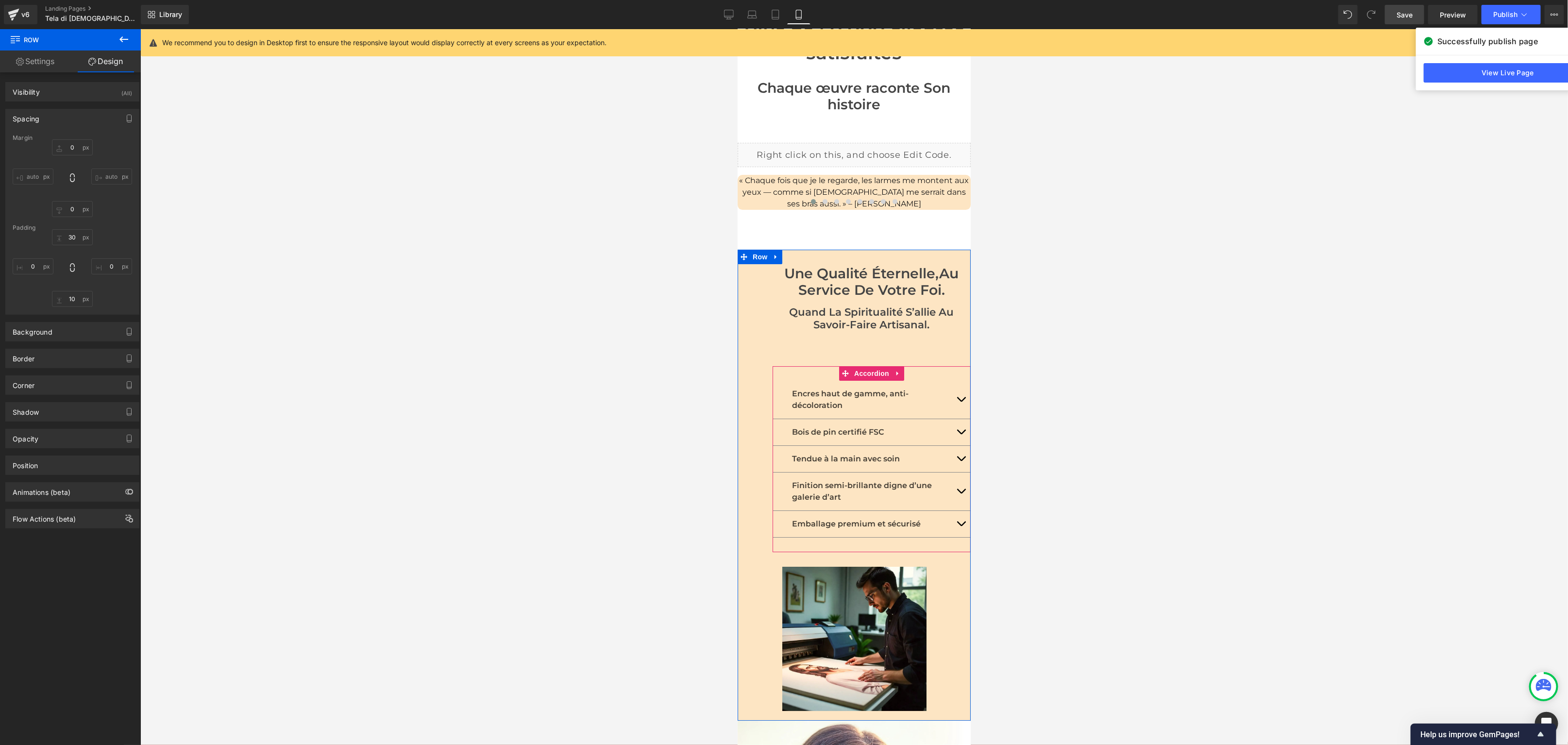
scroll to position [2598, 0]
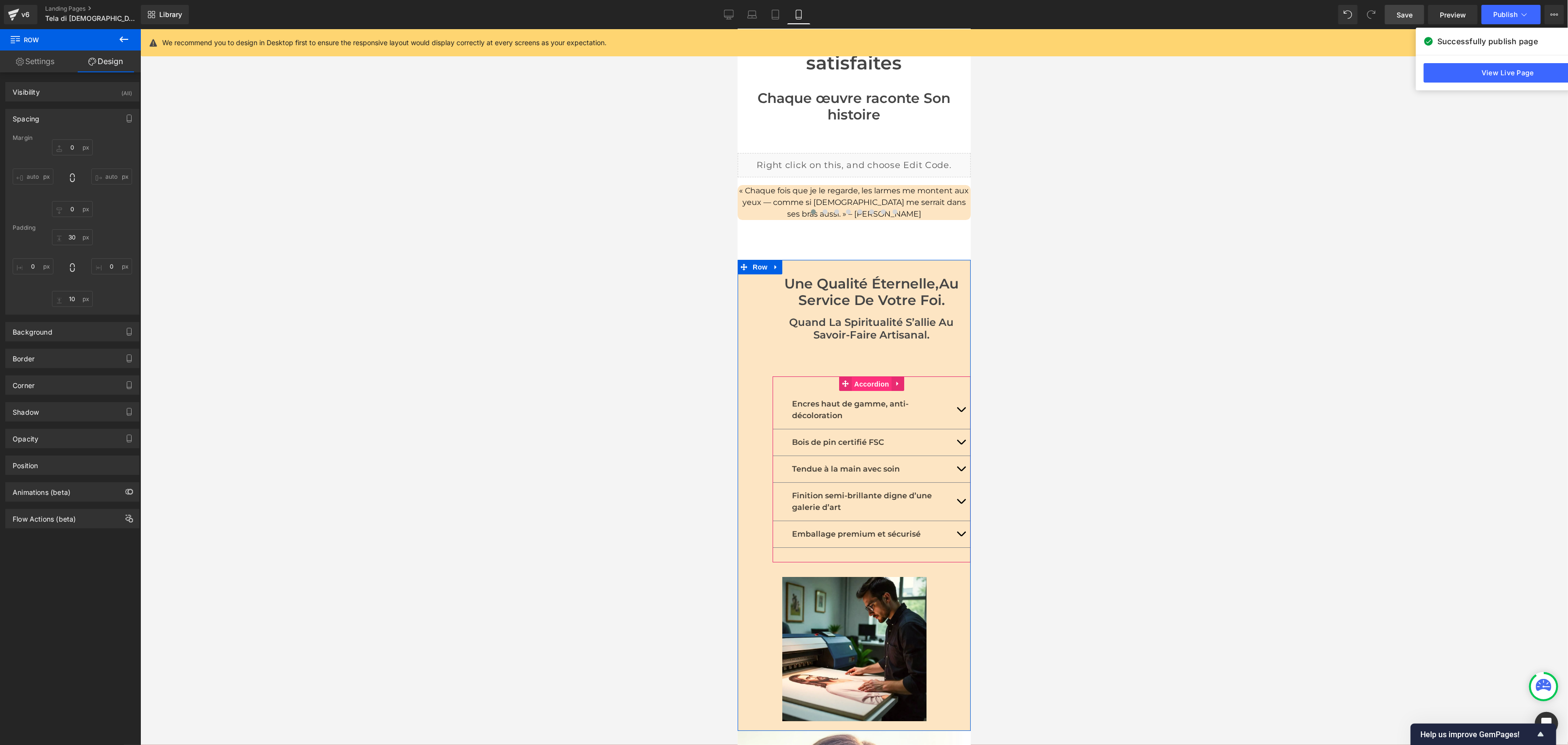
click at [868, 376] on span "Accordion" at bounding box center [871, 383] width 39 height 14
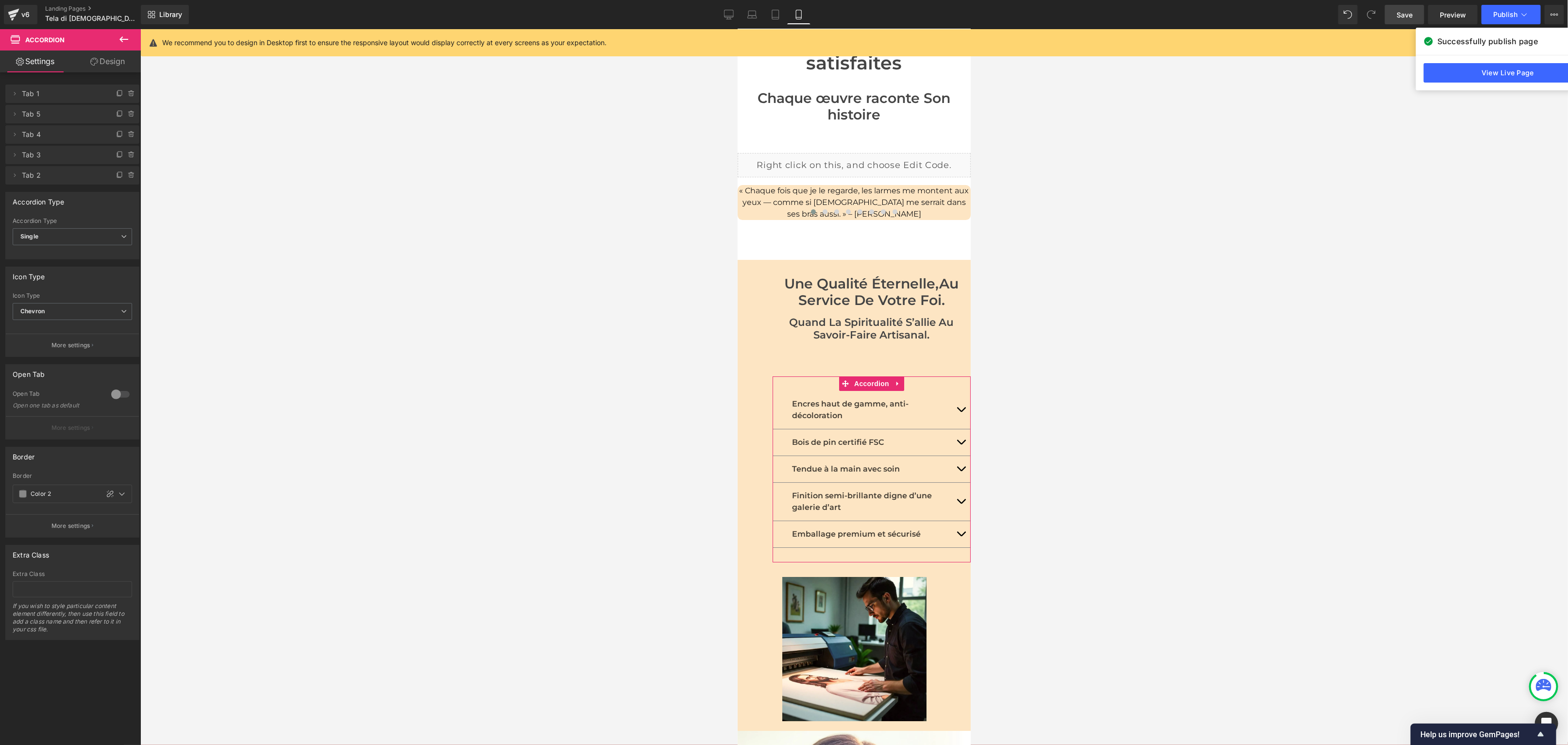
click at [107, 67] on link "Design" at bounding box center [107, 61] width 70 height 22
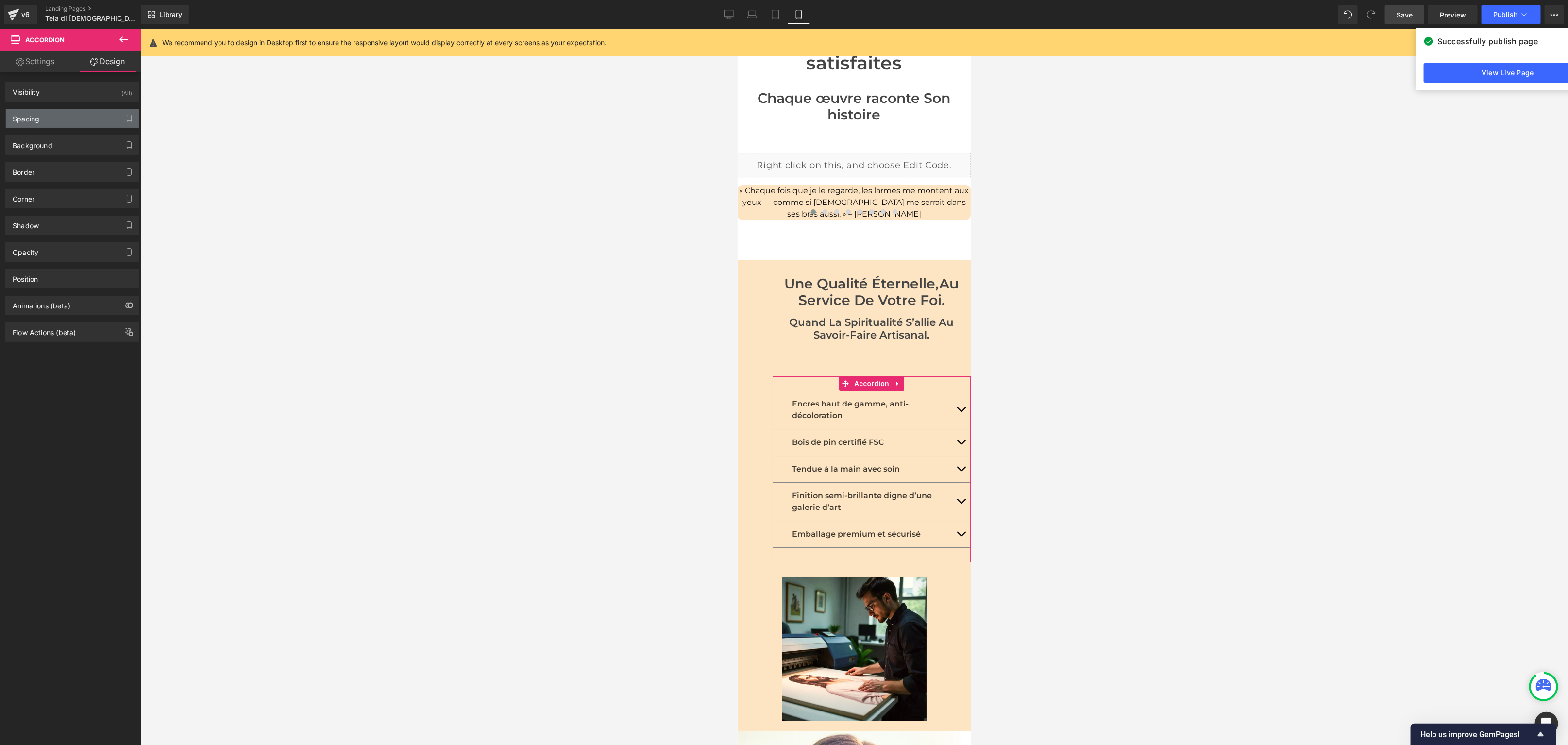
click at [44, 118] on div "Spacing" at bounding box center [72, 118] width 133 height 19
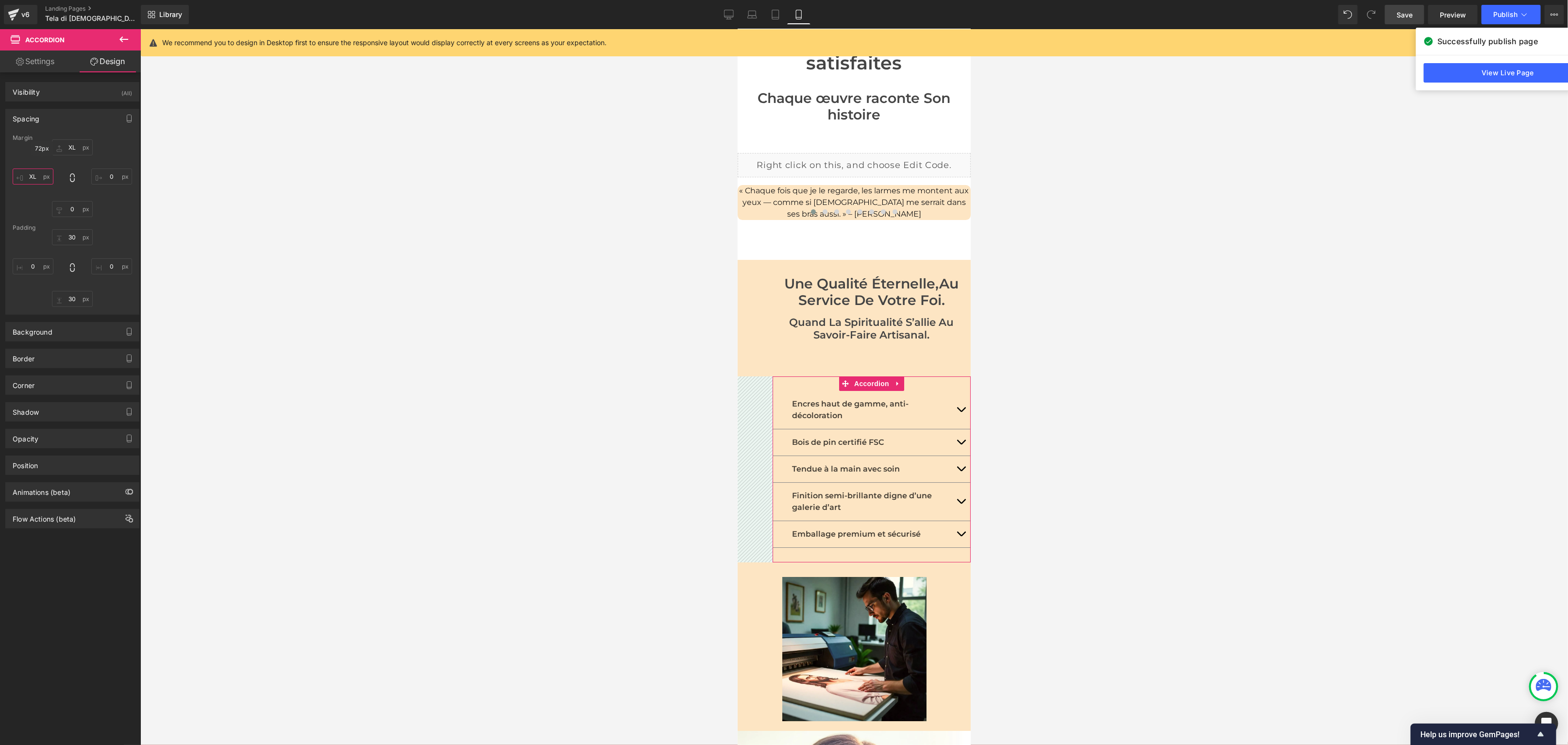
click at [31, 170] on input "XL" at bounding box center [33, 176] width 41 height 16
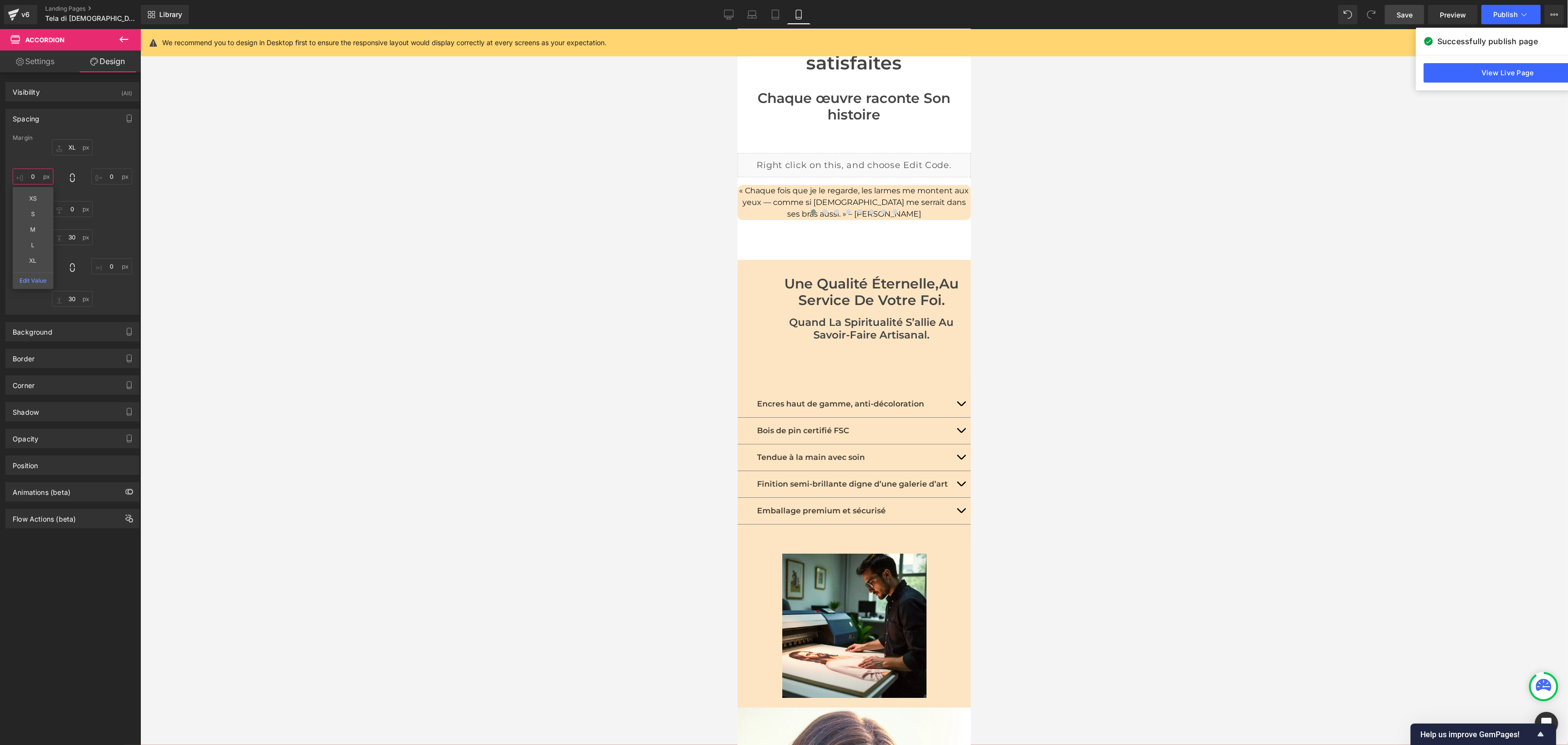
type input "0"
click at [467, 294] on div at bounding box center [854, 387] width 1428 height 716
click at [860, 286] on span "Heading" at bounding box center [867, 292] width 27 height 11
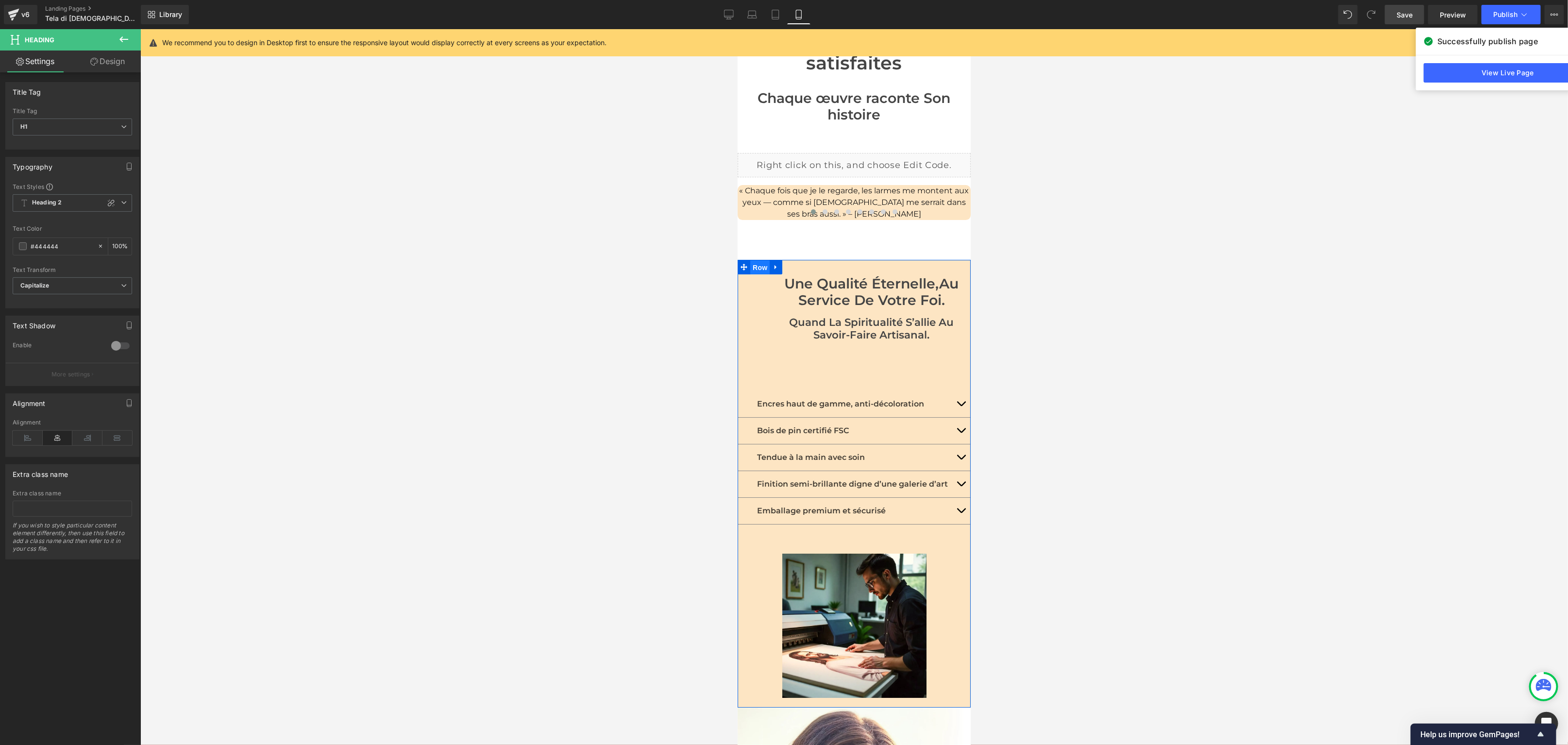
click at [754, 260] on span "Row" at bounding box center [759, 267] width 19 height 14
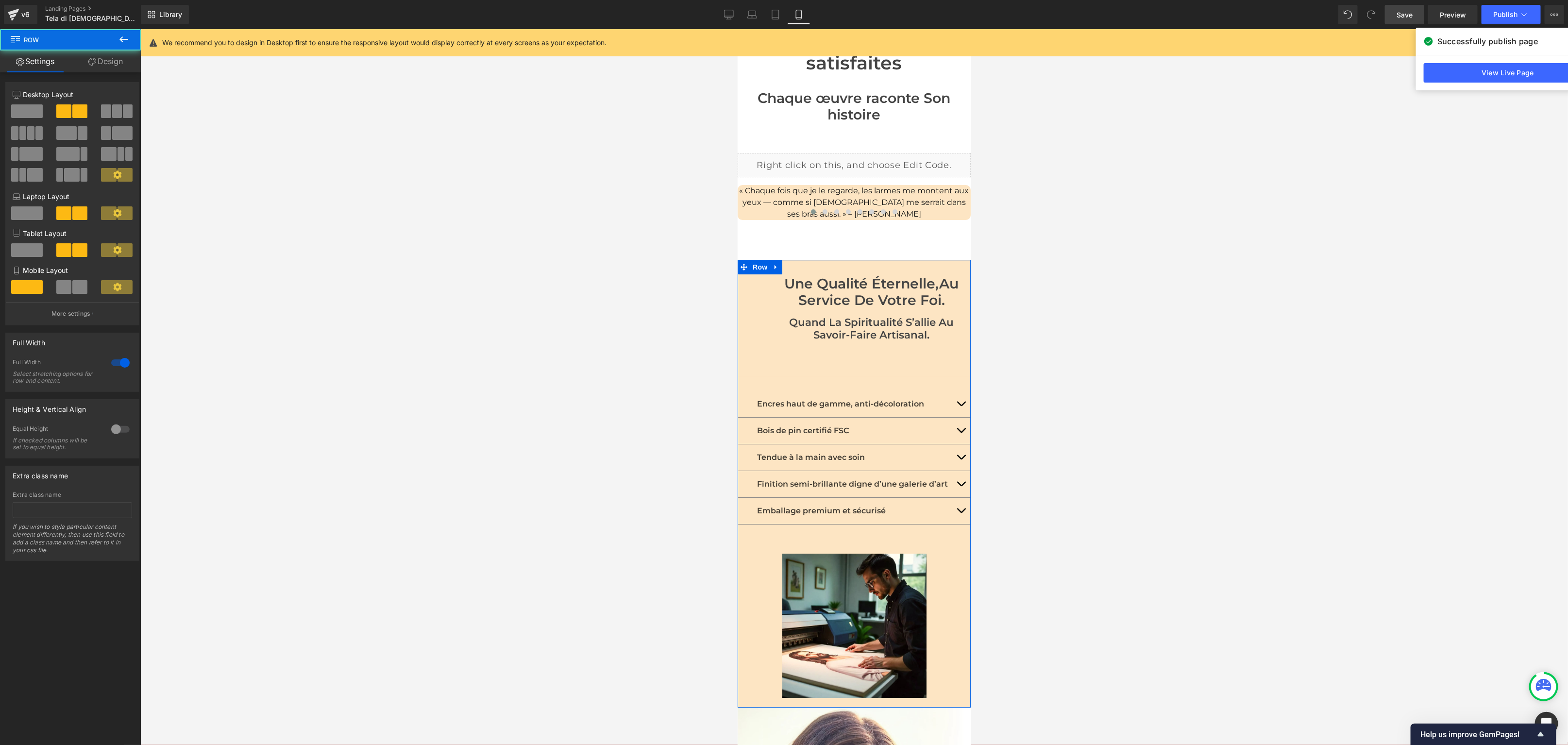
click at [91, 62] on icon at bounding box center [93, 62] width 8 height 8
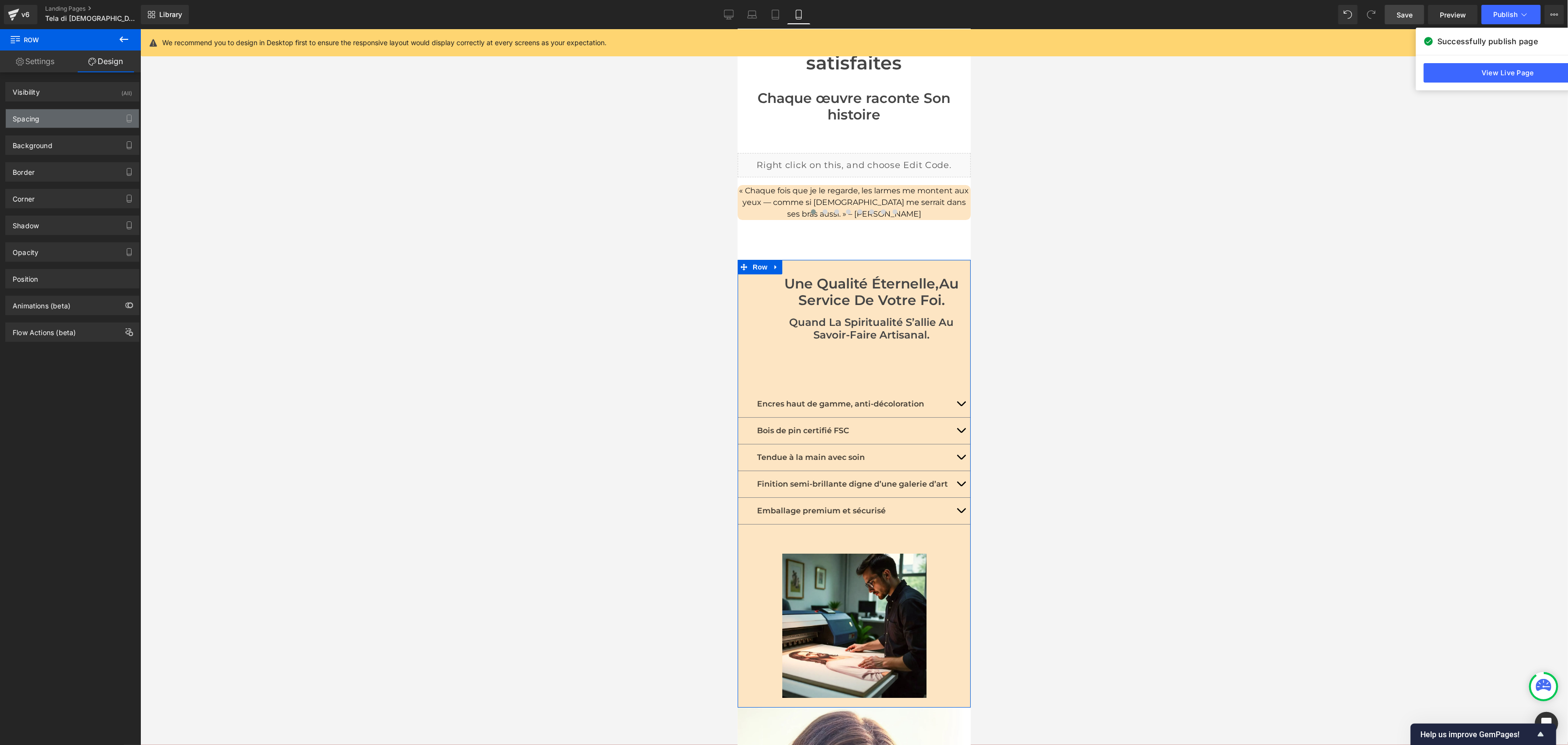
click at [55, 121] on div "Spacing" at bounding box center [72, 118] width 133 height 19
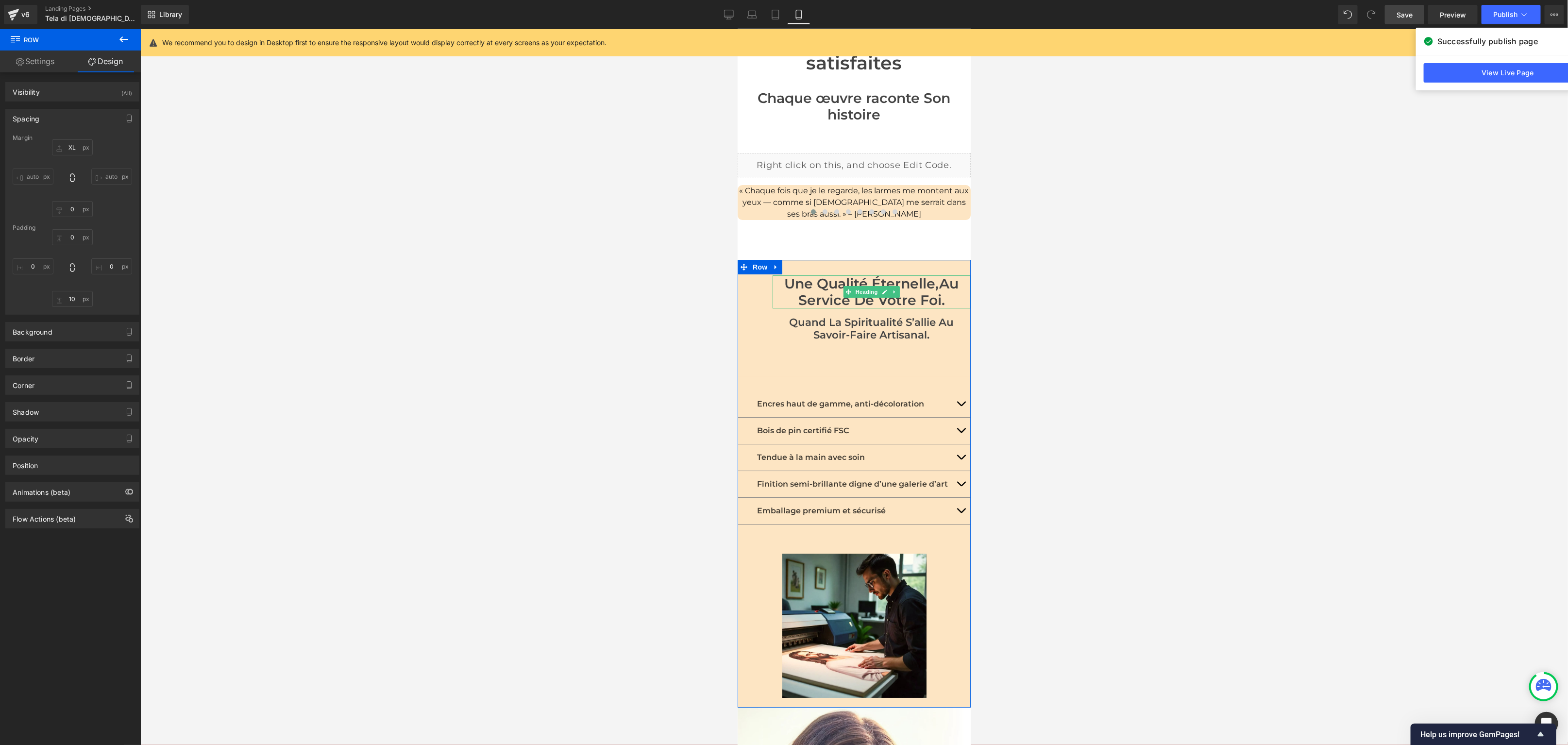
click at [819, 275] on h1 "Une qualité éternelle, au service de votre foi." at bounding box center [871, 291] width 198 height 33
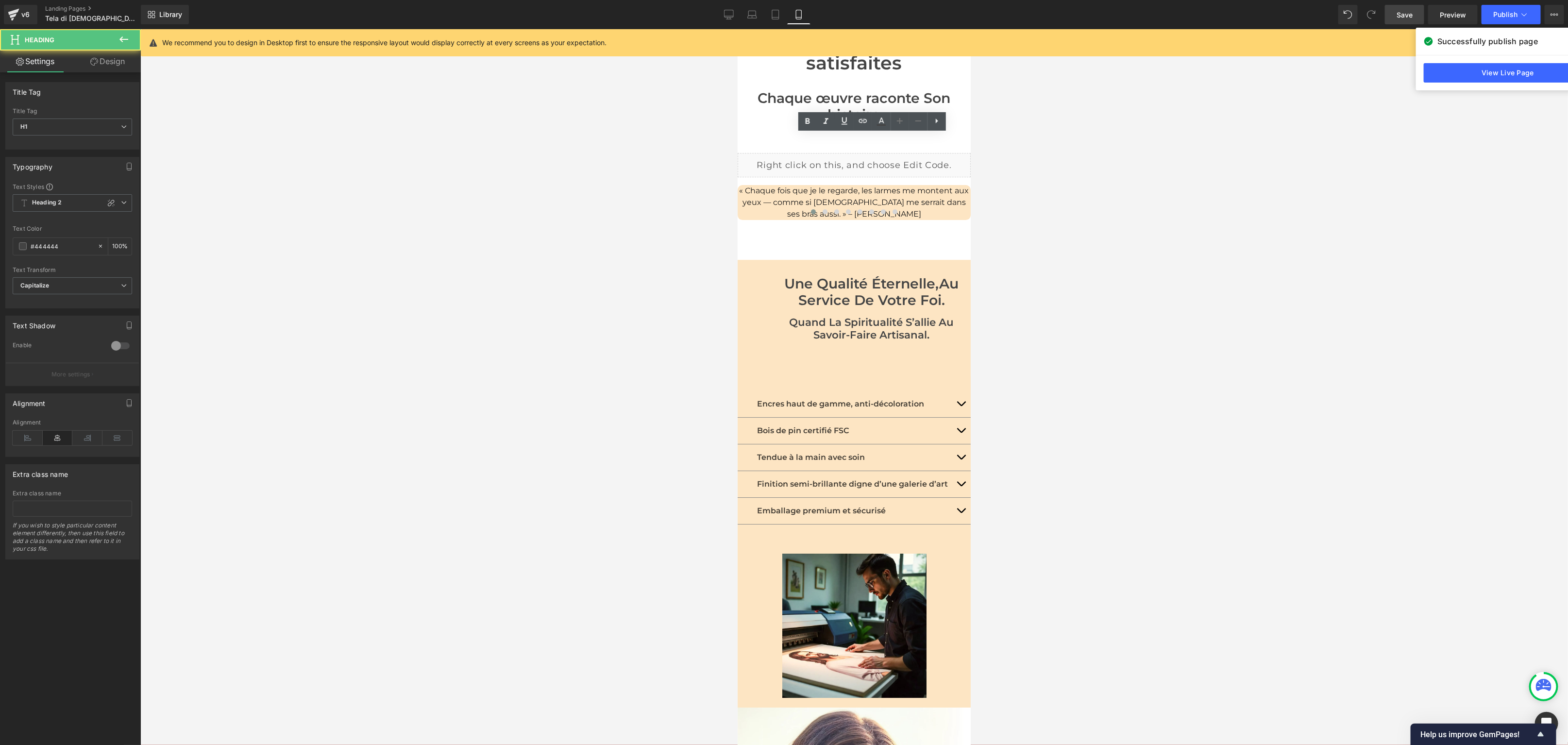
drag, startPoint x: 707, startPoint y: 221, endPoint x: 719, endPoint y: 215, distance: 13.4
click at [708, 220] on div at bounding box center [854, 387] width 1428 height 716
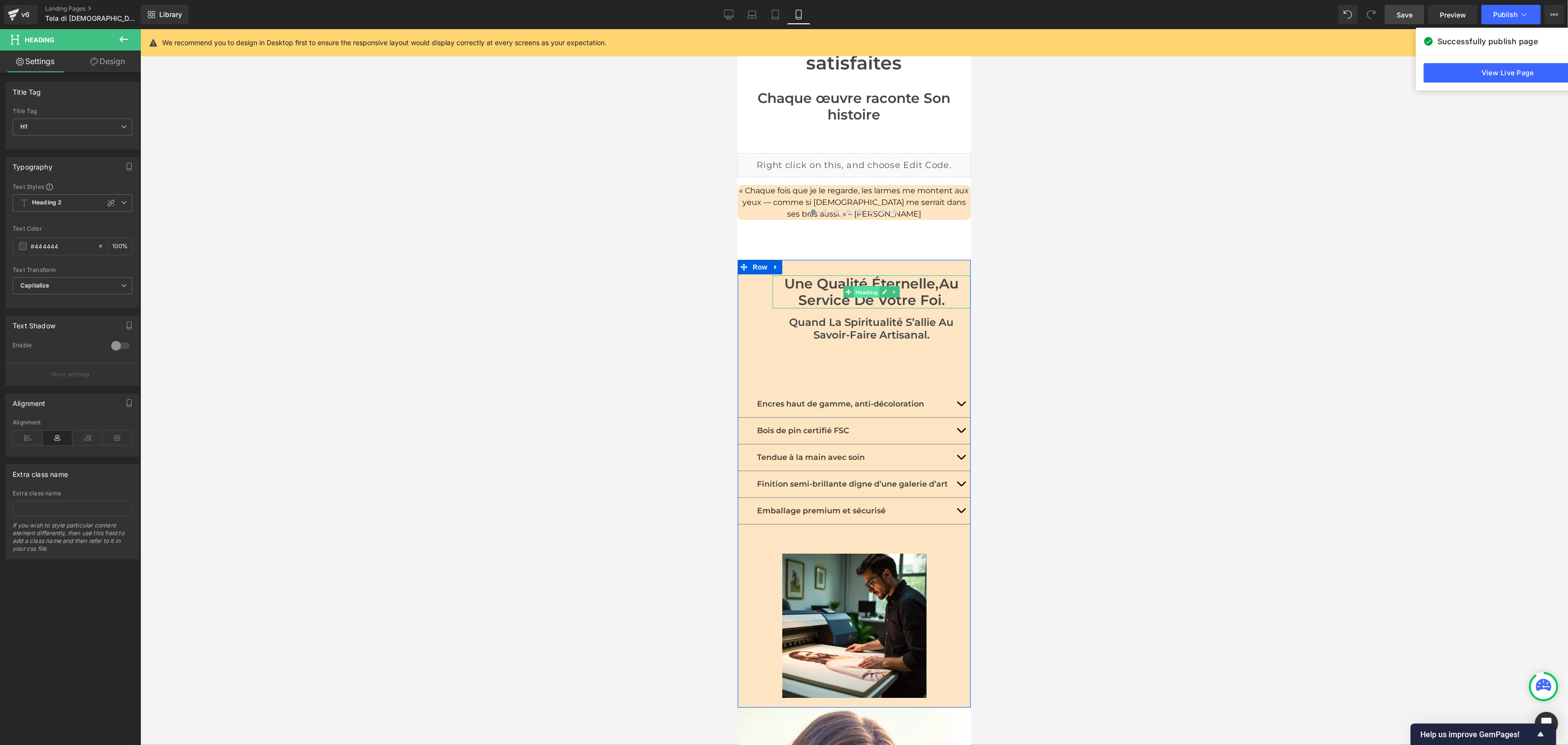
drag, startPoint x: 874, startPoint y: 155, endPoint x: 857, endPoint y: 155, distance: 17.0
click at [874, 286] on span "Heading" at bounding box center [867, 292] width 27 height 11
click at [117, 65] on link "Design" at bounding box center [107, 61] width 70 height 22
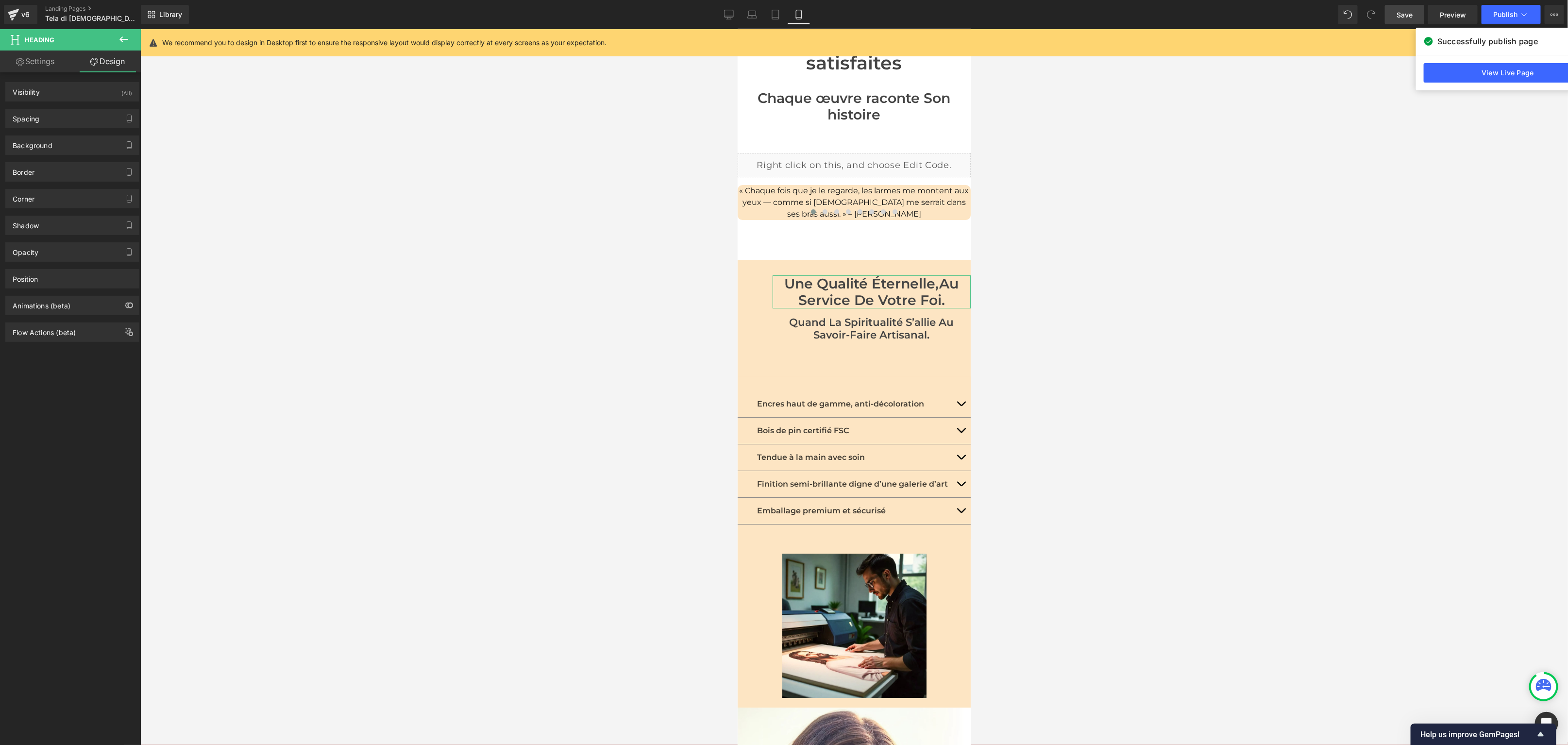
click at [47, 128] on div "Background Color & Image color transparent Color transparent 0 % Image Replace …" at bounding box center [72, 141] width 145 height 27
click at [48, 122] on div "Spacing" at bounding box center [72, 118] width 133 height 19
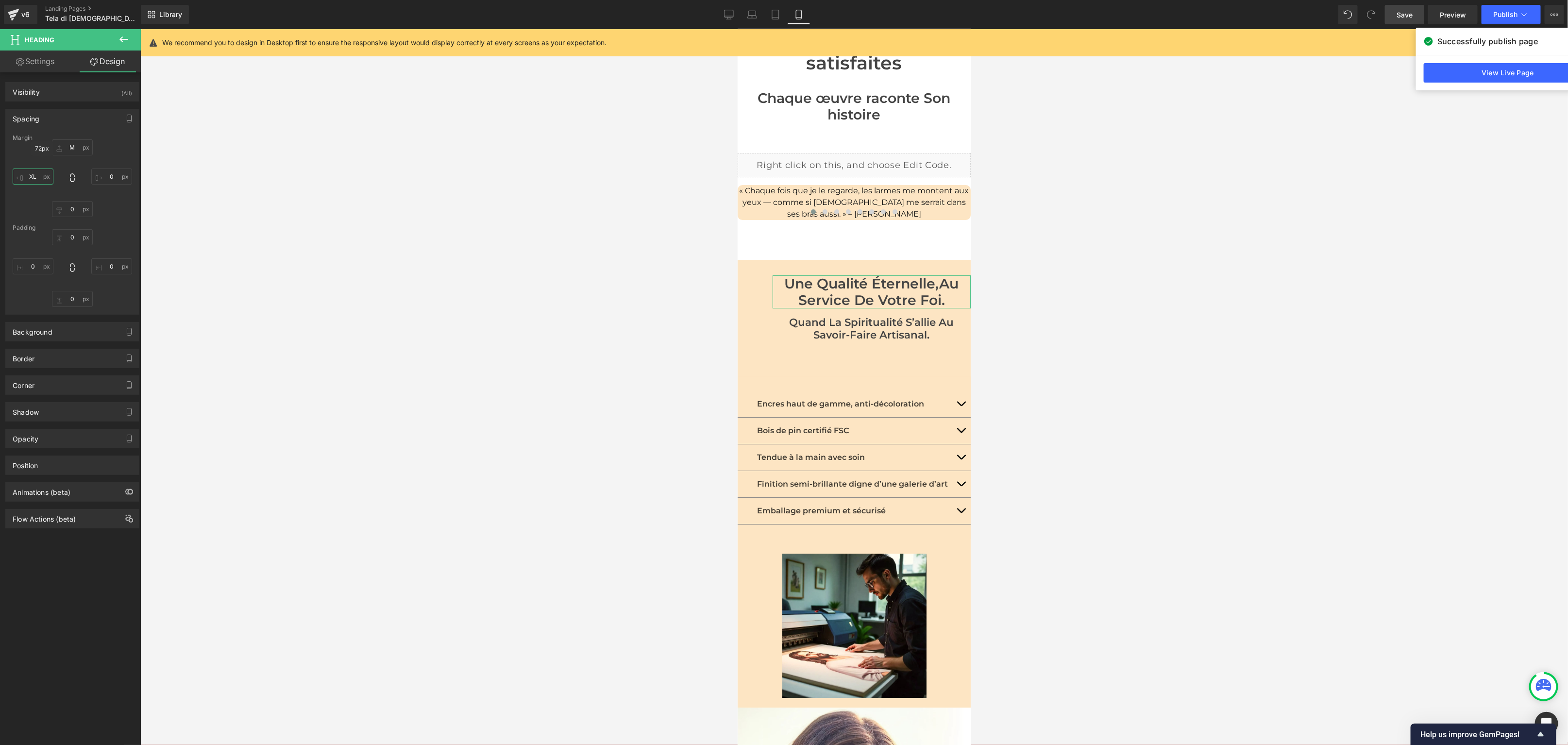
click at [33, 173] on input "XL" at bounding box center [33, 176] width 41 height 16
type input "0"
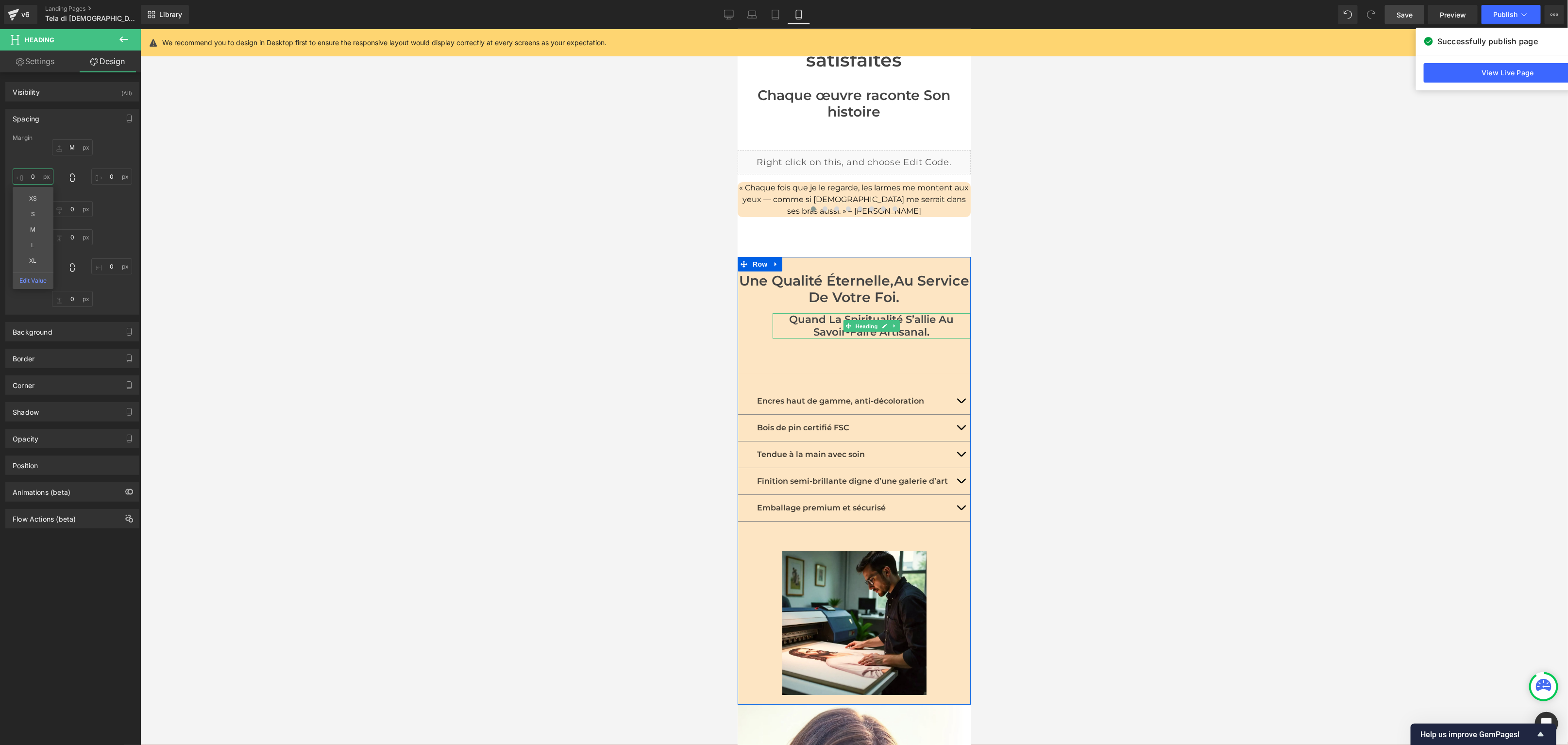
scroll to position [2599, 0]
drag, startPoint x: 874, startPoint y: 180, endPoint x: 801, endPoint y: 176, distance: 73.1
click at [874, 322] on span "Heading" at bounding box center [867, 328] width 27 height 11
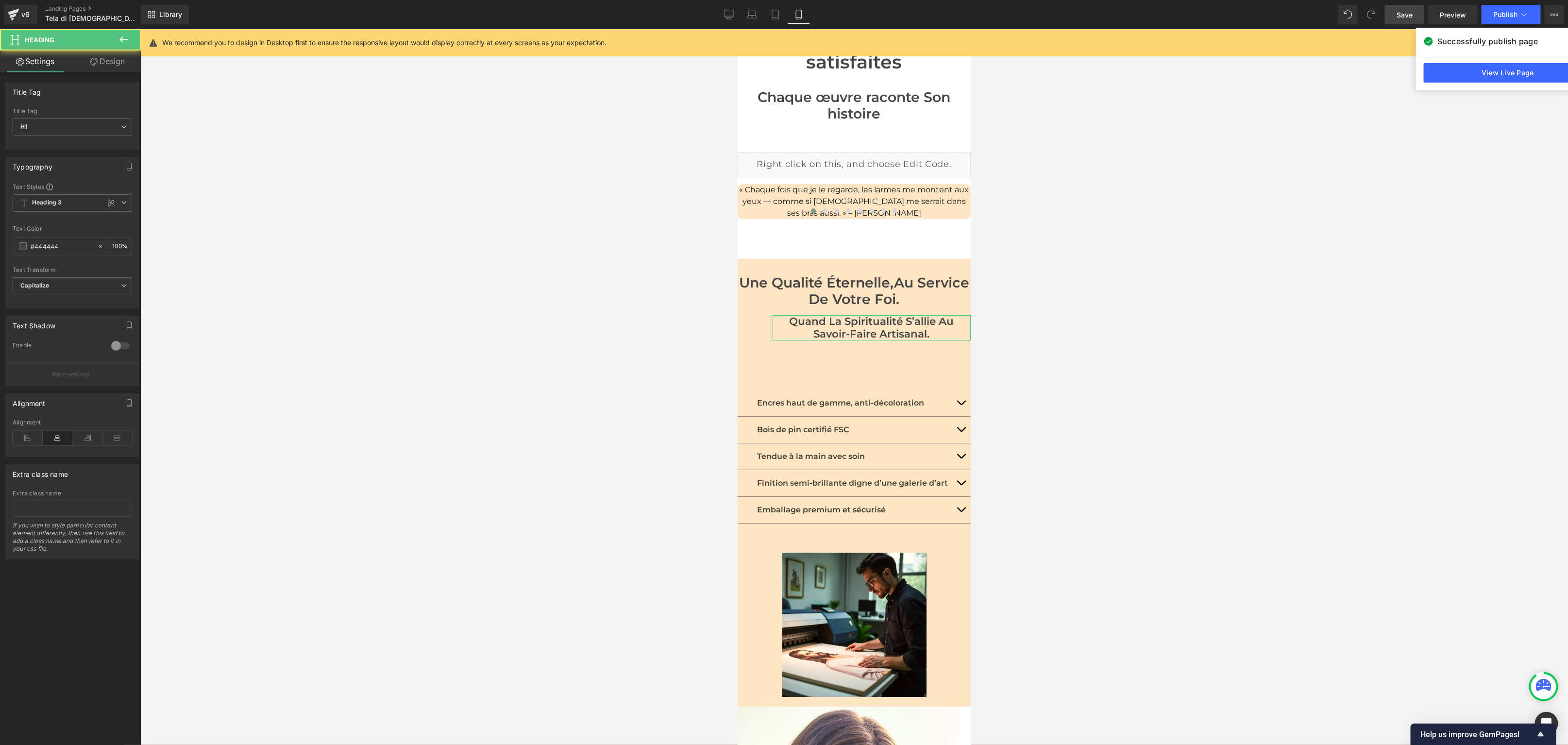
click at [121, 60] on link "Design" at bounding box center [107, 61] width 70 height 22
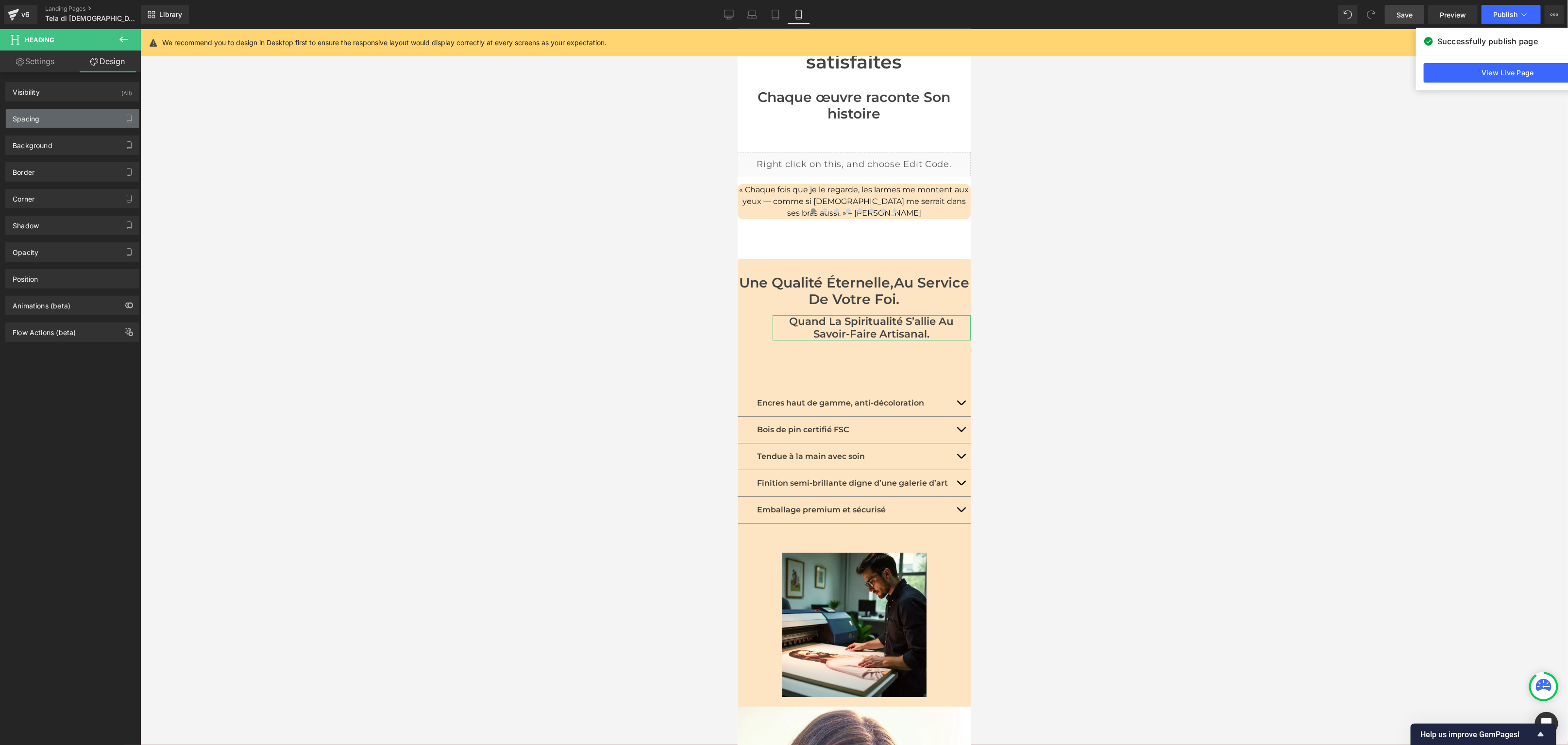
click at [39, 120] on div "Spacing" at bounding box center [72, 118] width 133 height 19
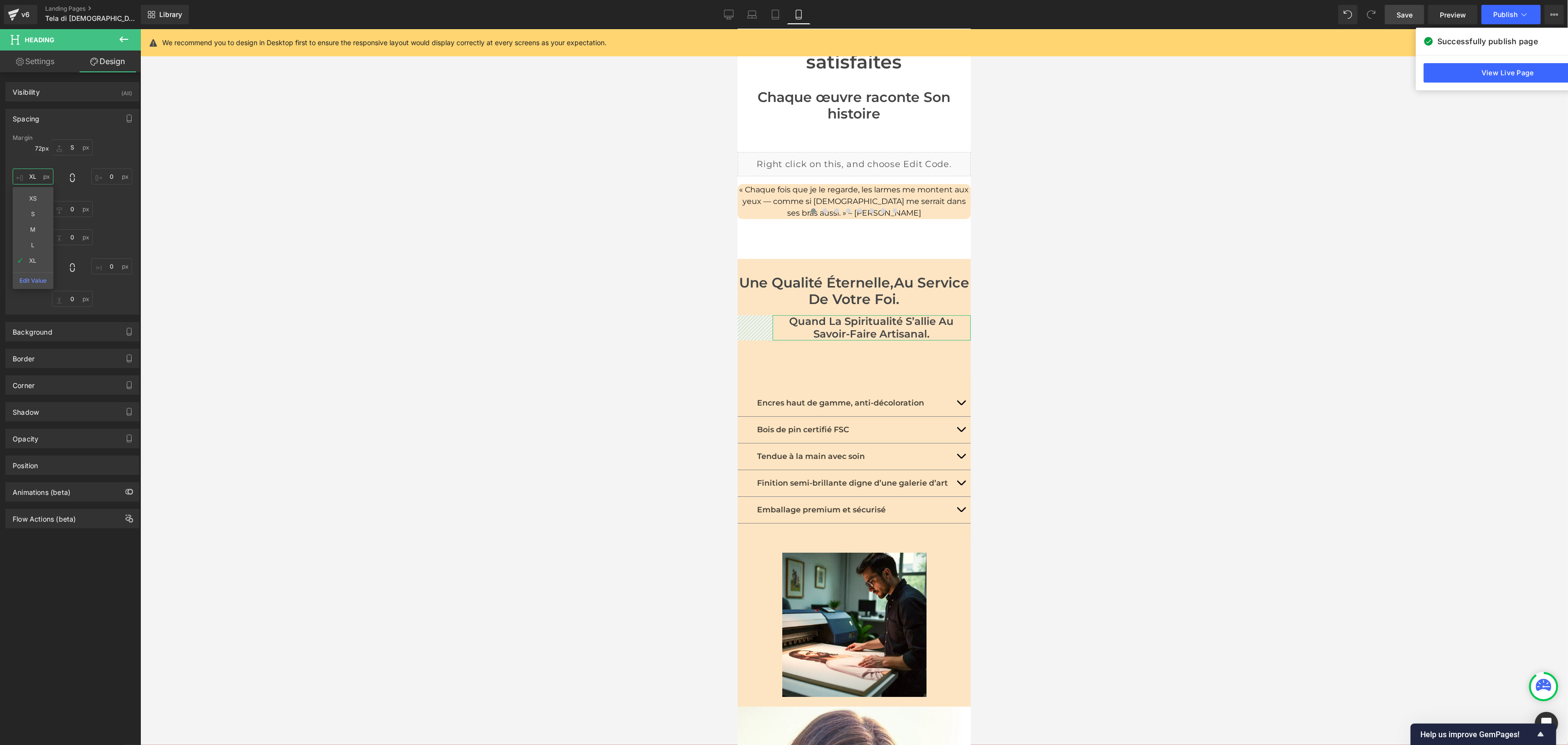
click at [38, 174] on input "XL" at bounding box center [33, 176] width 41 height 16
type input "0"
click at [577, 210] on div at bounding box center [854, 387] width 1428 height 716
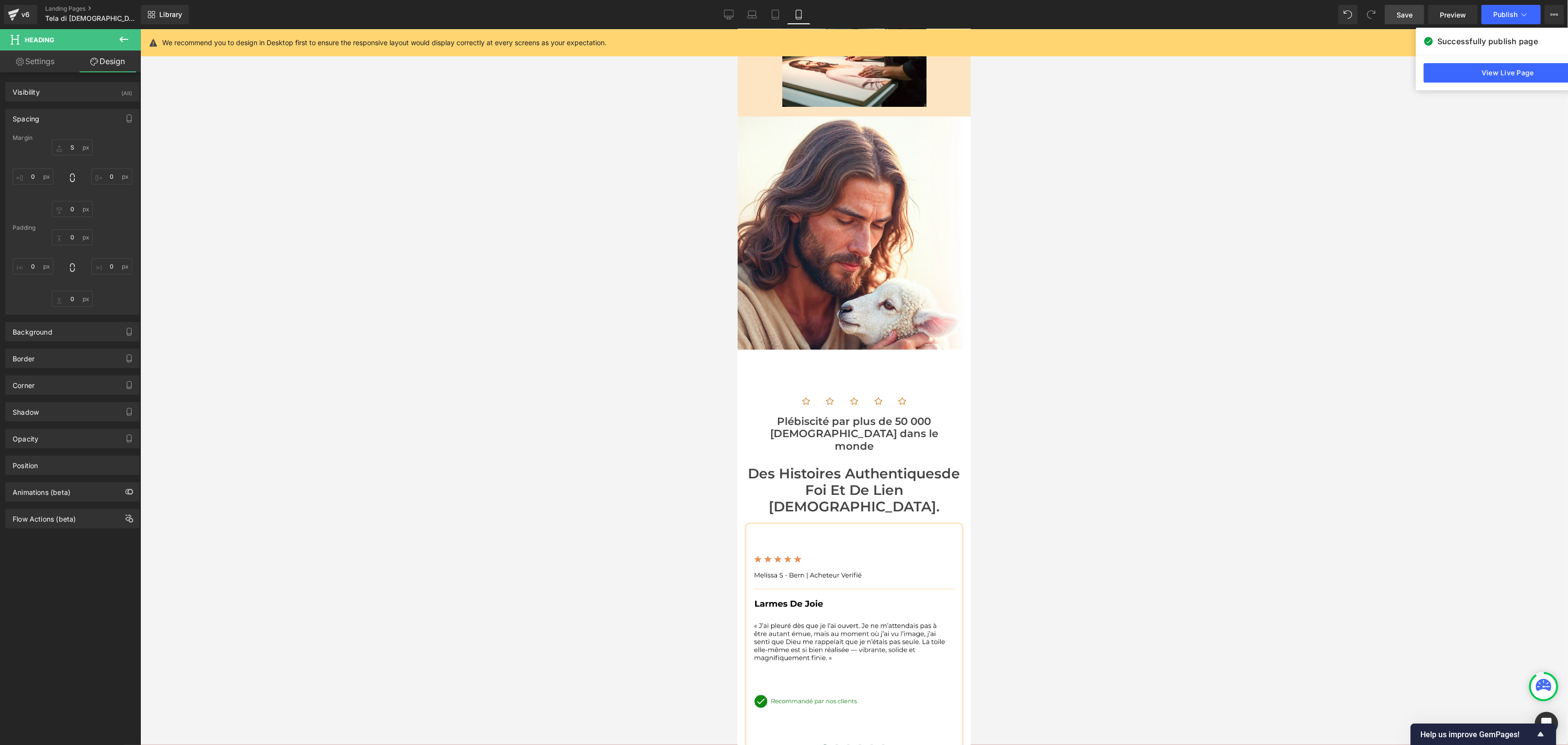
scroll to position [3193, 0]
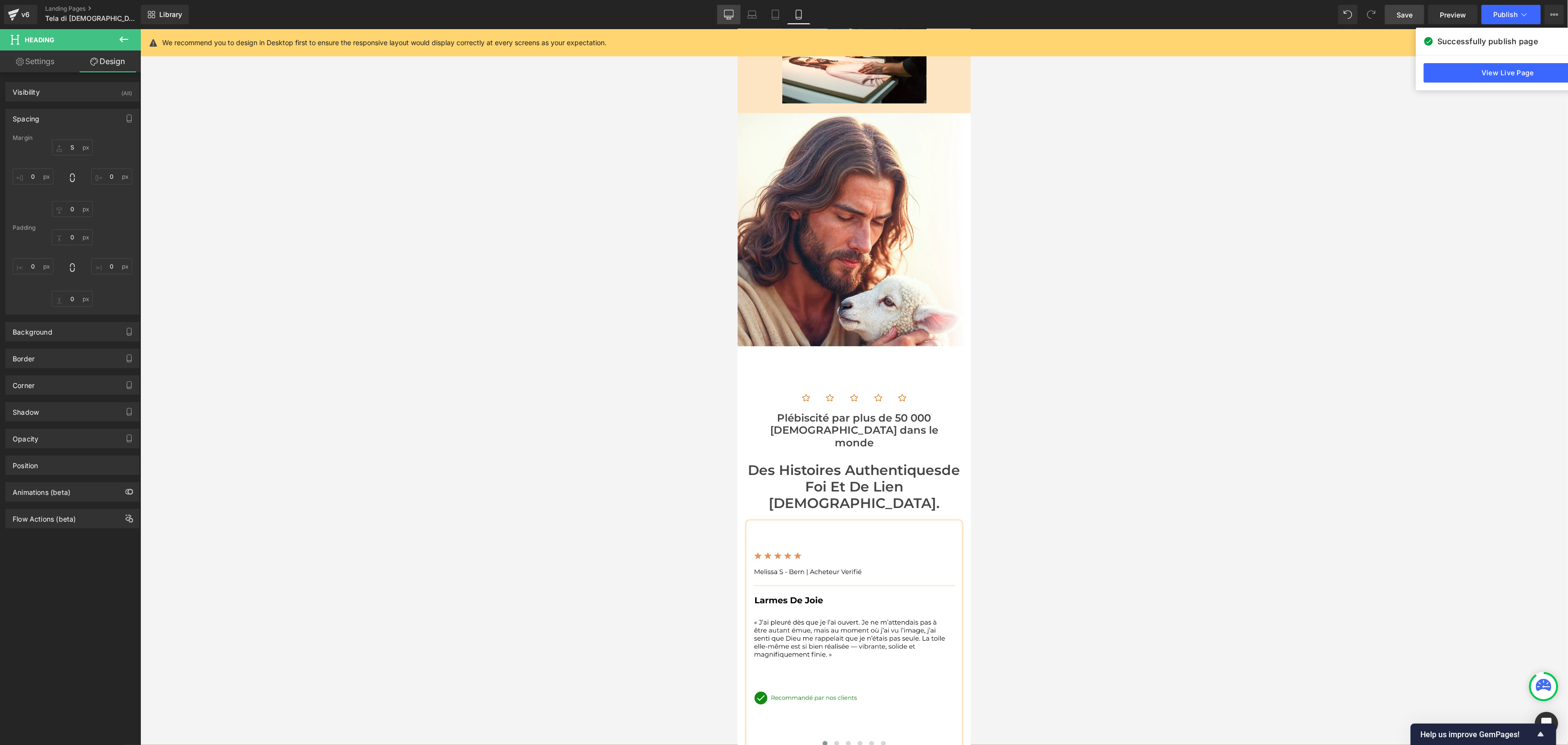
click at [734, 18] on link "Desktop" at bounding box center [729, 14] width 23 height 19
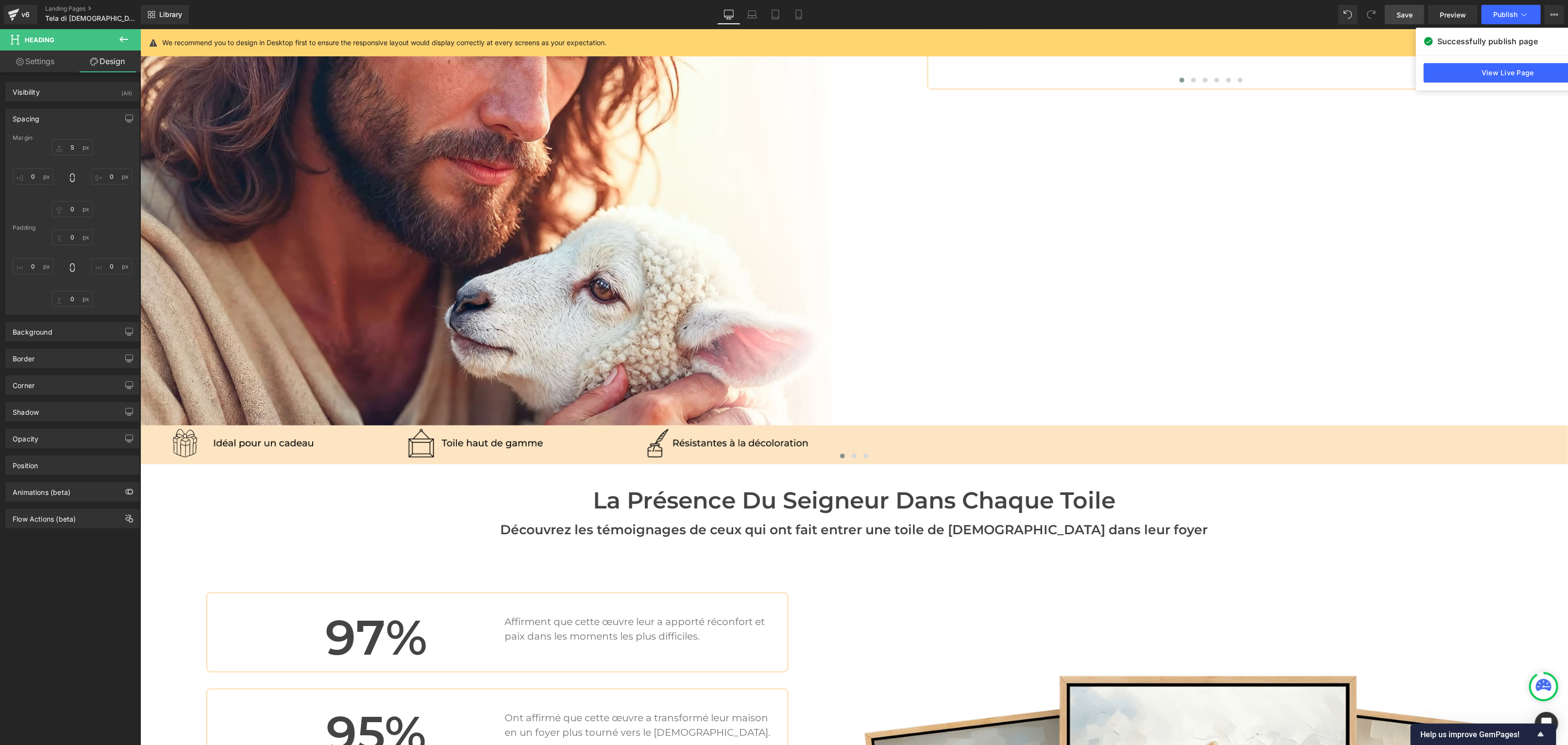
type input "S"
type input "0"
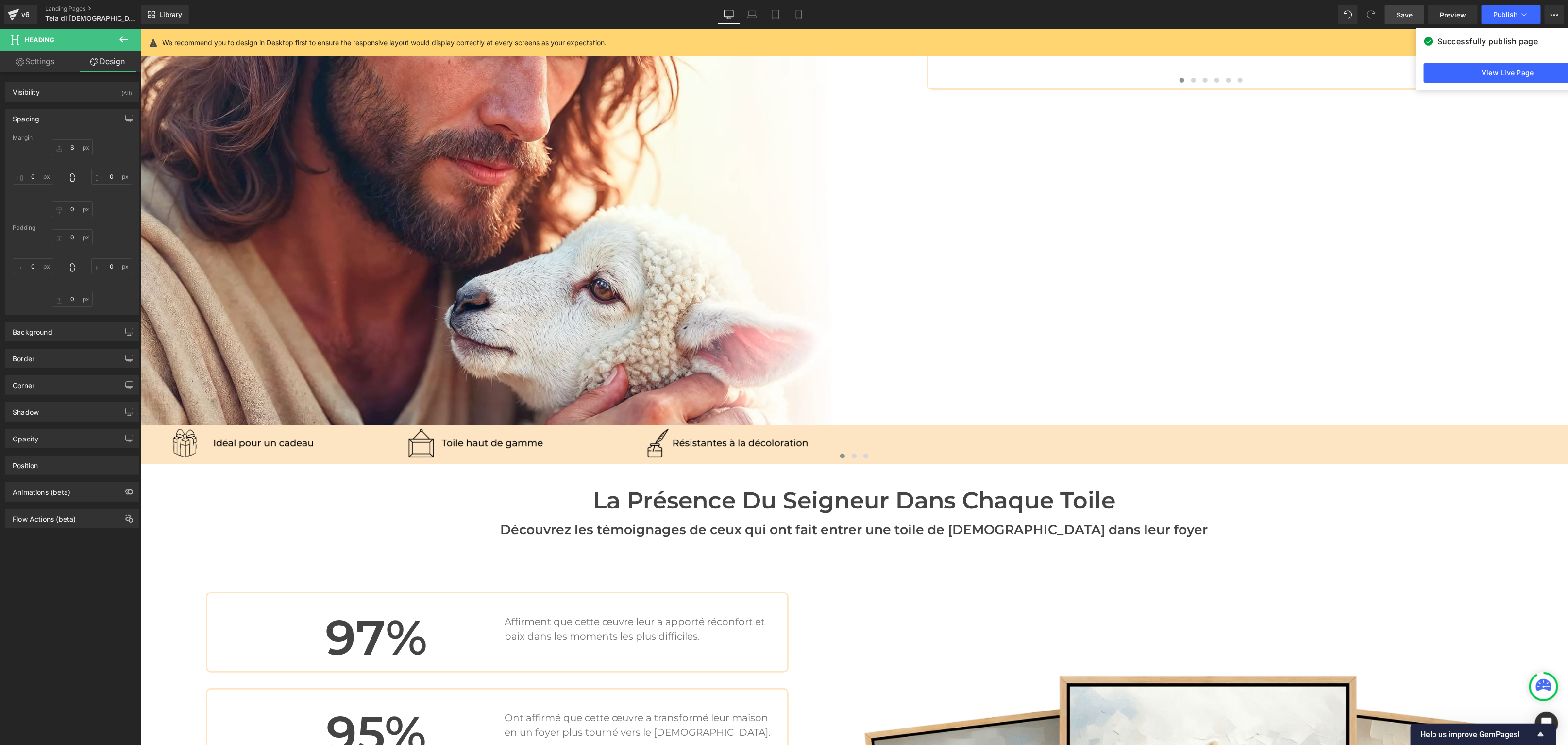
type input "0"
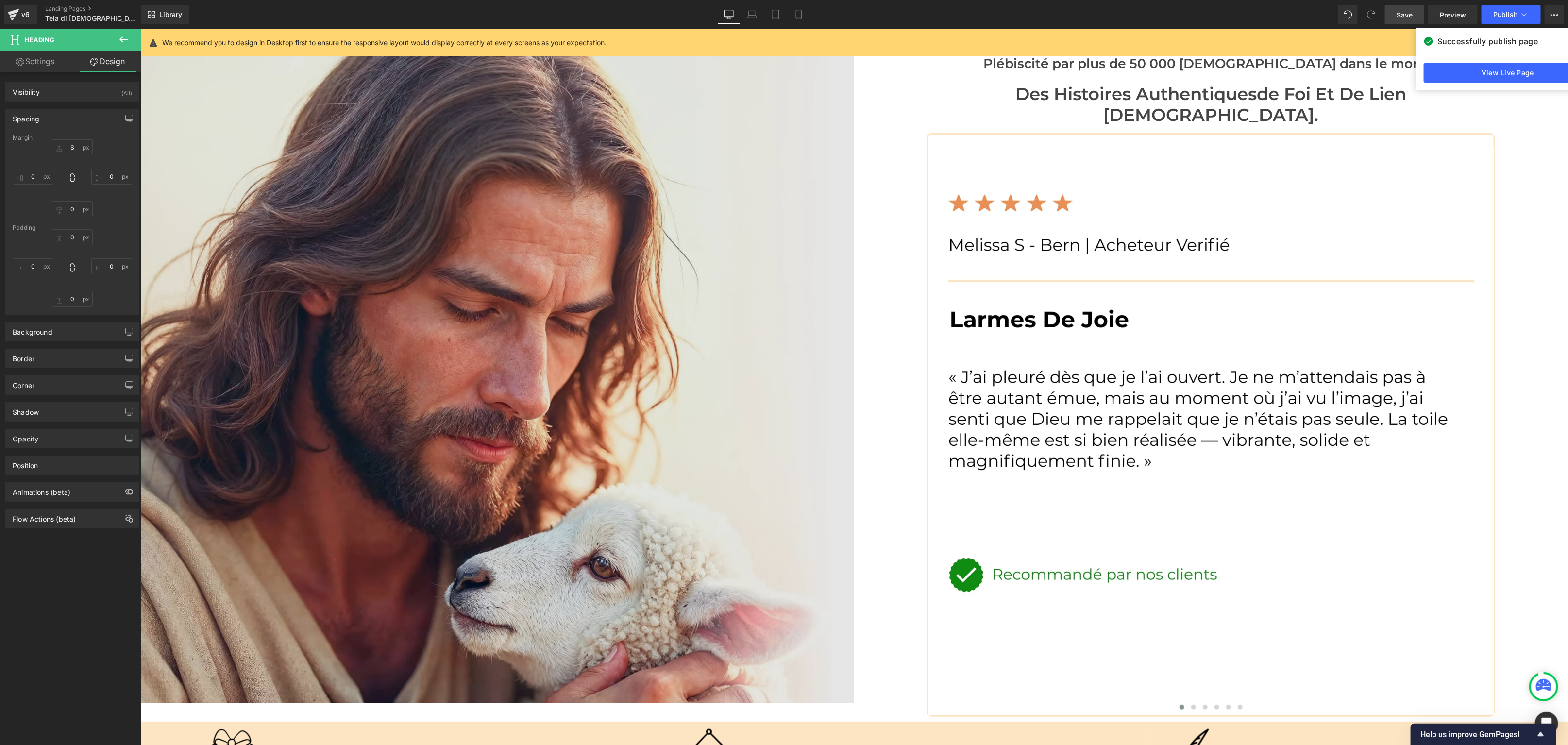
scroll to position [3100, 0]
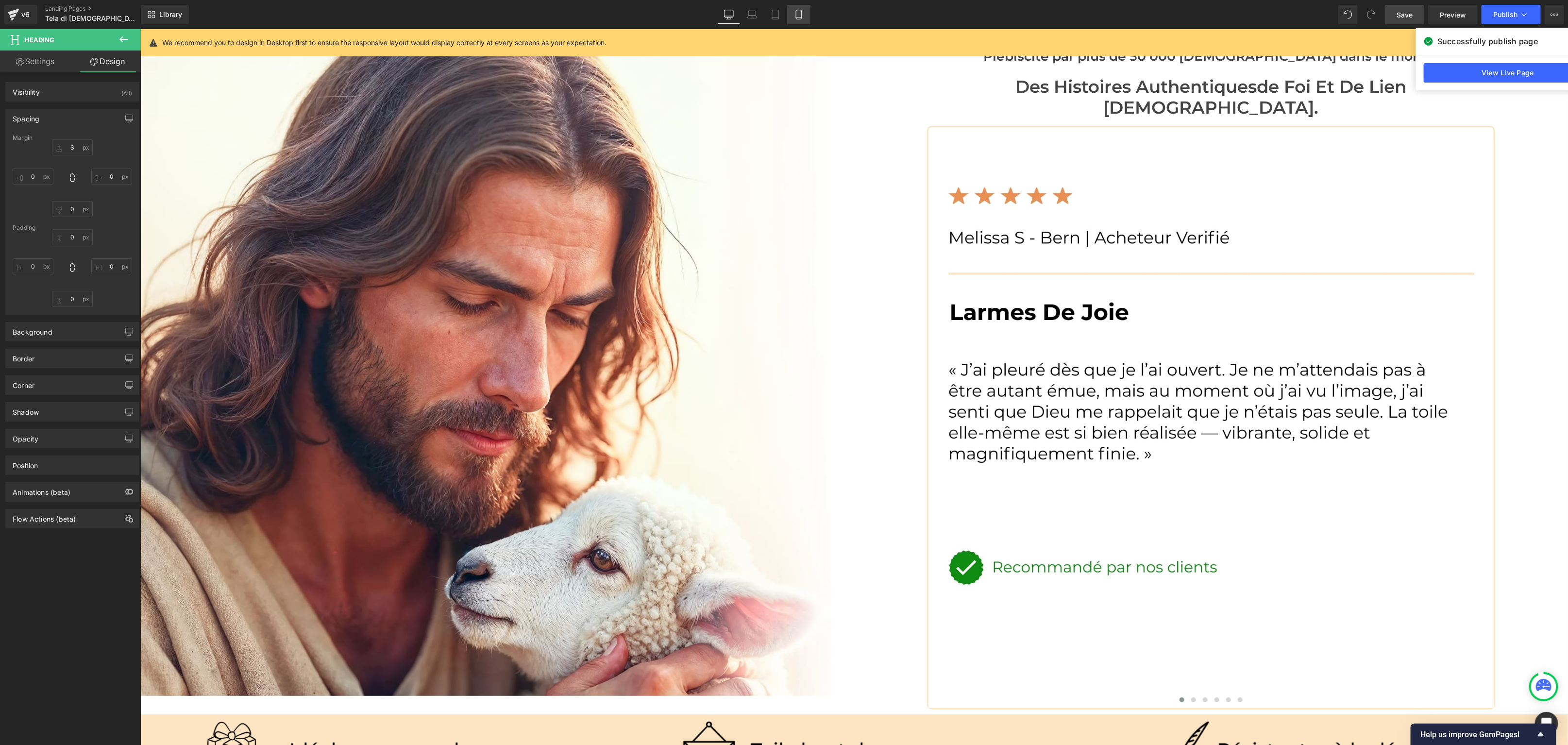
click at [795, 11] on icon at bounding box center [799, 14] width 10 height 10
type input "S"
type input "0"
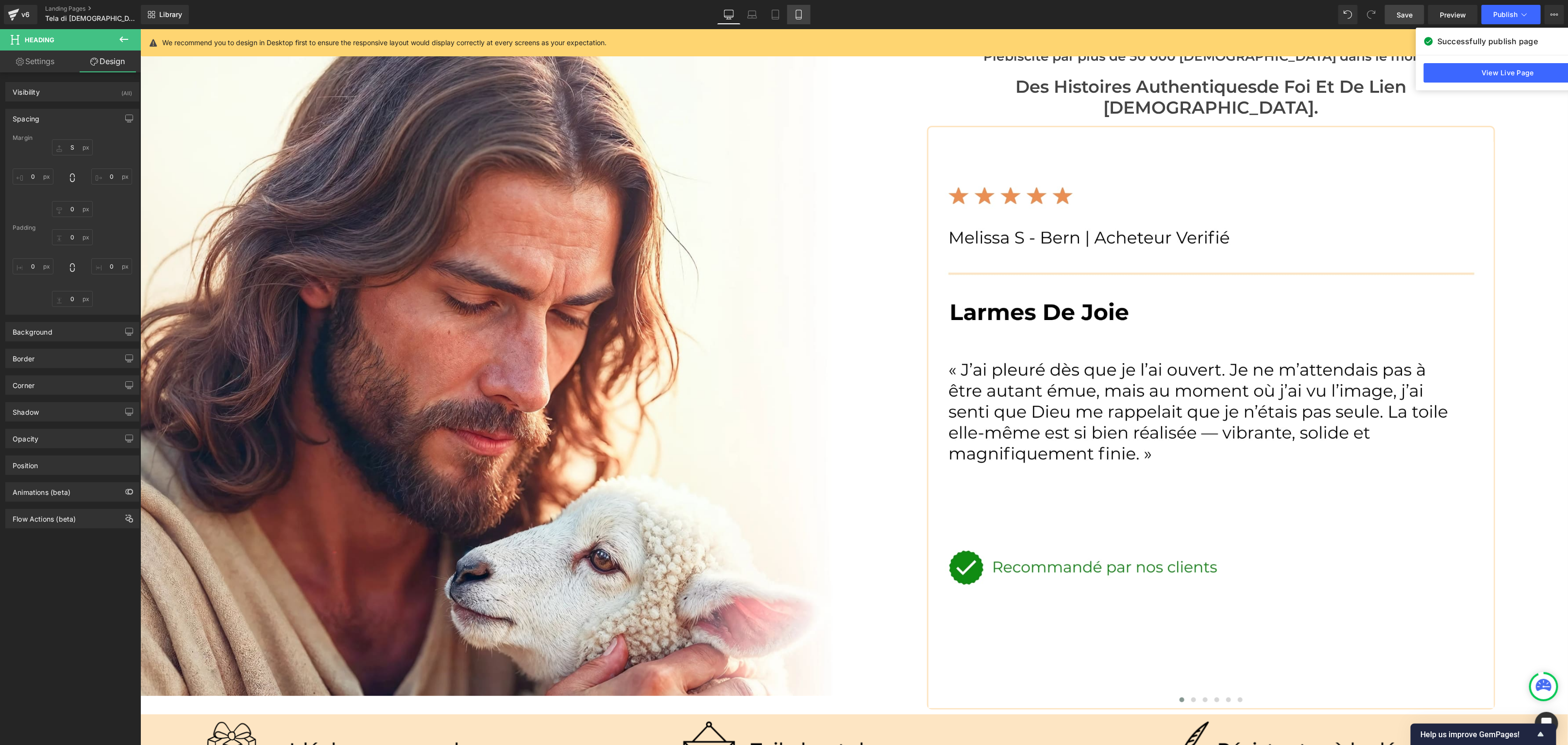
type input "0"
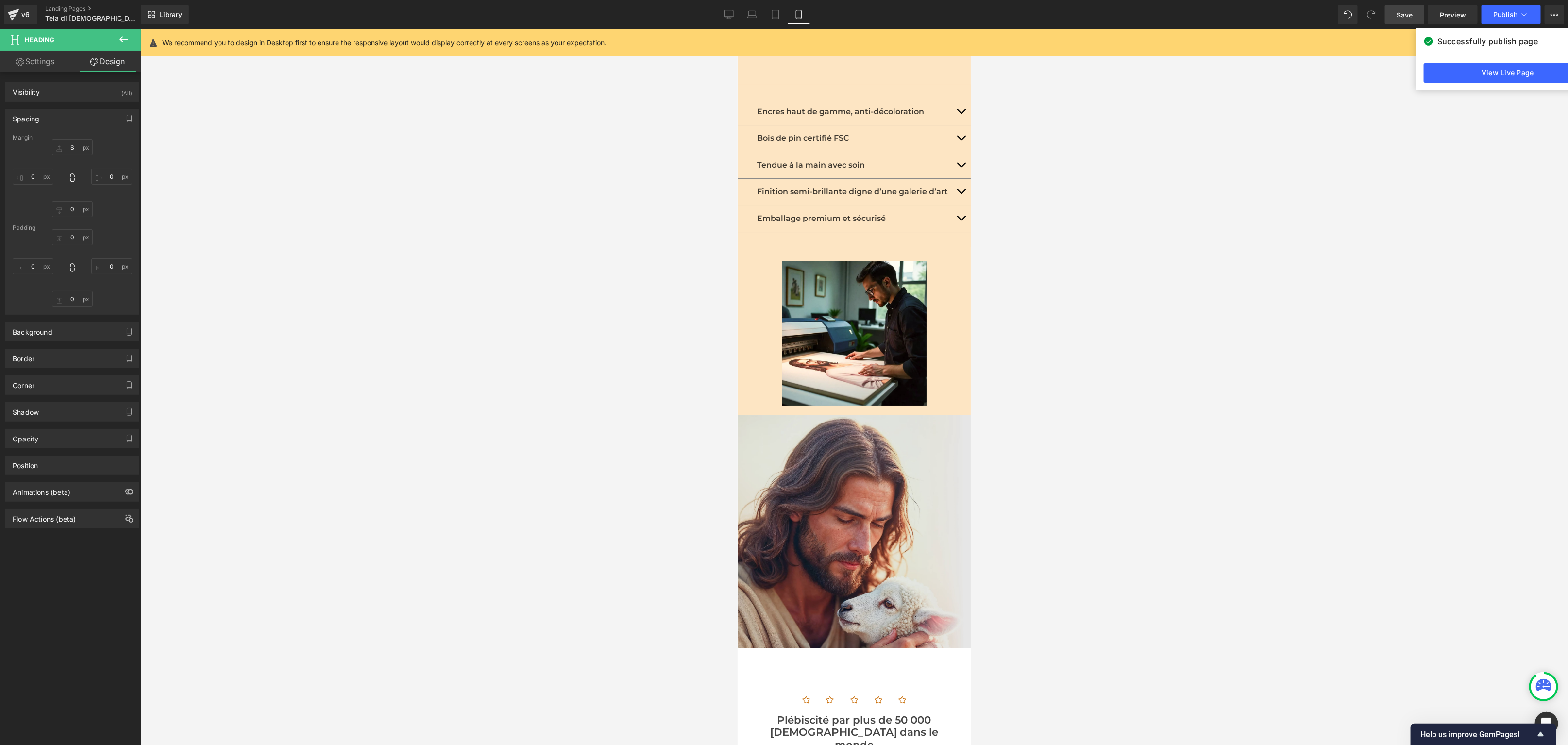
scroll to position [2945, 0]
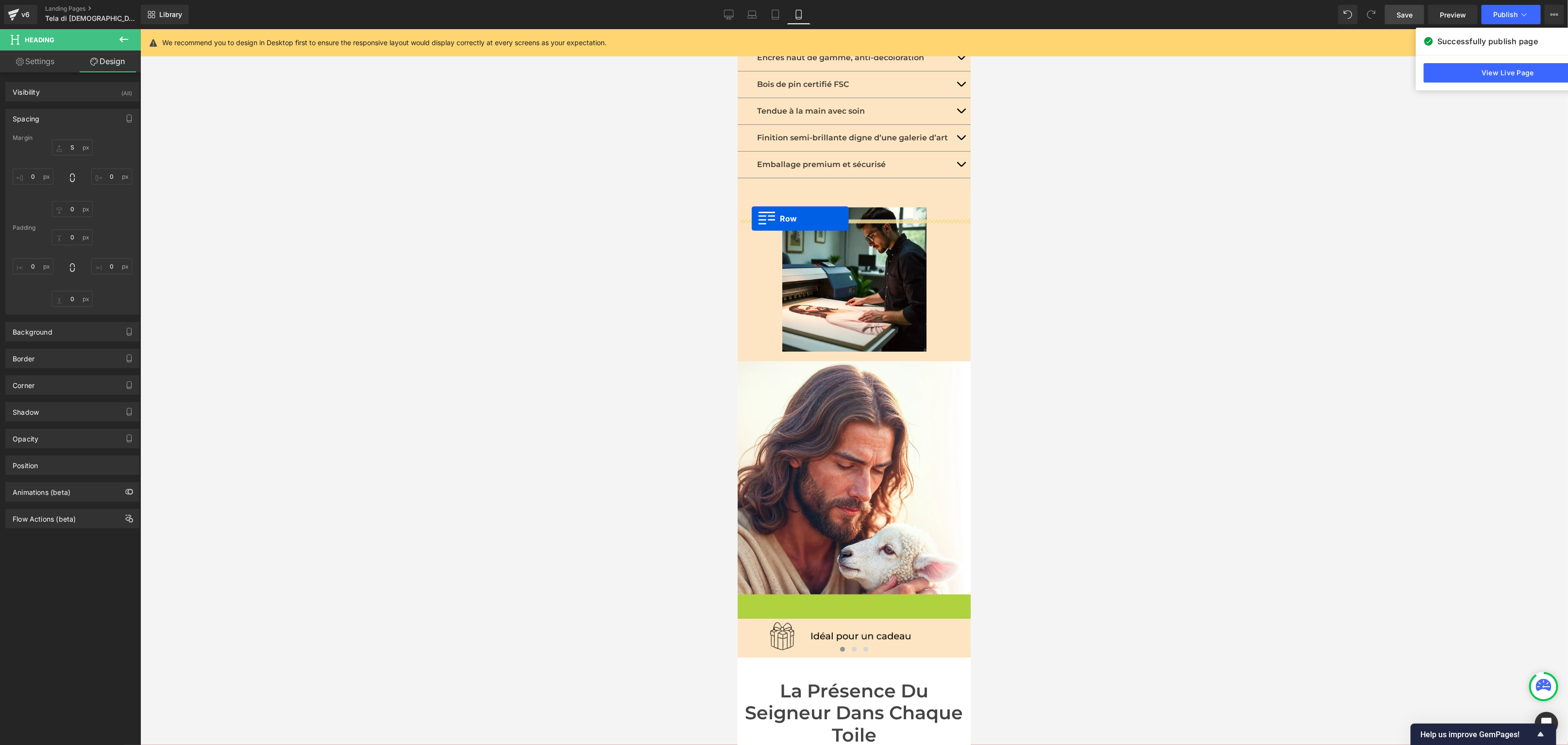
drag, startPoint x: 743, startPoint y: 461, endPoint x: 751, endPoint y: 218, distance: 243.1
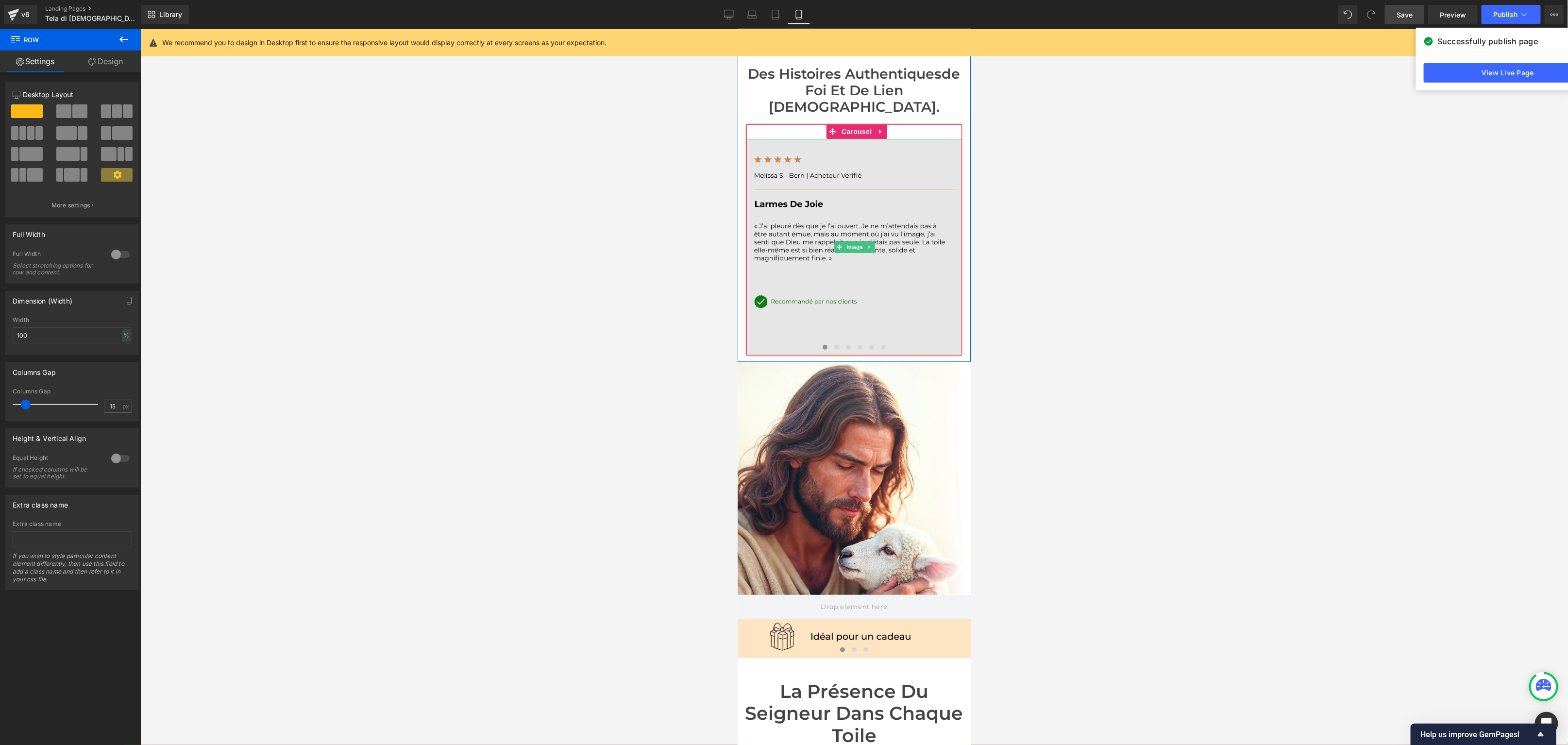
scroll to position [3358, 0]
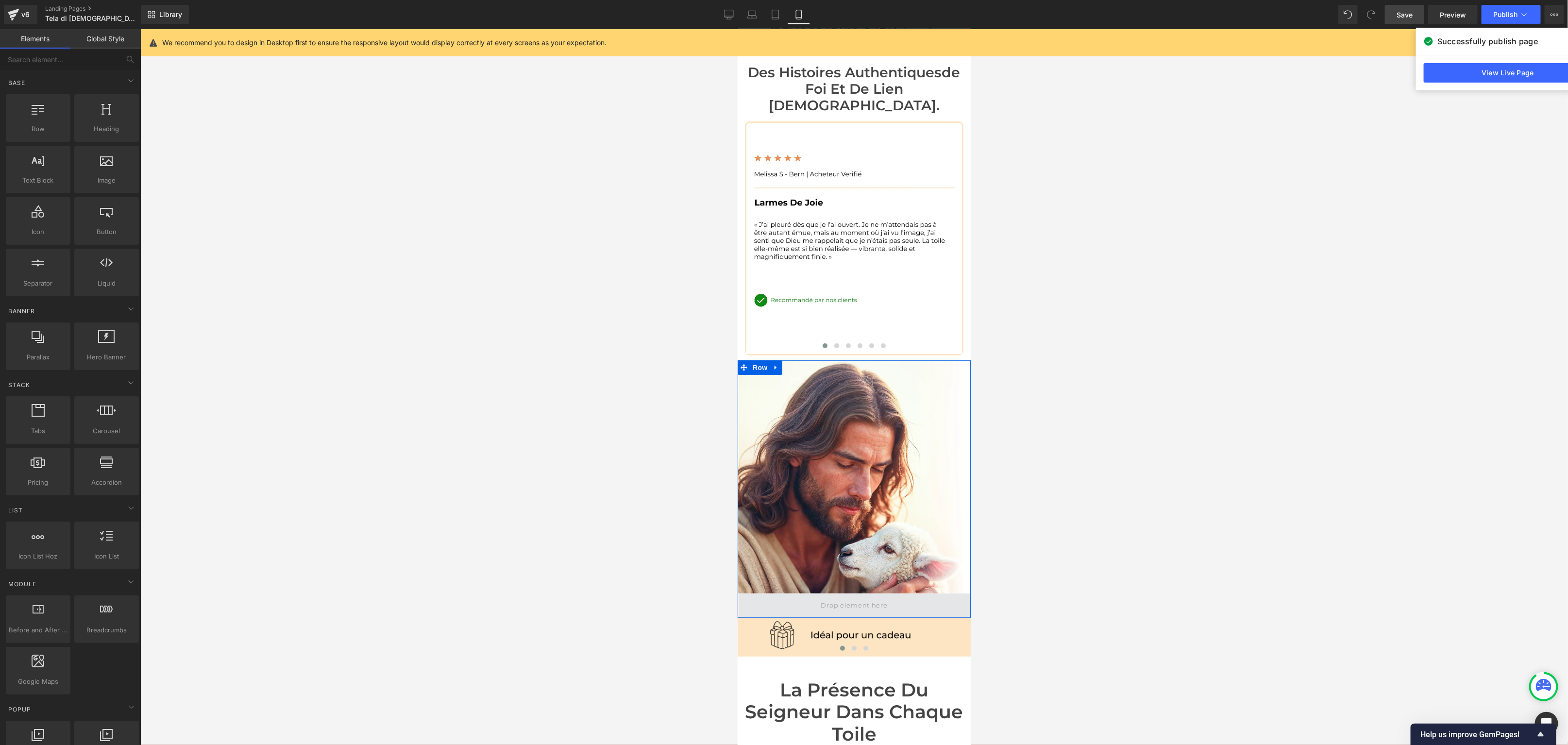
click at [840, 598] on span at bounding box center [853, 605] width 73 height 15
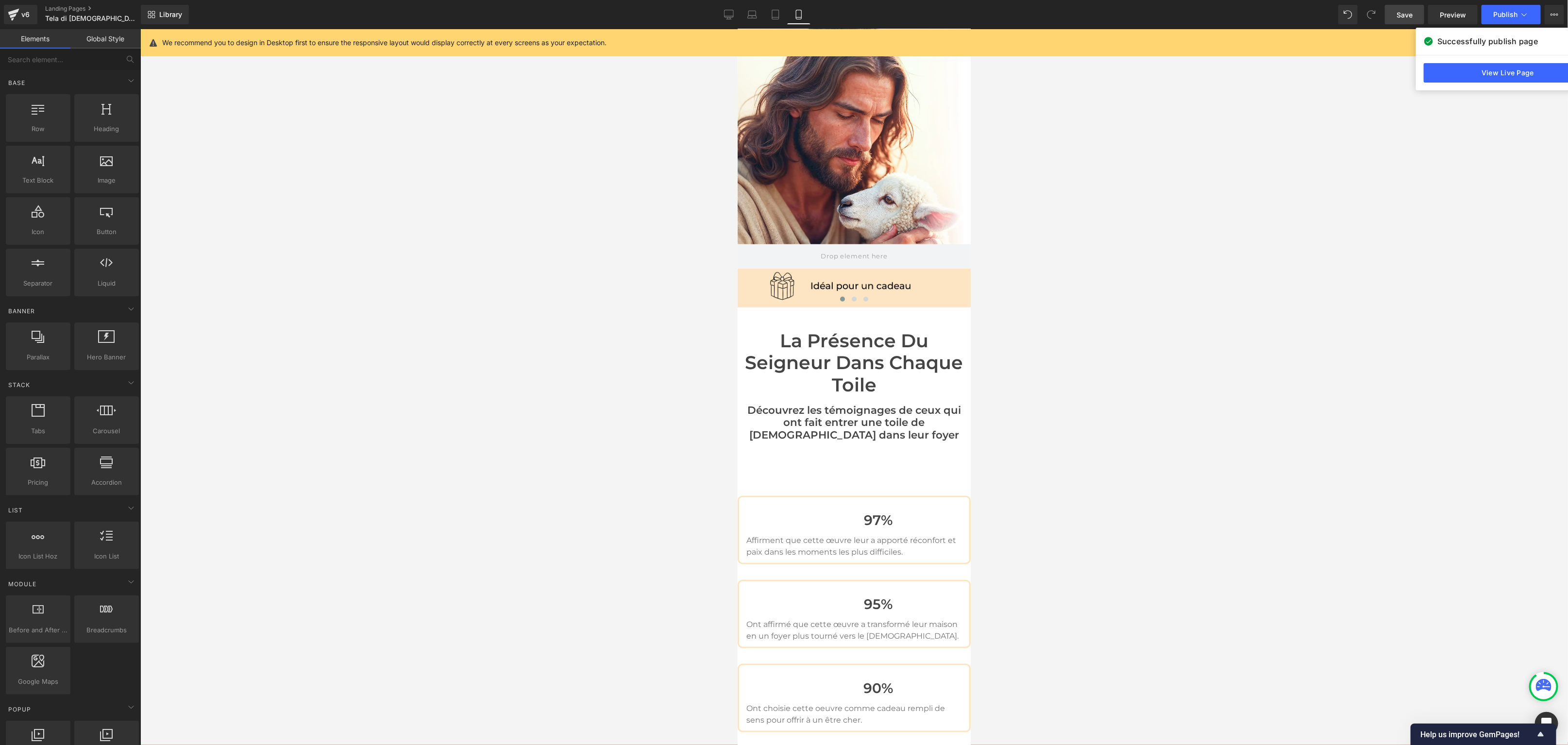
scroll to position [3691, 0]
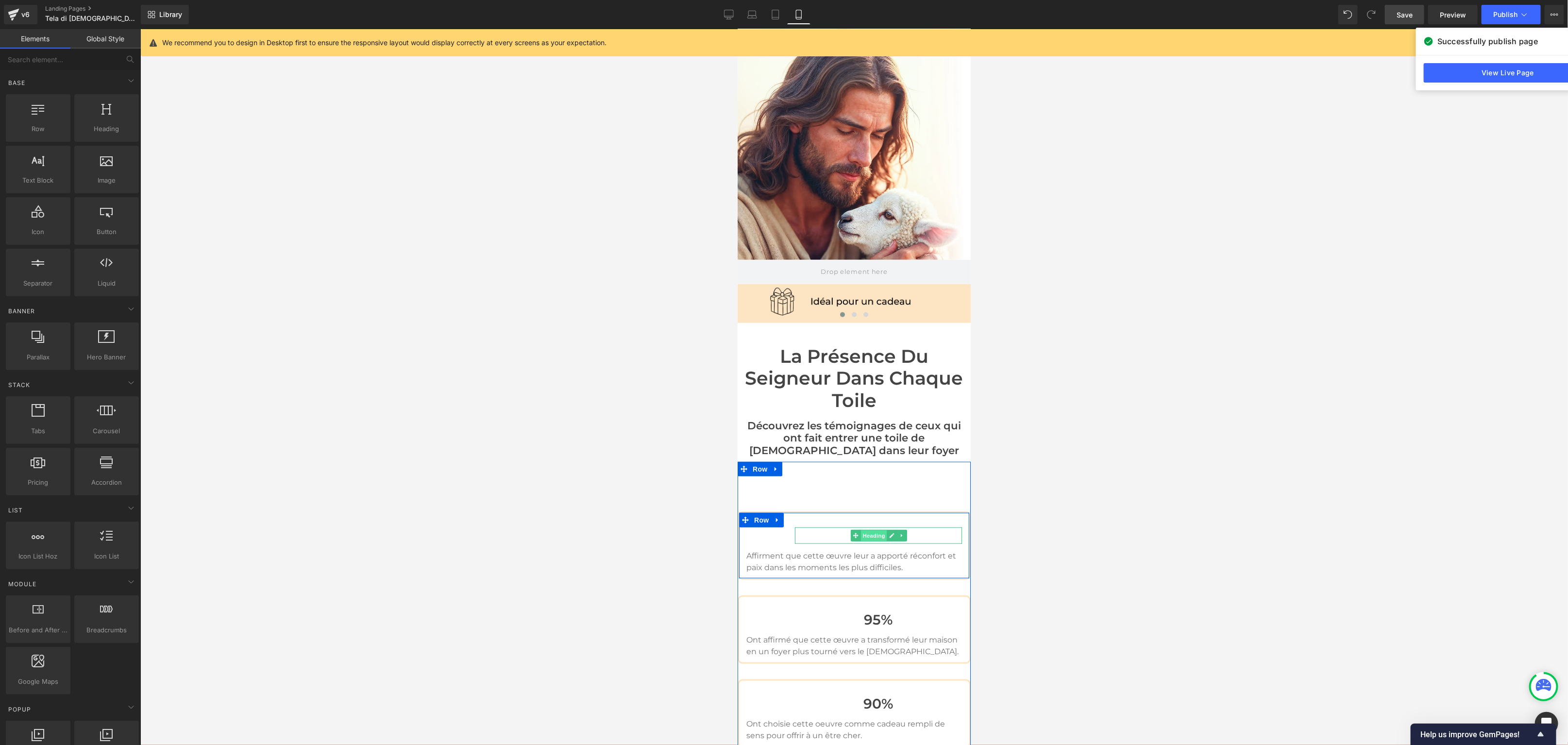
click at [870, 530] on span "Heading" at bounding box center [873, 536] width 27 height 11
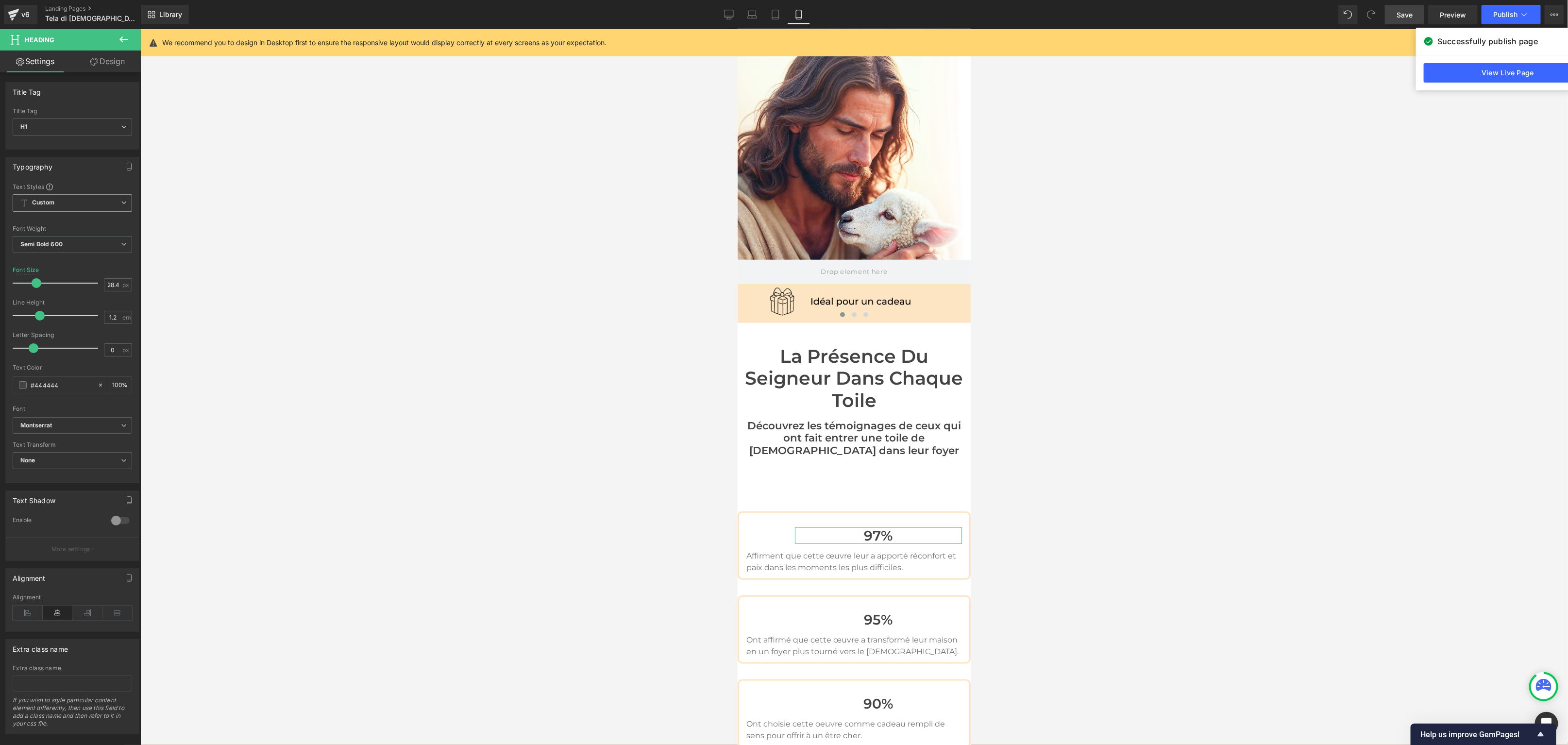
click at [121, 201] on icon at bounding box center [123, 202] width 6 height 6
click at [56, 235] on div "Heading 1" at bounding box center [43, 238] width 27 height 6
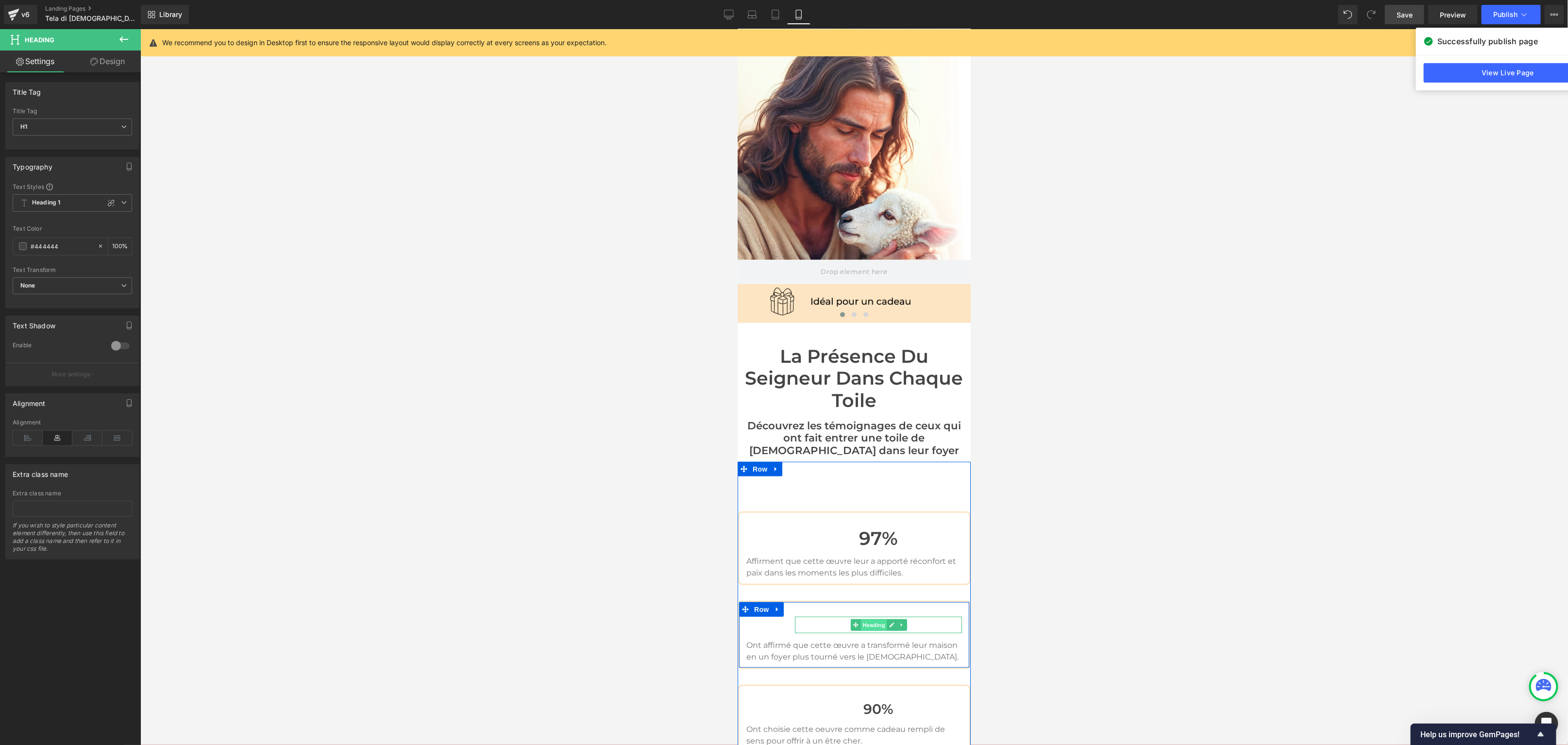
click at [878, 619] on span "Heading" at bounding box center [873, 625] width 27 height 11
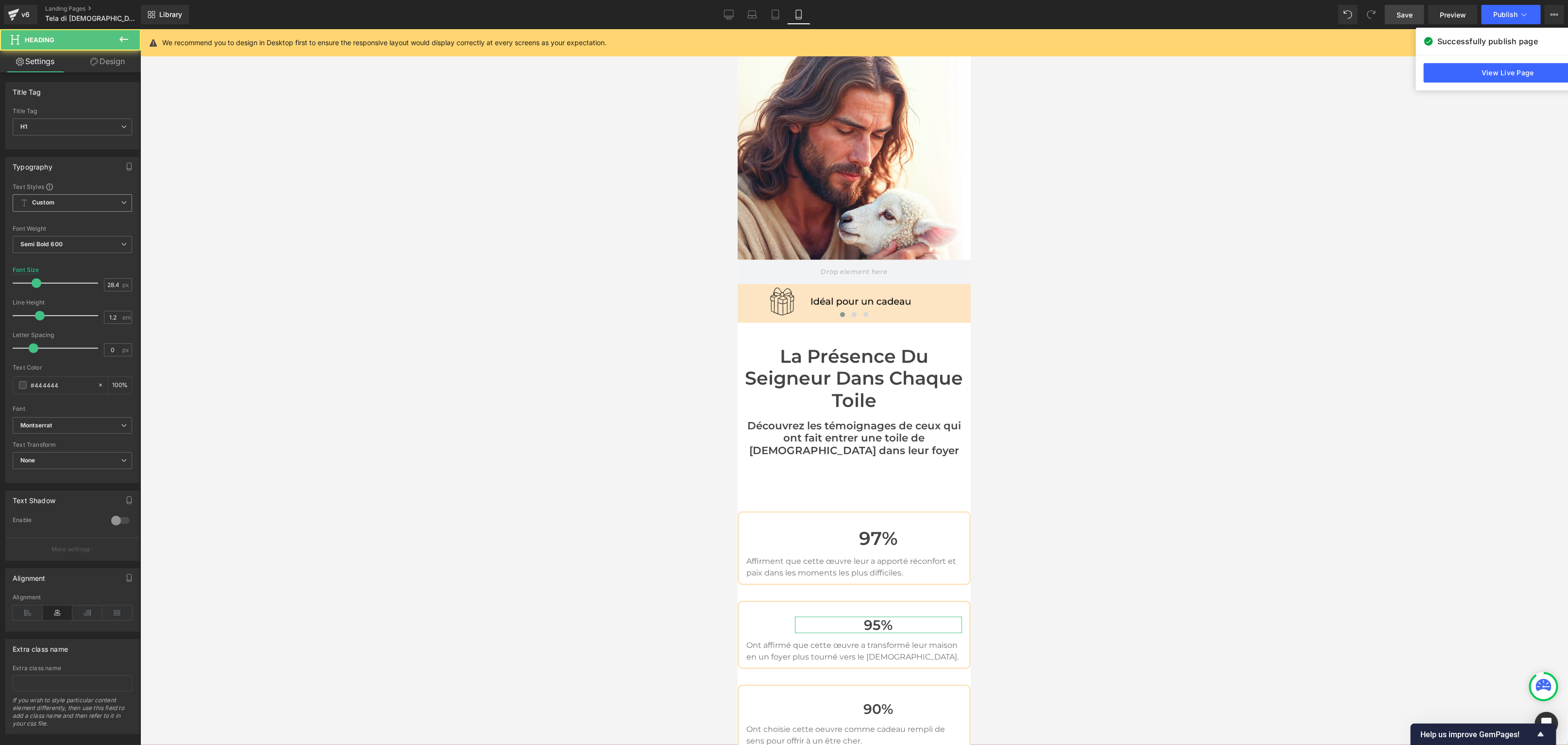
click at [71, 204] on span "Custom" at bounding box center [72, 203] width 119 height 18
click at [56, 235] on div "Heading 1" at bounding box center [43, 238] width 27 height 6
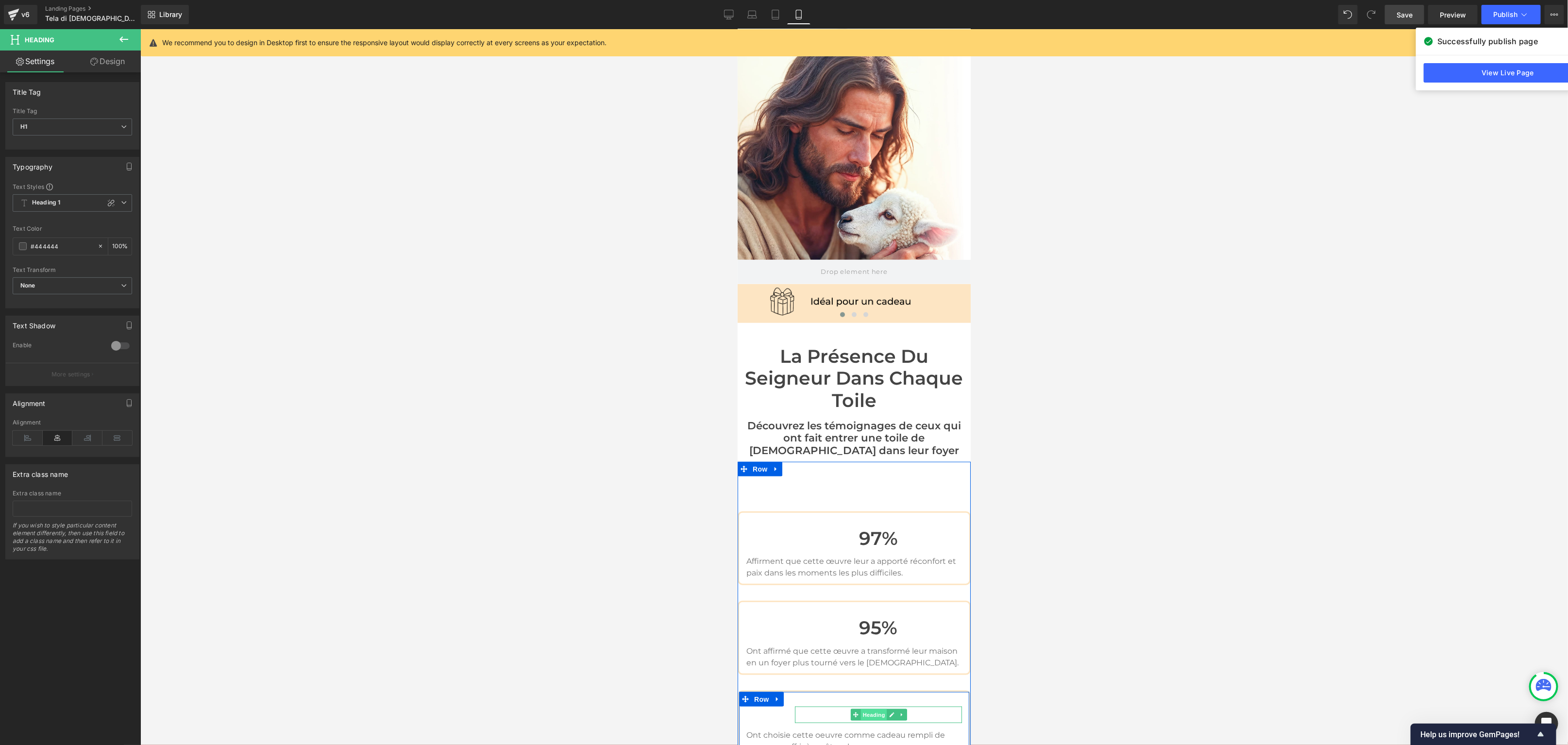
click at [878, 709] on span "Heading" at bounding box center [873, 714] width 27 height 11
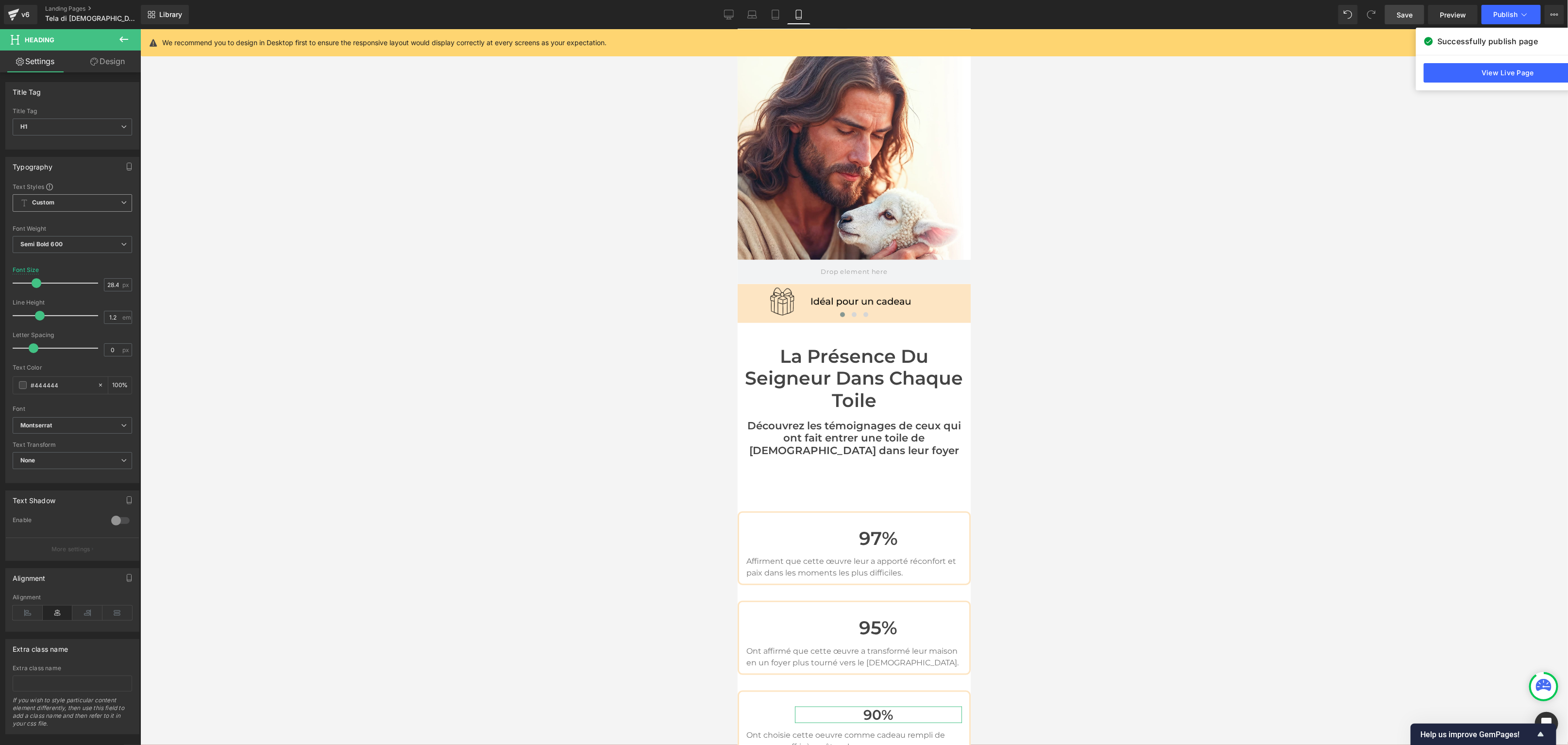
click at [51, 206] on span "Custom" at bounding box center [72, 203] width 119 height 18
click at [44, 235] on div "Heading 1" at bounding box center [43, 238] width 27 height 6
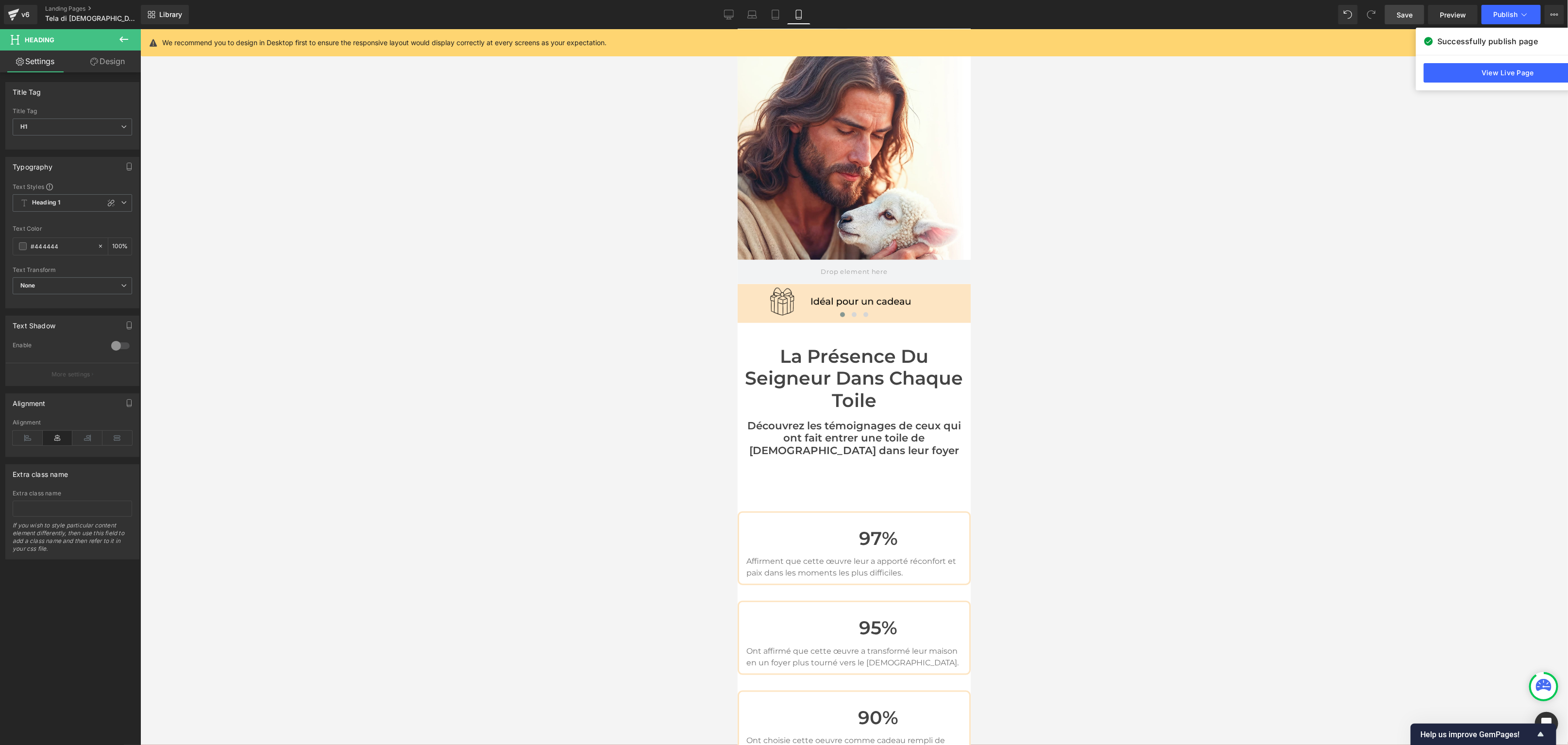
click at [387, 322] on div at bounding box center [854, 387] width 1428 height 716
click at [872, 532] on span "Heading" at bounding box center [873, 538] width 27 height 11
click at [86, 437] on icon at bounding box center [87, 438] width 30 height 14
click at [870, 622] on span "Heading" at bounding box center [873, 627] width 27 height 11
click at [81, 437] on icon at bounding box center [87, 438] width 30 height 14
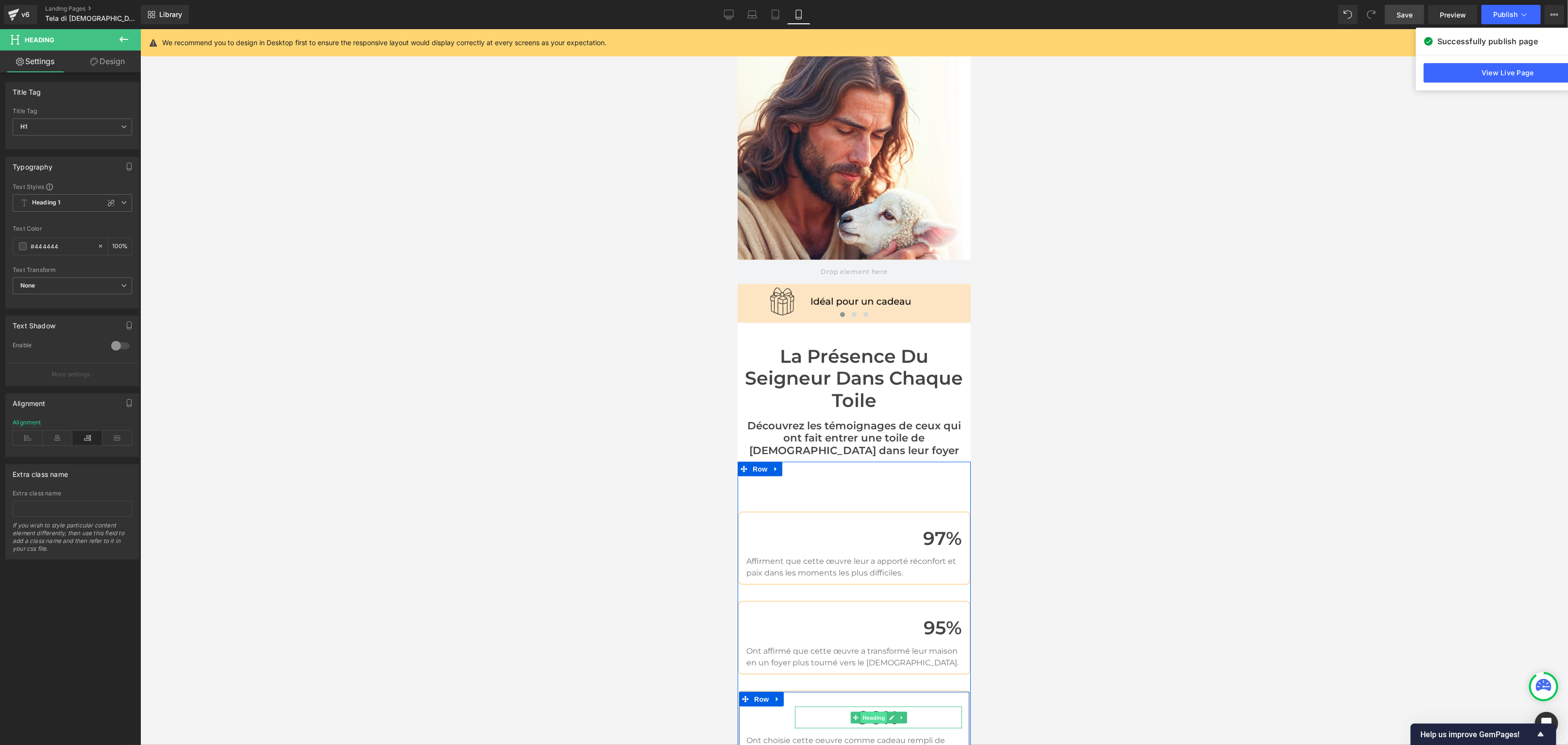
click at [882, 711] on span "Heading" at bounding box center [873, 717] width 27 height 11
click at [89, 433] on icon at bounding box center [87, 438] width 30 height 14
click at [789, 555] on p "Affirment que cette œuvre leur a apporté réconfort et paix dans les moments les…" at bounding box center [854, 566] width 216 height 23
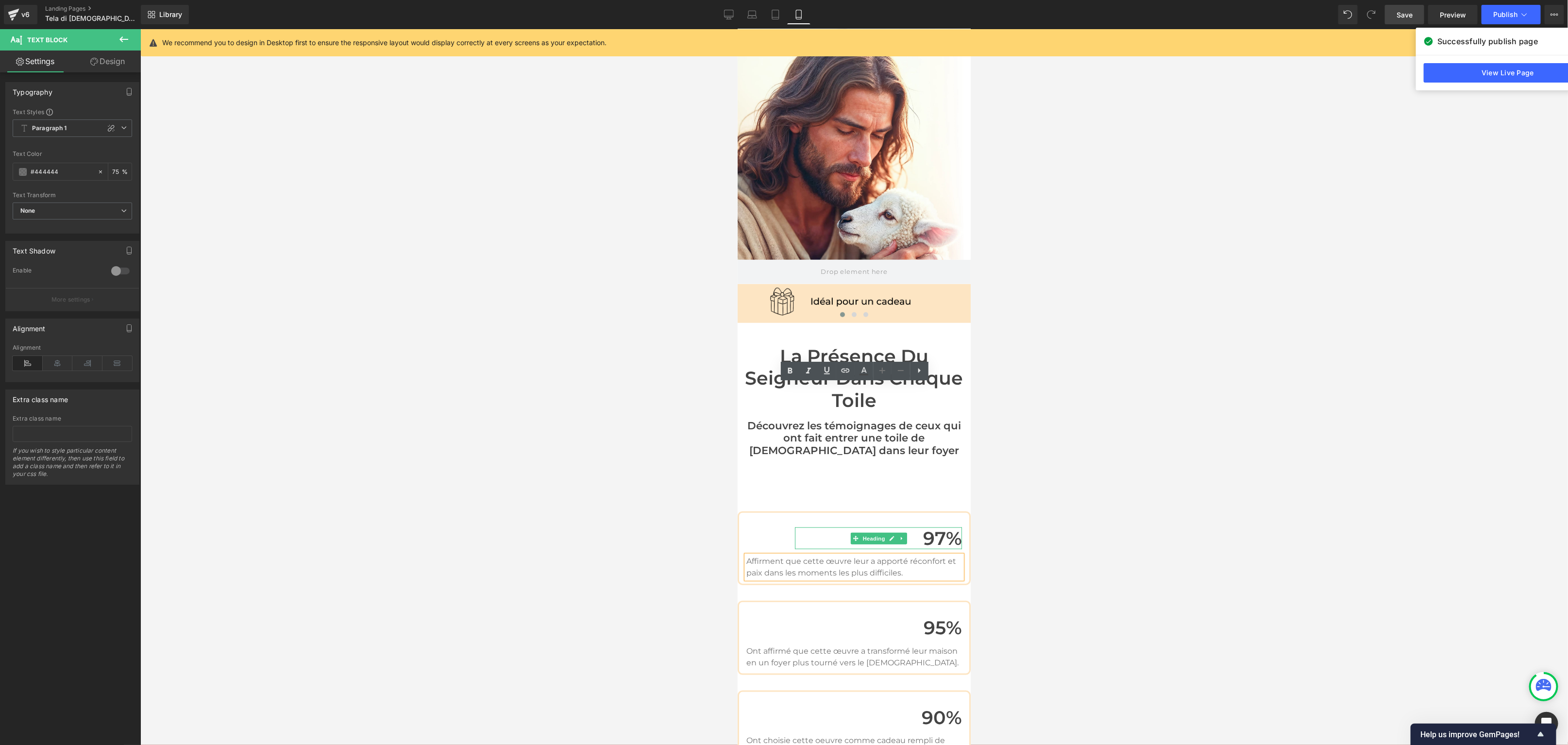
click at [938, 527] on h1 "97%" at bounding box center [878, 538] width 167 height 23
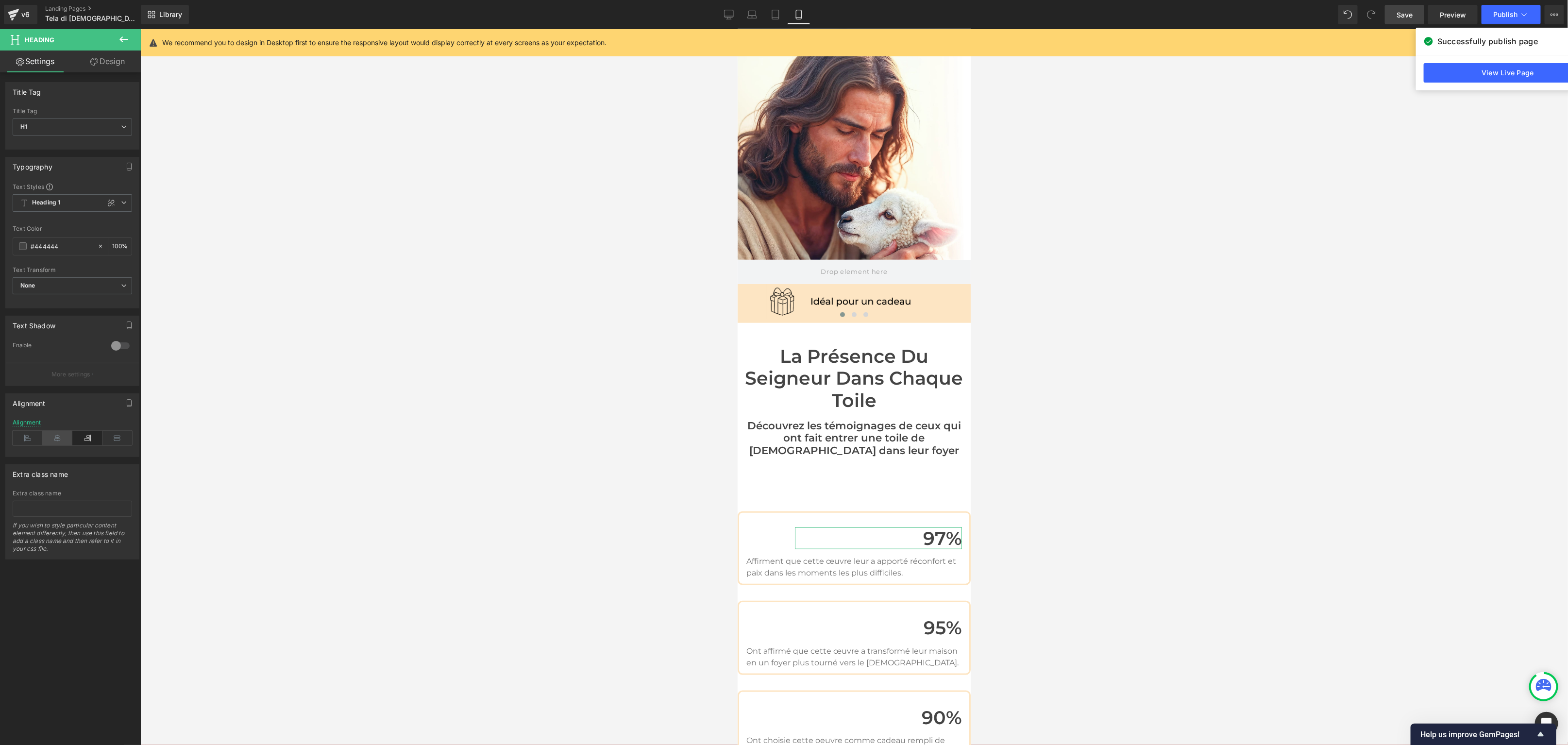
click at [58, 439] on icon at bounding box center [57, 438] width 30 height 14
drag, startPoint x: 104, startPoint y: 60, endPoint x: 101, endPoint y: 64, distance: 5.0
click at [104, 60] on link "Design" at bounding box center [107, 61] width 70 height 22
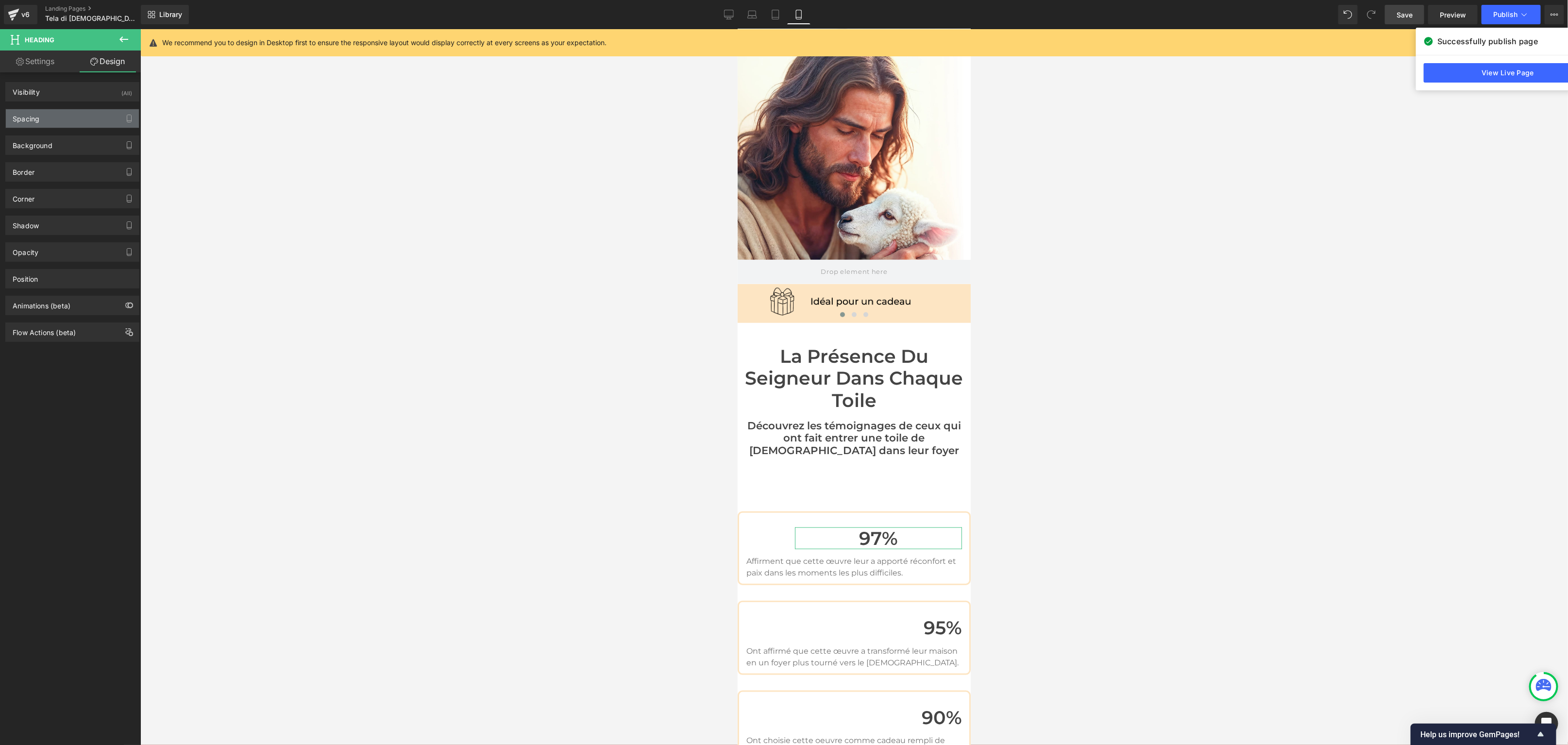
click at [41, 114] on div "Spacing" at bounding box center [72, 118] width 133 height 19
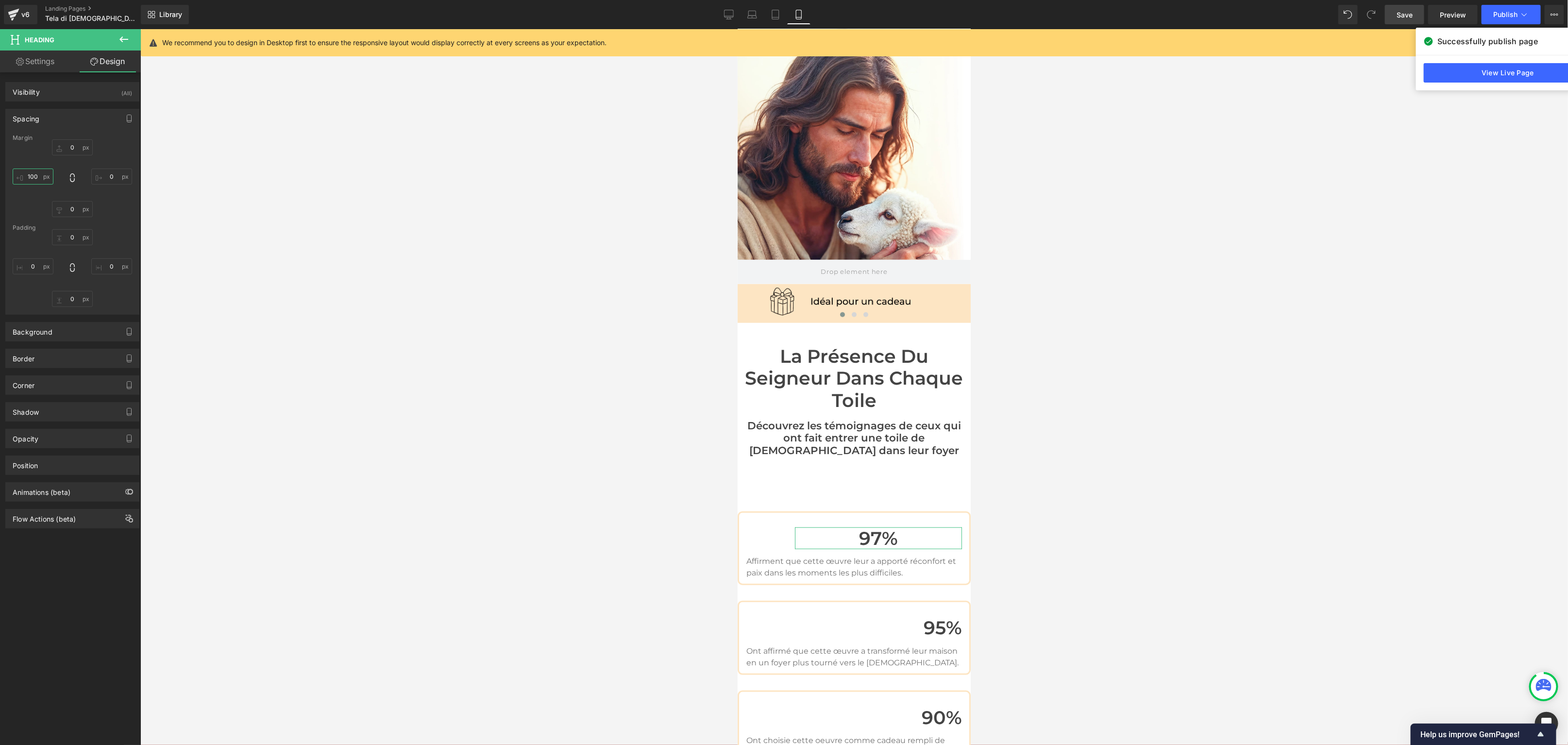
click at [31, 176] on input "100" at bounding box center [33, 176] width 41 height 16
type input "000"
